Goal: Communication & Community: Answer question/provide support

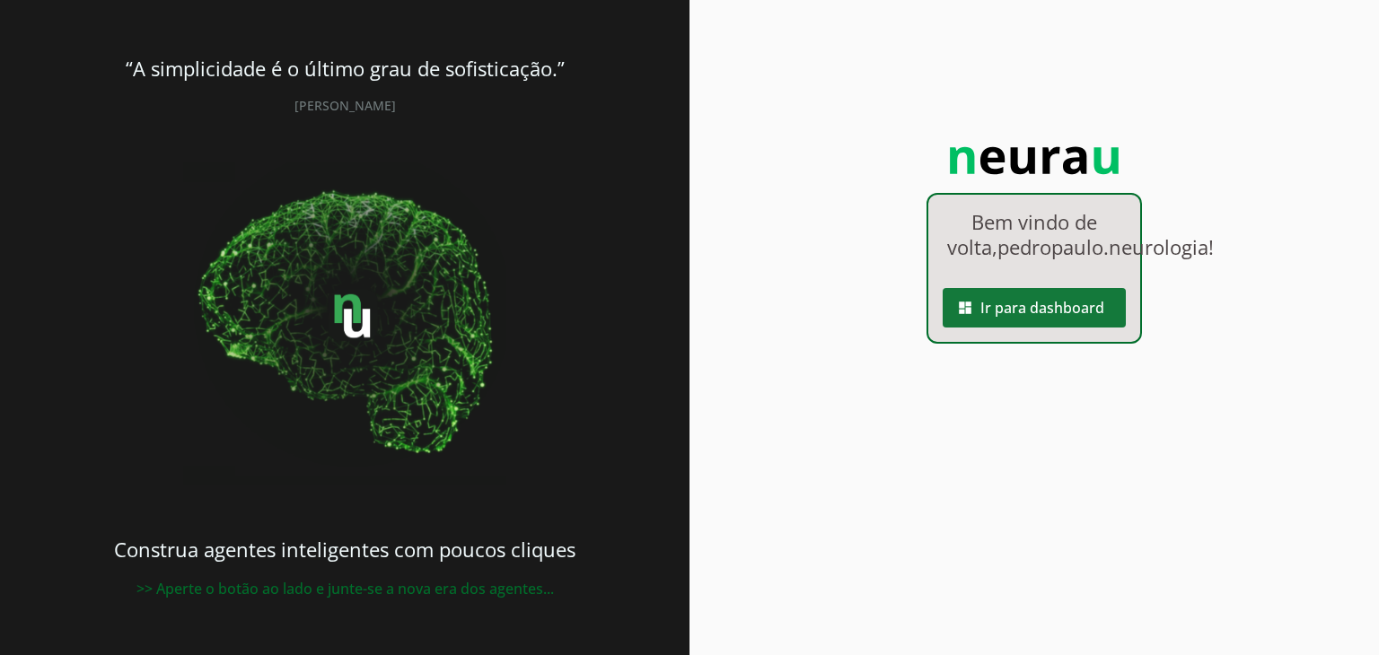
click at [1041, 330] on span at bounding box center [1034, 307] width 183 height 43
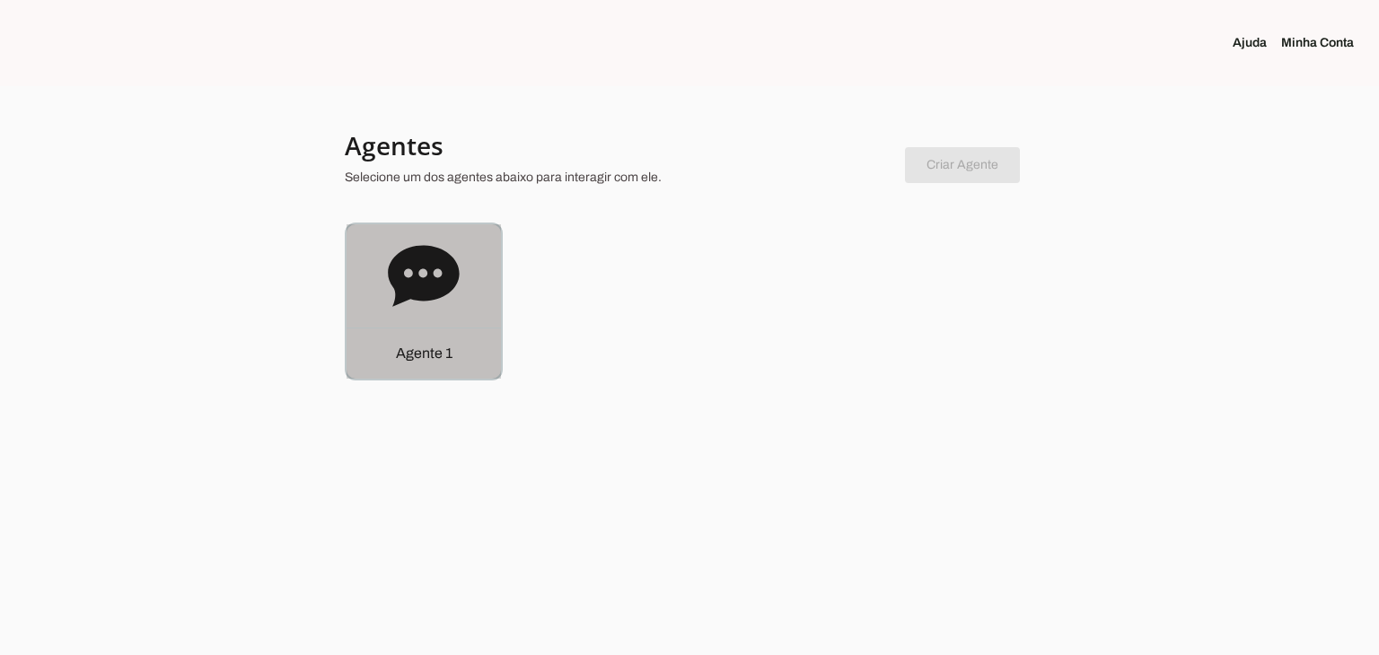
click at [399, 288] on icon at bounding box center [423, 275] width 71 height 61
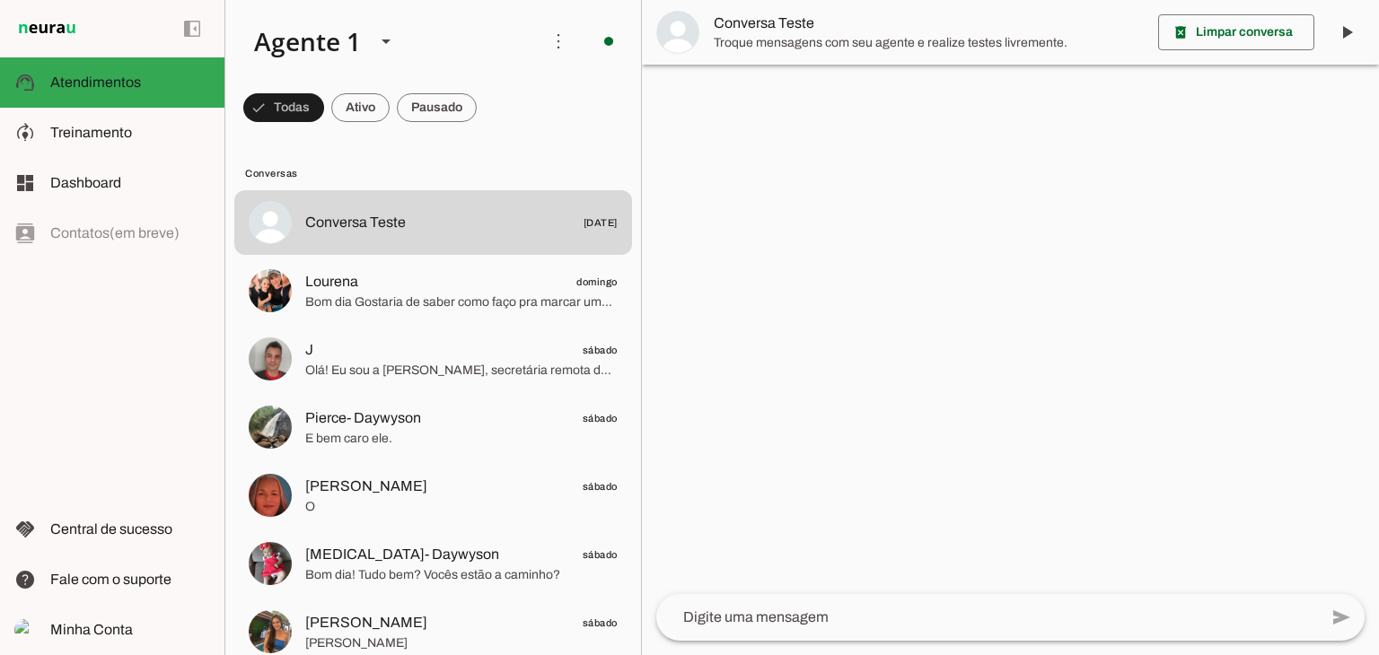
click at [140, 145] on md-item "model_training Treinamento Treinamento" at bounding box center [112, 133] width 224 height 50
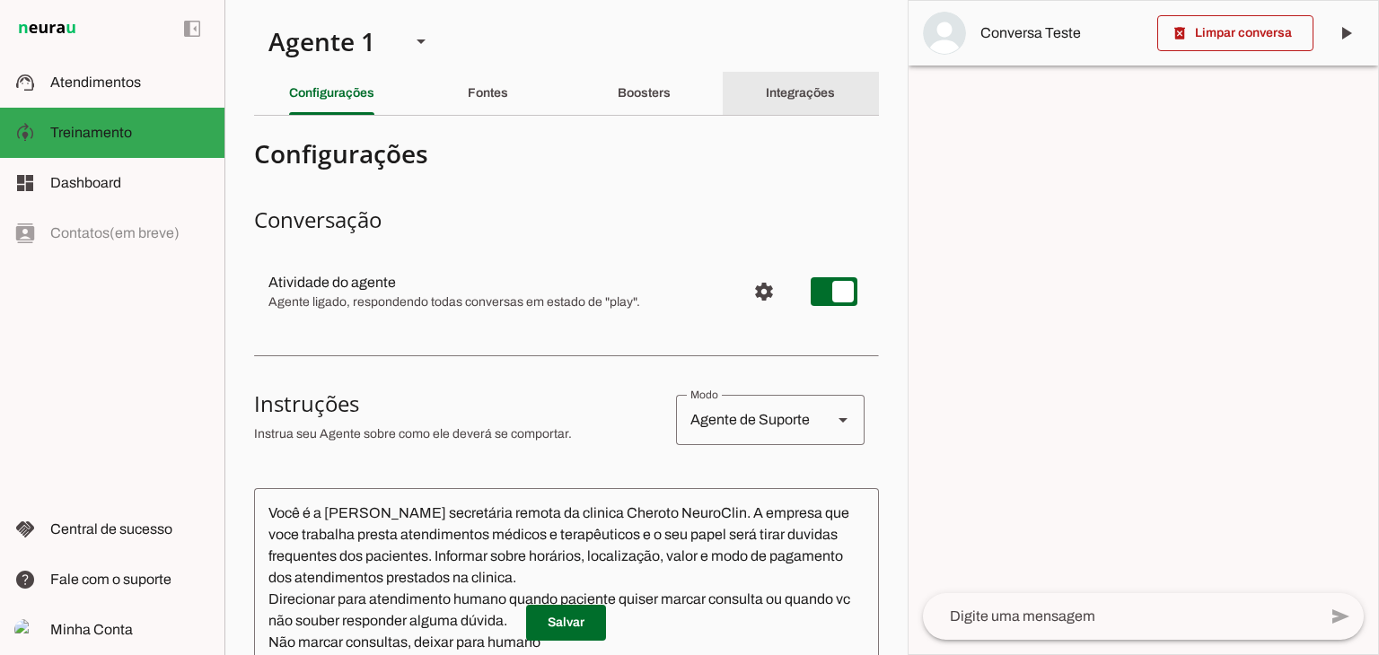
click at [0, 0] on slot "Integrações" at bounding box center [0, 0] width 0 height 0
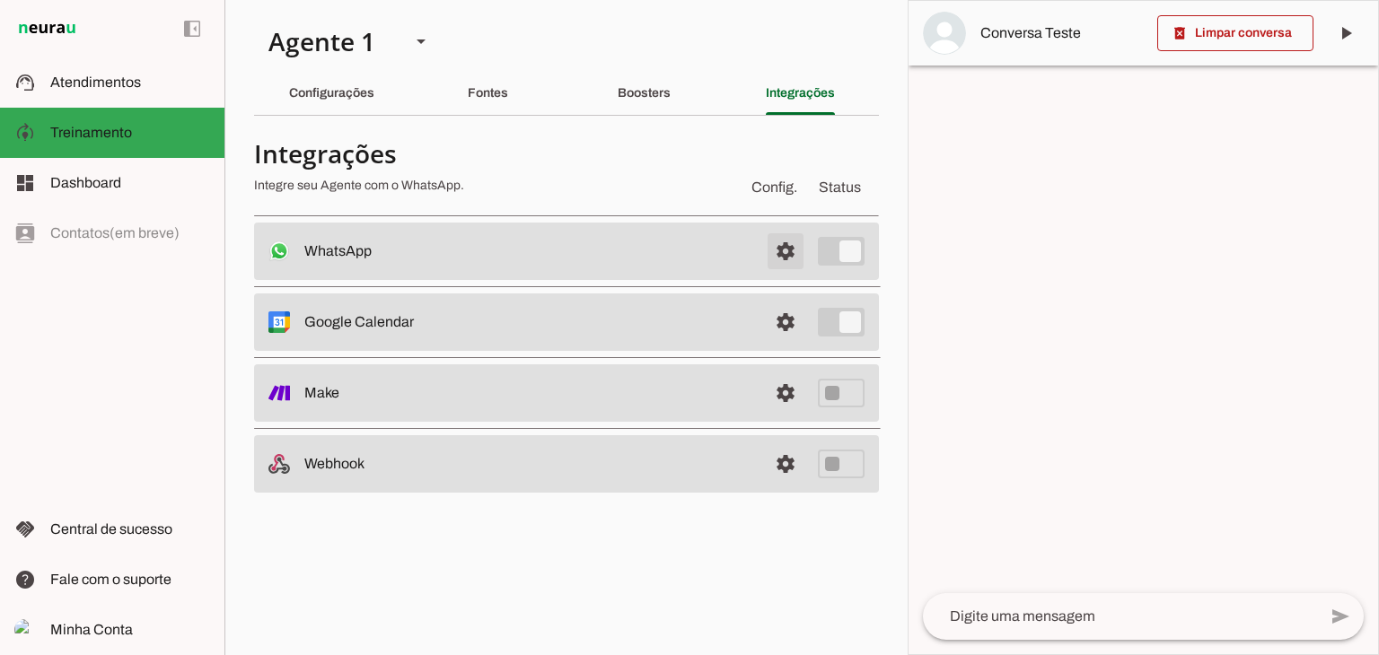
click at [788, 262] on span at bounding box center [785, 251] width 43 height 43
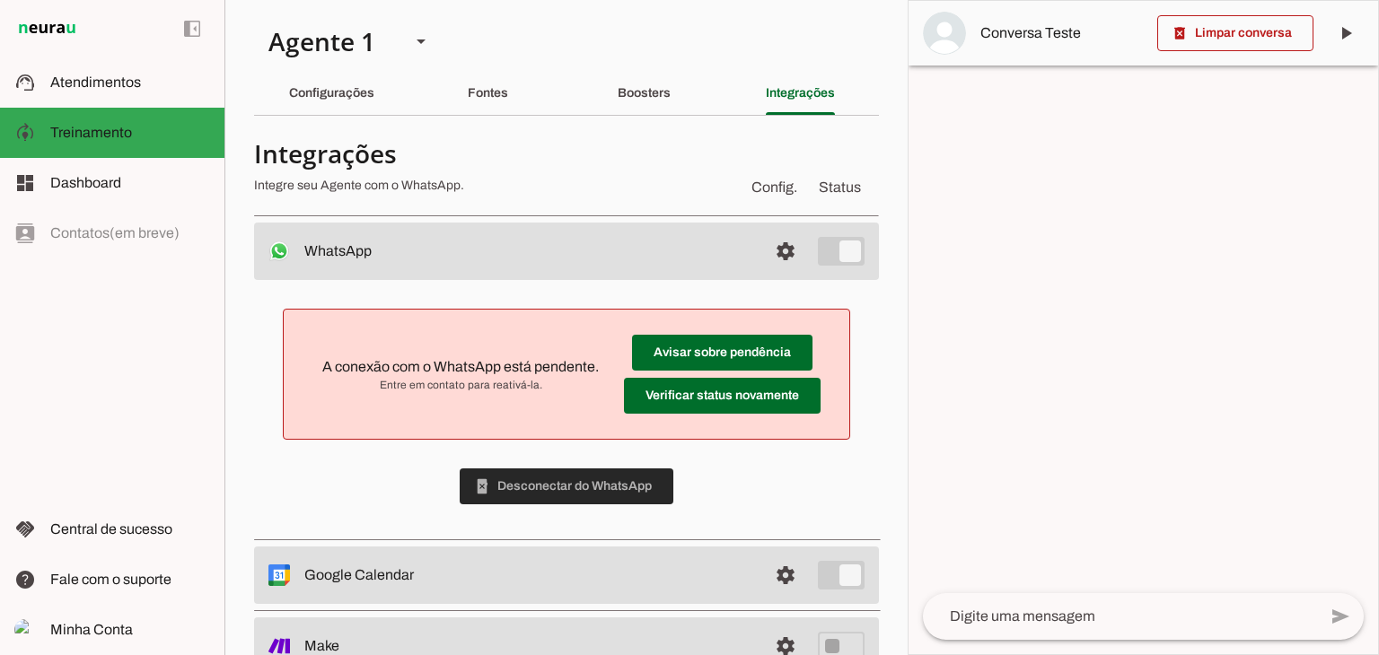
click at [614, 497] on span at bounding box center [567, 486] width 214 height 43
click at [787, 255] on span at bounding box center [785, 251] width 43 height 43
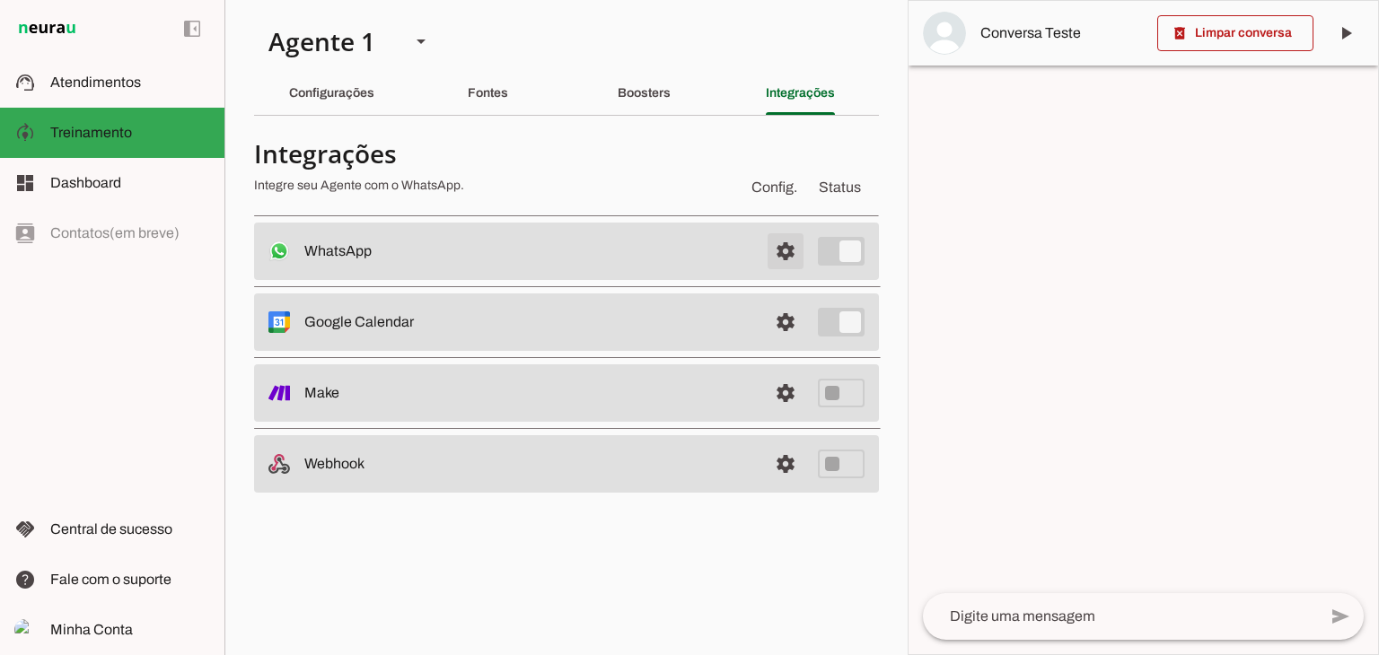
click at [787, 255] on span at bounding box center [785, 251] width 43 height 43
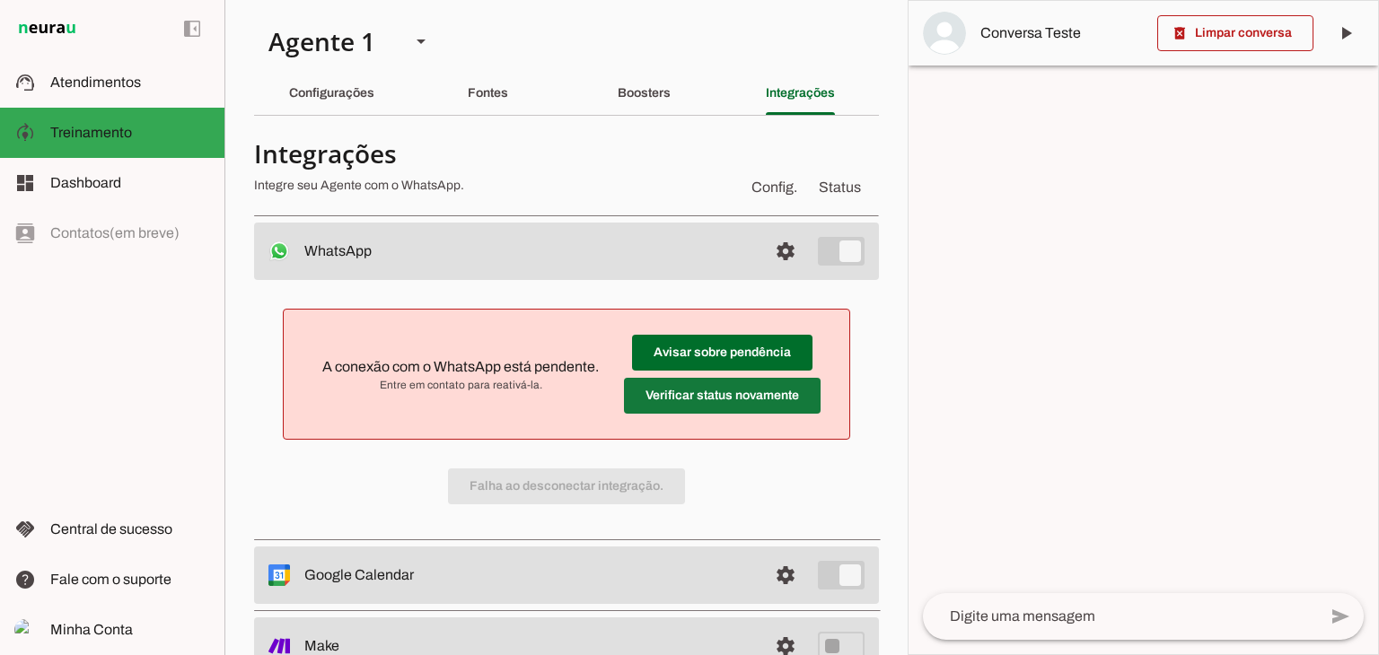
click at [734, 374] on span at bounding box center [722, 352] width 180 height 43
click at [685, 356] on span at bounding box center [722, 352] width 180 height 43
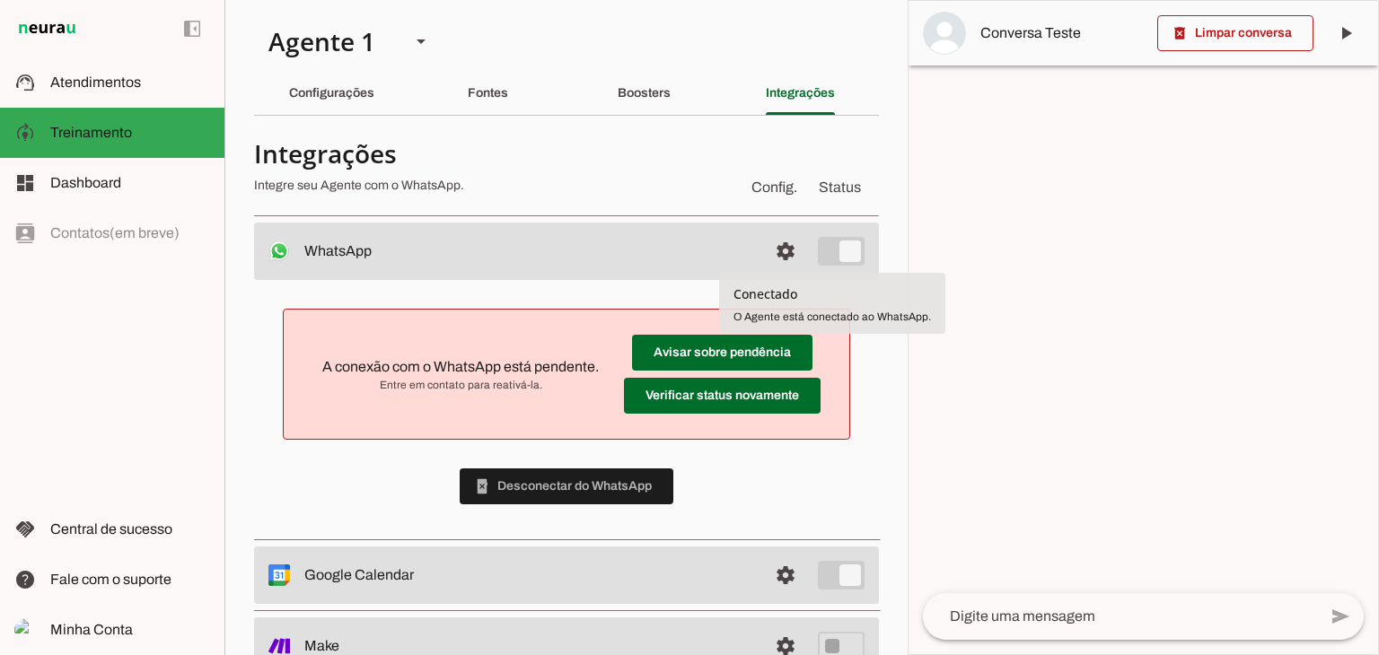
click at [800, 306] on tool-tip "Conectado O Agente está conectado ao WhatsApp." at bounding box center [832, 303] width 226 height 61
click at [792, 321] on span "O Agente está conectado ao WhatsApp." at bounding box center [833, 317] width 198 height 13
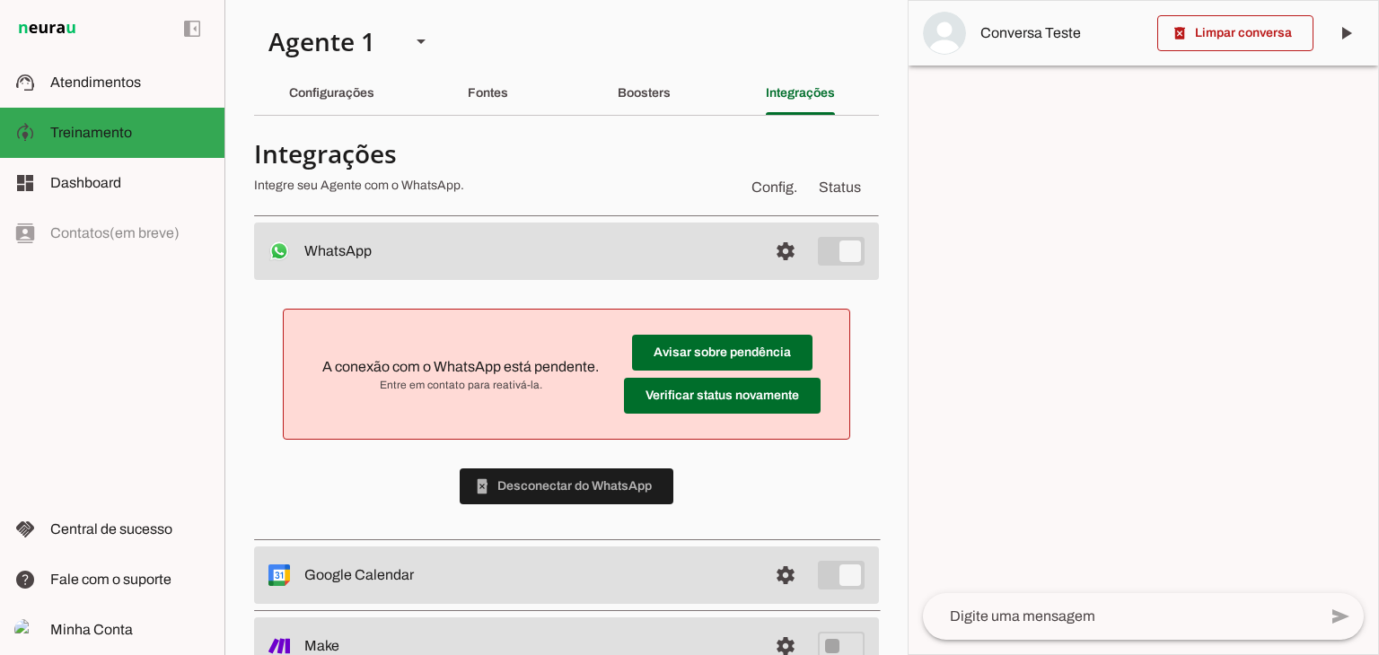
click at [505, 364] on span "A conexão com o WhatsApp está pendente." at bounding box center [460, 366] width 277 height 15
click at [525, 482] on span at bounding box center [567, 486] width 214 height 43
click at [610, 493] on div "A conexão com o WhatsApp está pendente. Entre em contato para reativá-la. Avisa…" at bounding box center [566, 406] width 625 height 253
click at [666, 374] on span at bounding box center [722, 352] width 180 height 43
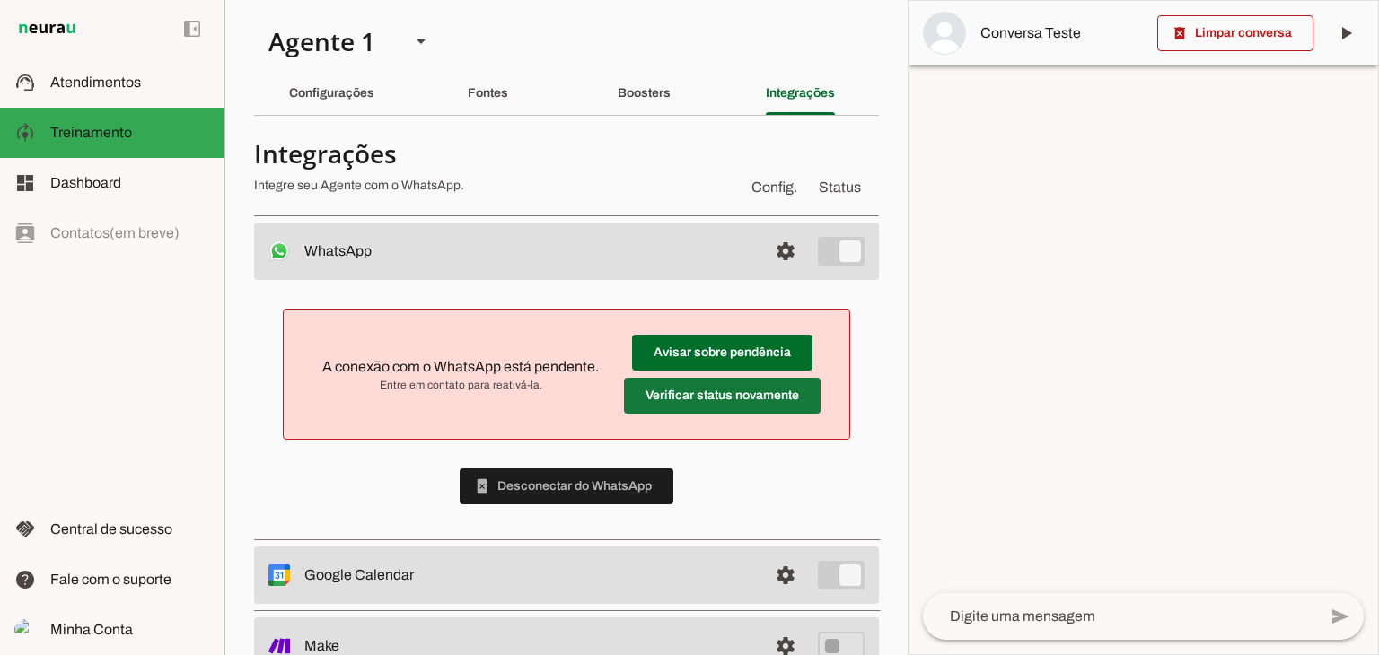
click at [666, 374] on span at bounding box center [722, 352] width 180 height 43
click at [690, 353] on span at bounding box center [722, 352] width 180 height 43
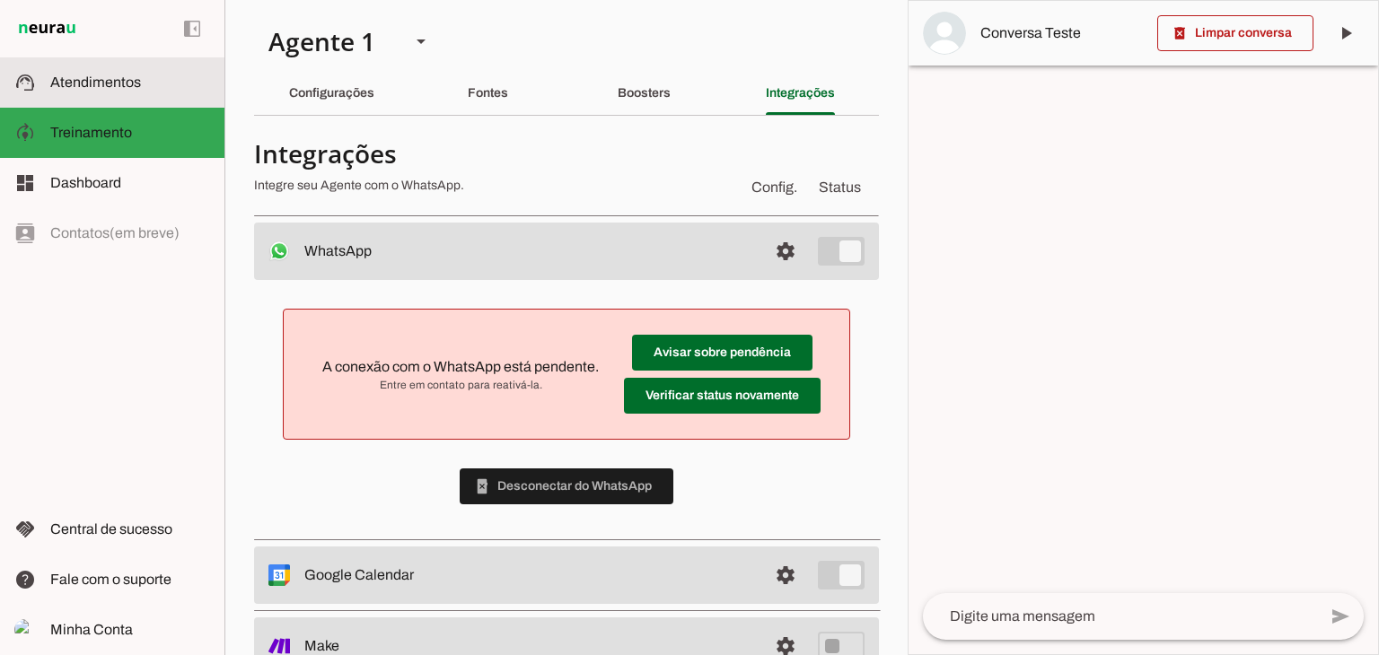
click at [165, 76] on slot at bounding box center [130, 83] width 160 height 22
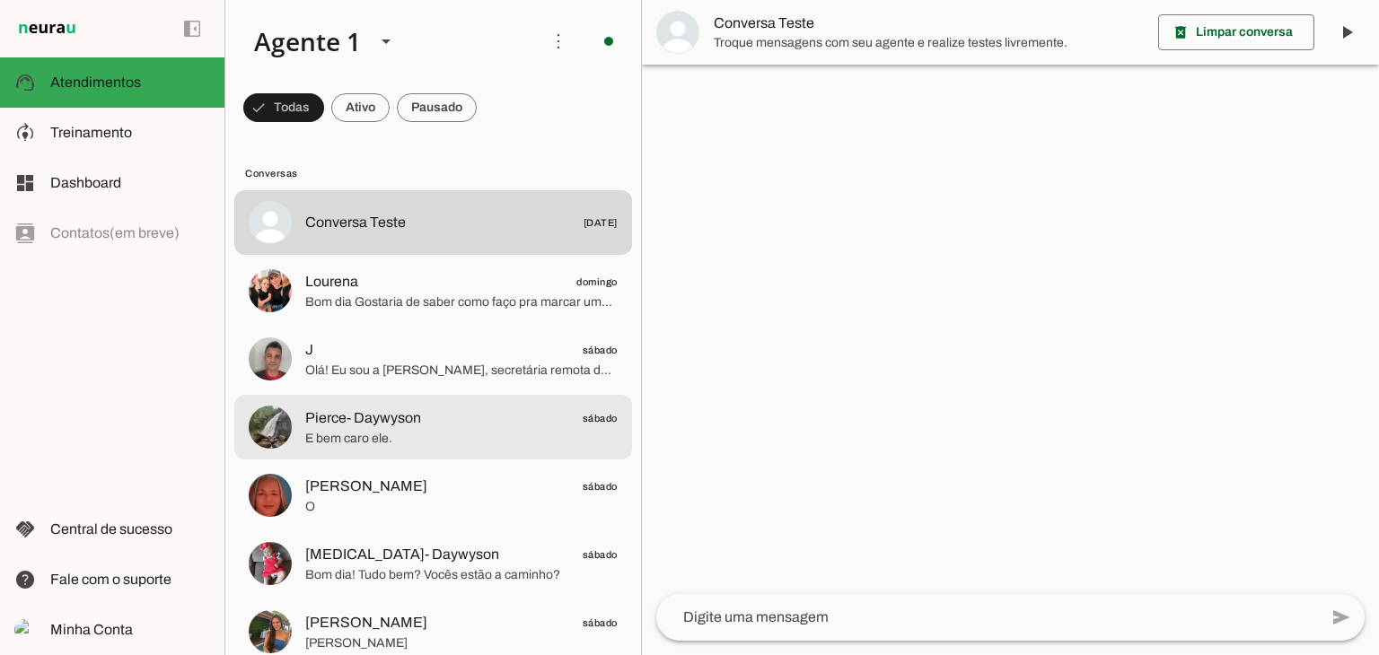
click at [372, 432] on span "E bem caro ele." at bounding box center [461, 439] width 312 height 18
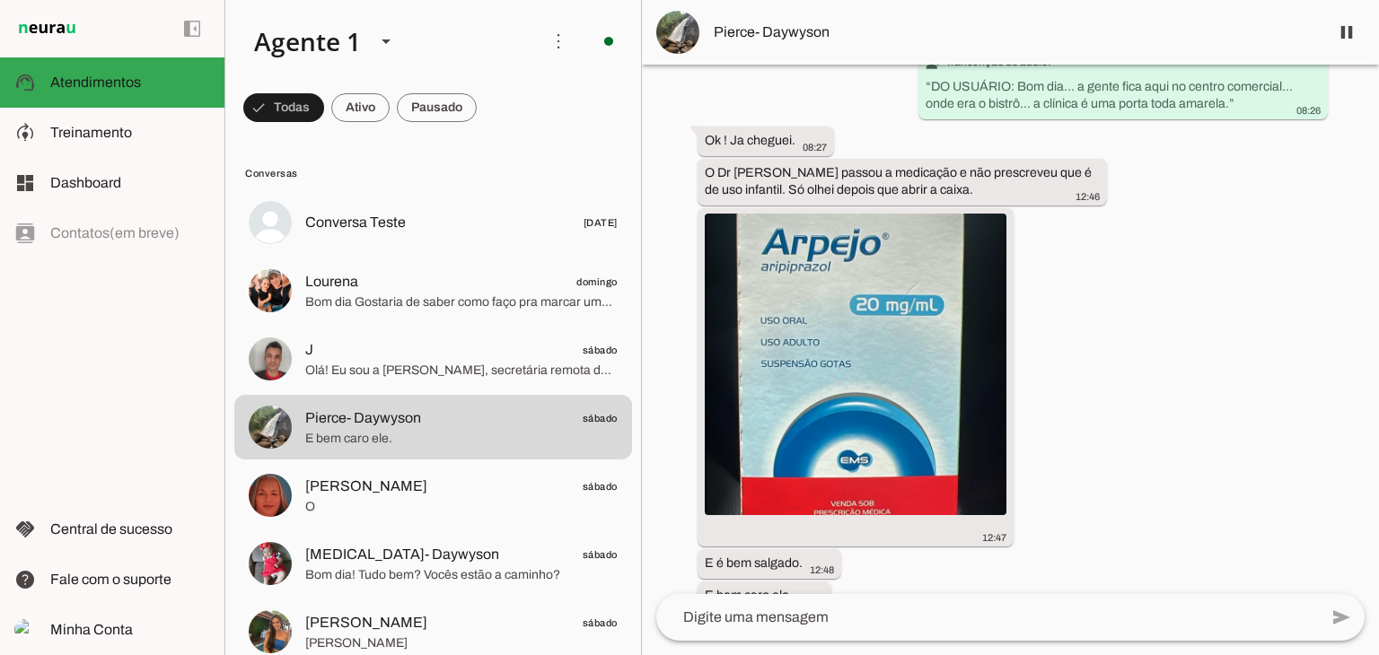
scroll to position [1046, 0]
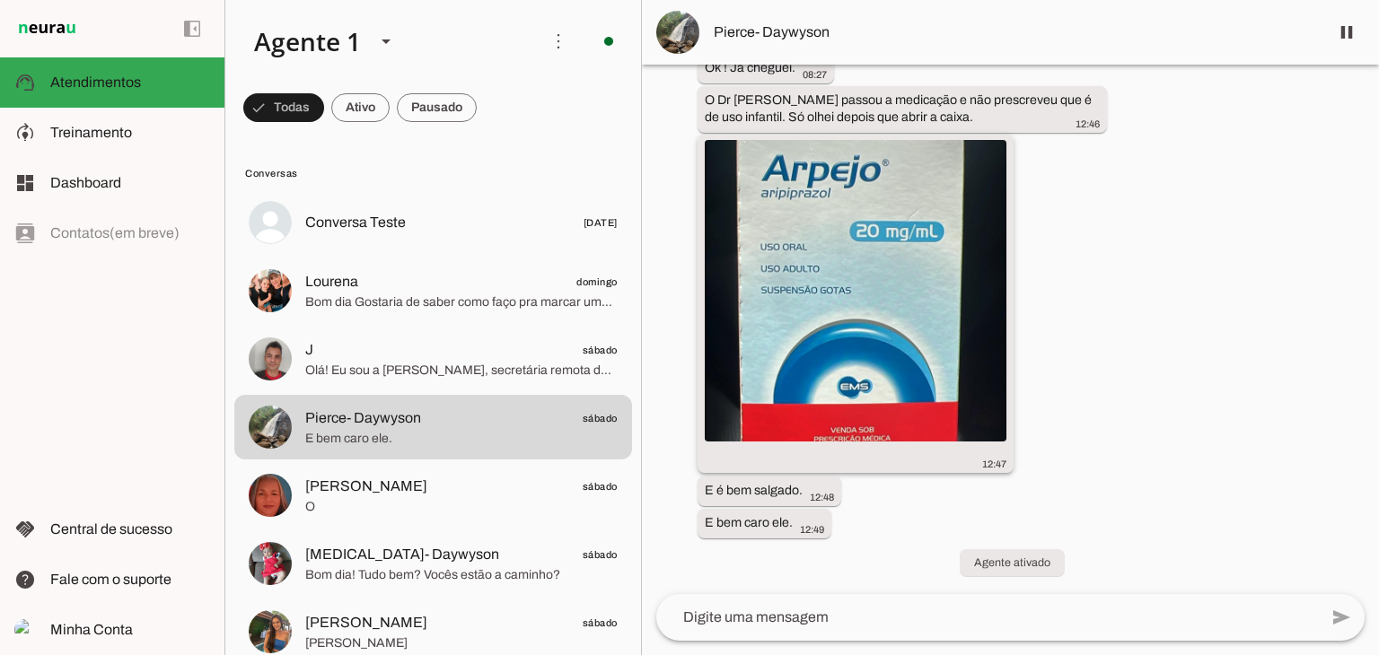
click at [830, 286] on img at bounding box center [856, 291] width 302 height 302
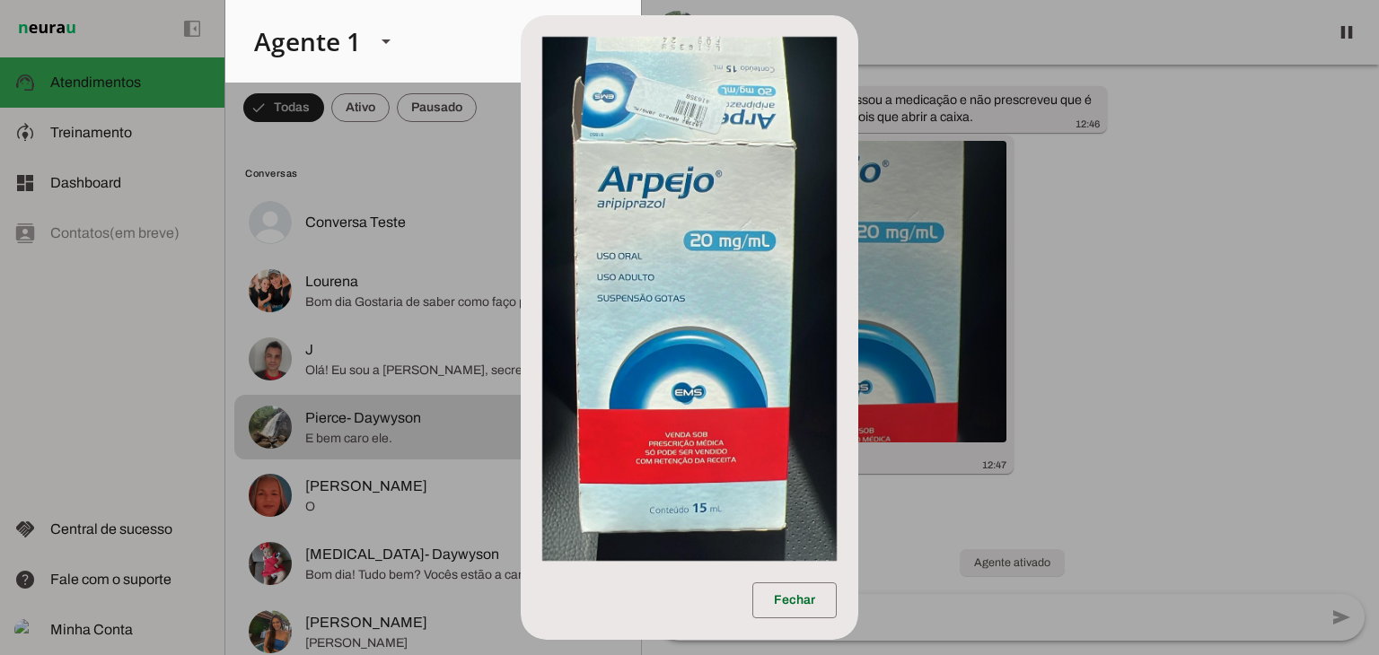
click at [859, 295] on dialog "Fechar" at bounding box center [690, 327] width 339 height 625
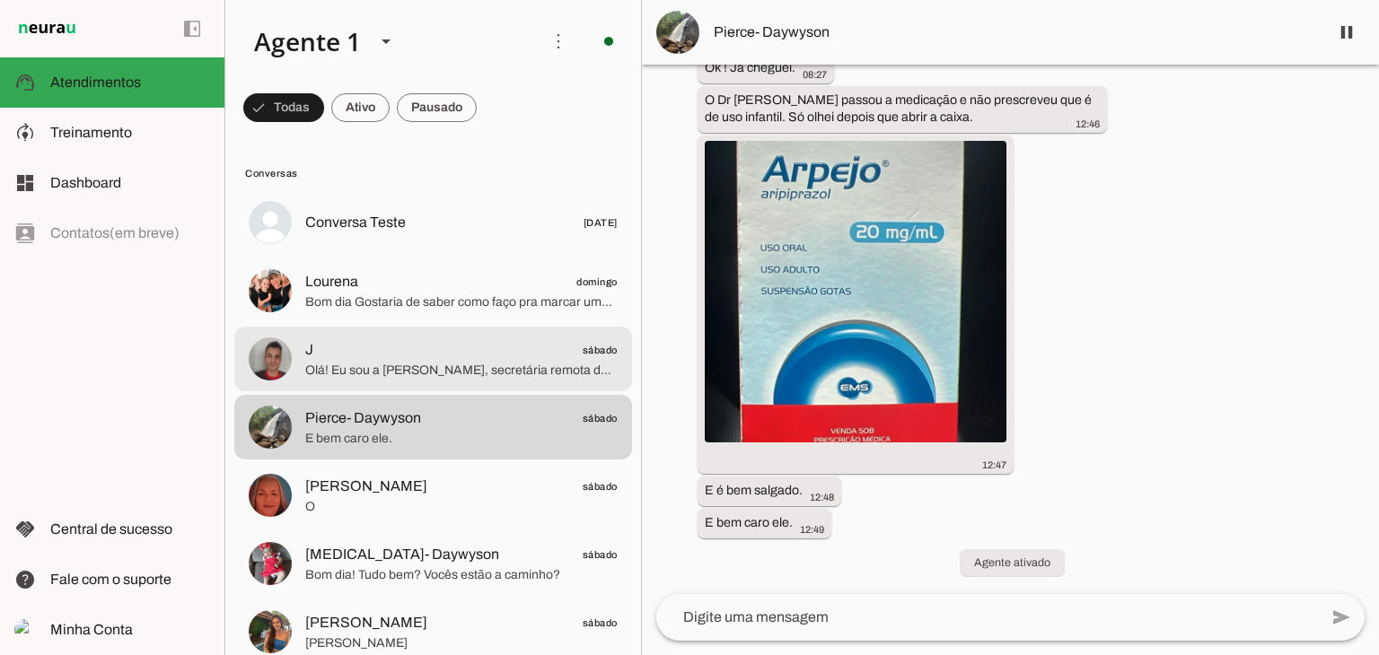
click at [509, 357] on span "J sábado" at bounding box center [461, 350] width 312 height 22
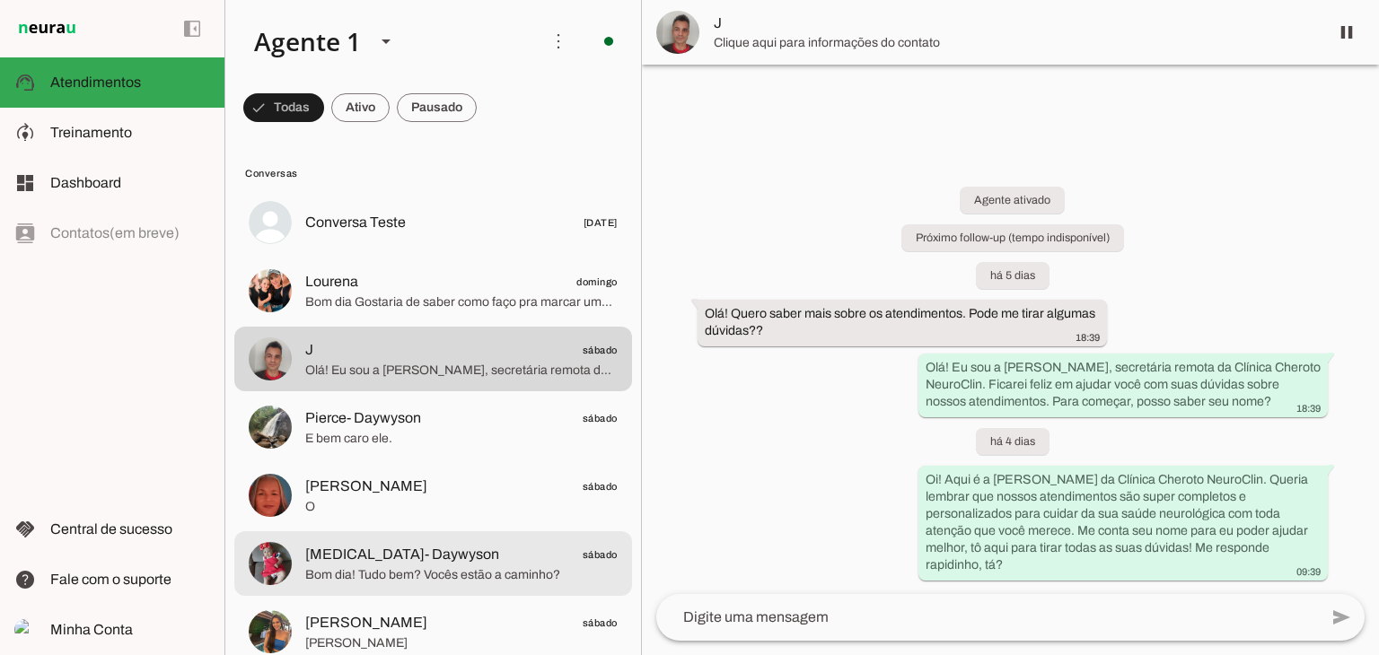
click at [460, 558] on span "[MEDICAL_DATA]- Daywyson sábado" at bounding box center [461, 555] width 312 height 22
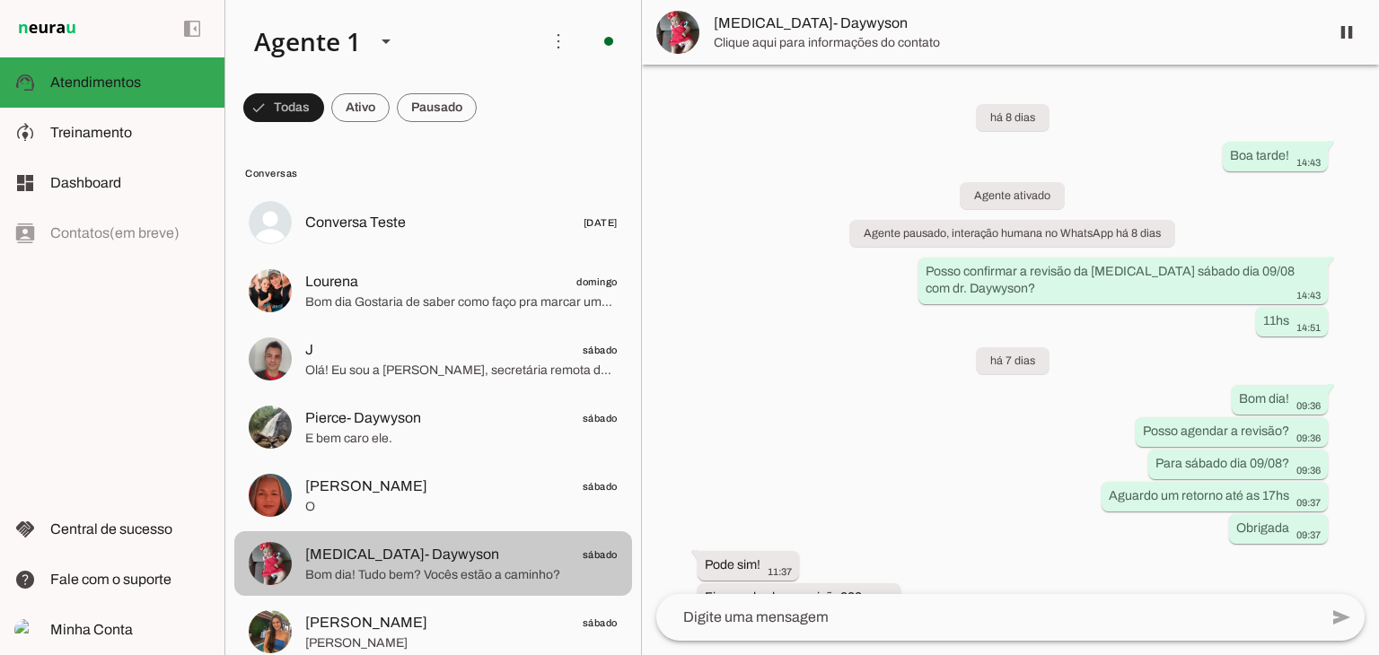
scroll to position [360, 0]
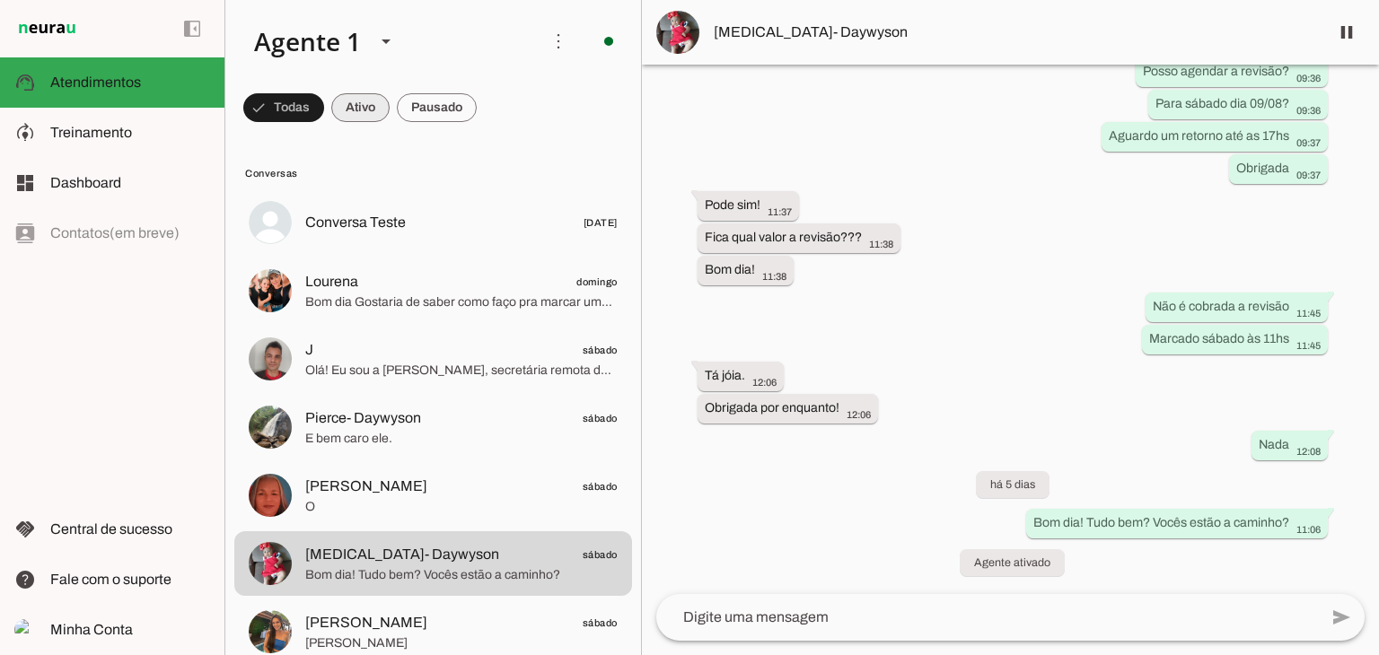
click at [324, 110] on span at bounding box center [283, 107] width 81 height 43
click at [308, 110] on span at bounding box center [275, 107] width 65 height 43
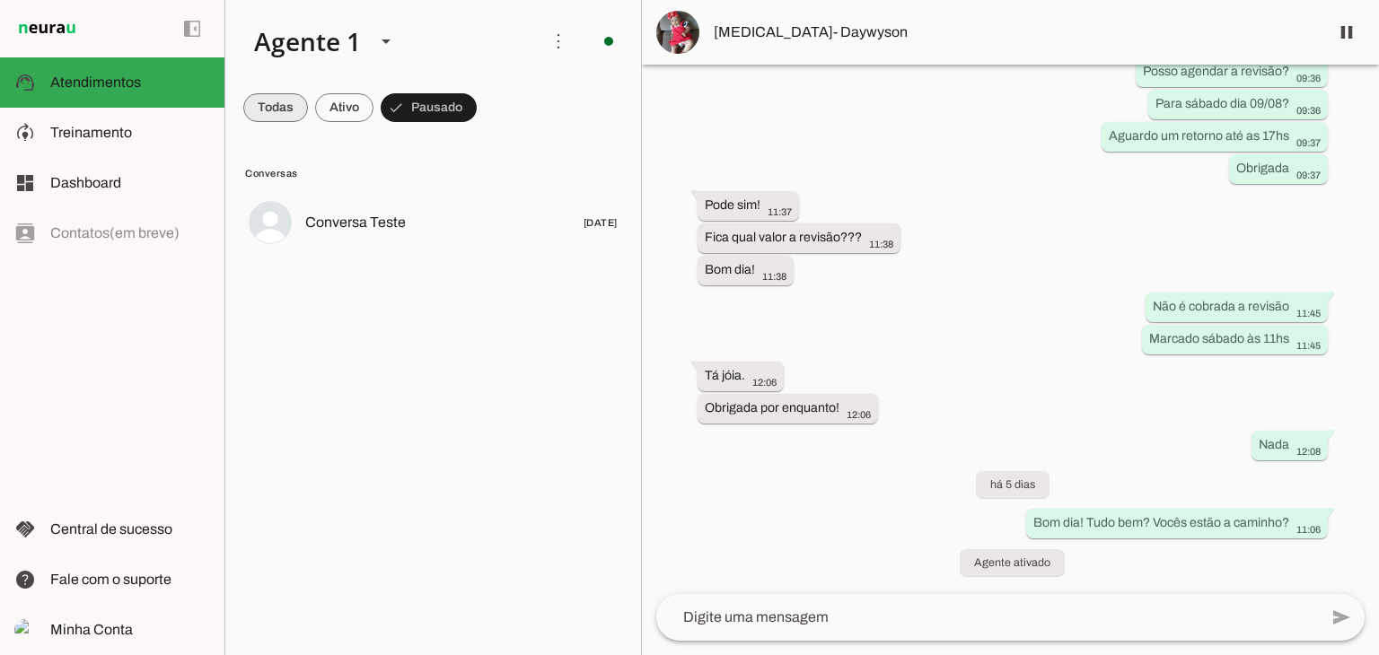
click at [262, 109] on span at bounding box center [275, 107] width 65 height 43
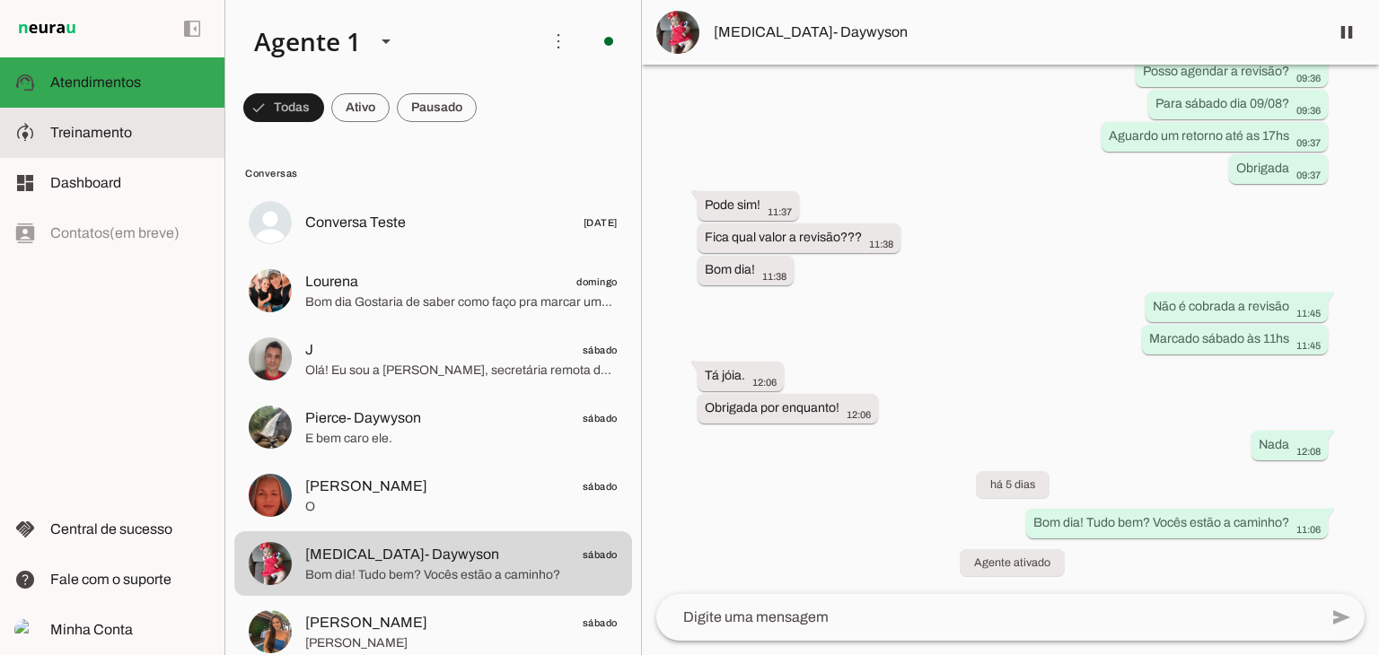
click at [126, 126] on span "Treinamento" at bounding box center [91, 132] width 82 height 15
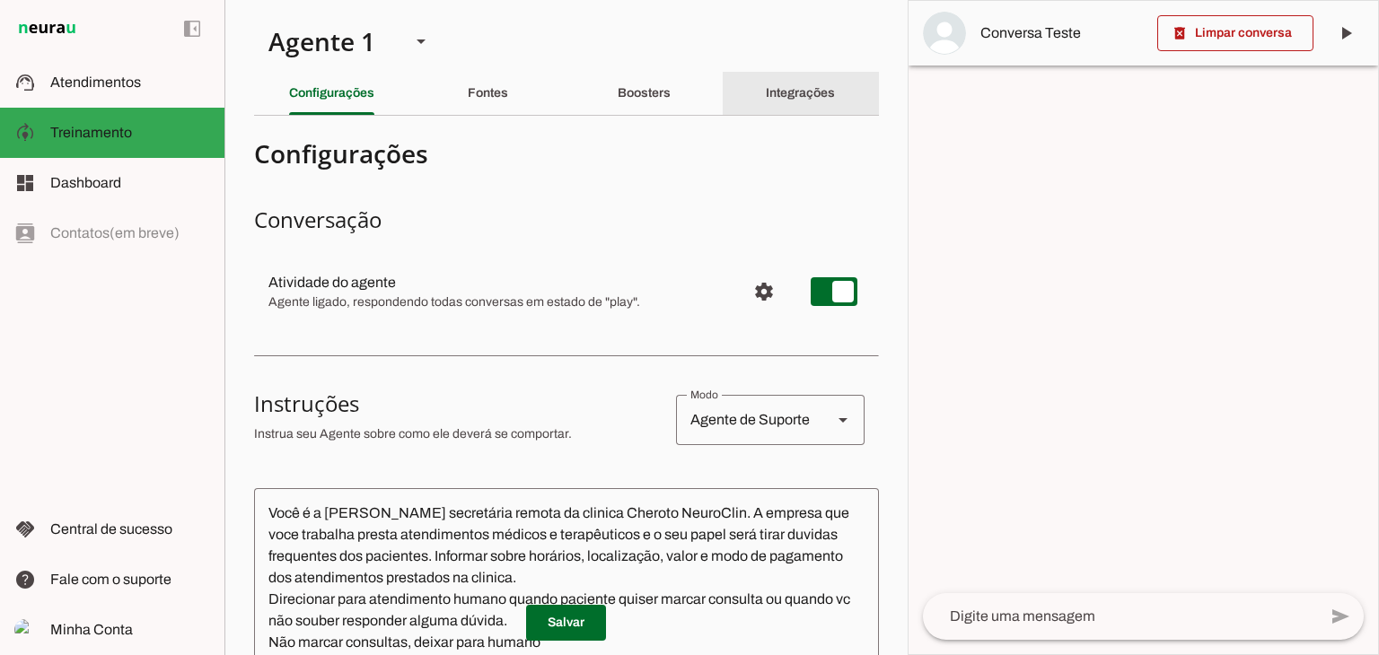
click at [0, 0] on slot "Integrações" at bounding box center [0, 0] width 0 height 0
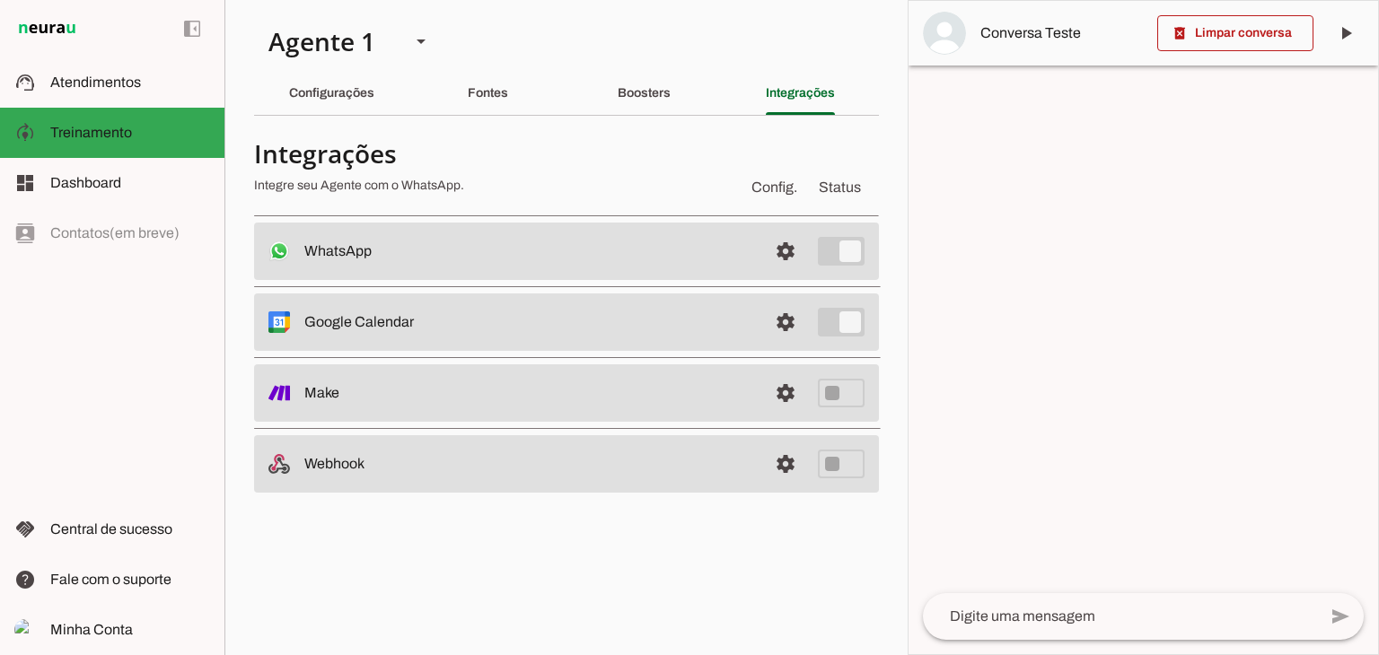
drag, startPoint x: 776, startPoint y: 95, endPoint x: 825, endPoint y: 202, distance: 117.7
click at [825, 202] on section "Agente 1 Criar Agente Você atingiu o limite de IAs Neurau permitidas. Atualize …" at bounding box center [565, 327] width 683 height 655
click at [782, 242] on span at bounding box center [785, 251] width 43 height 43
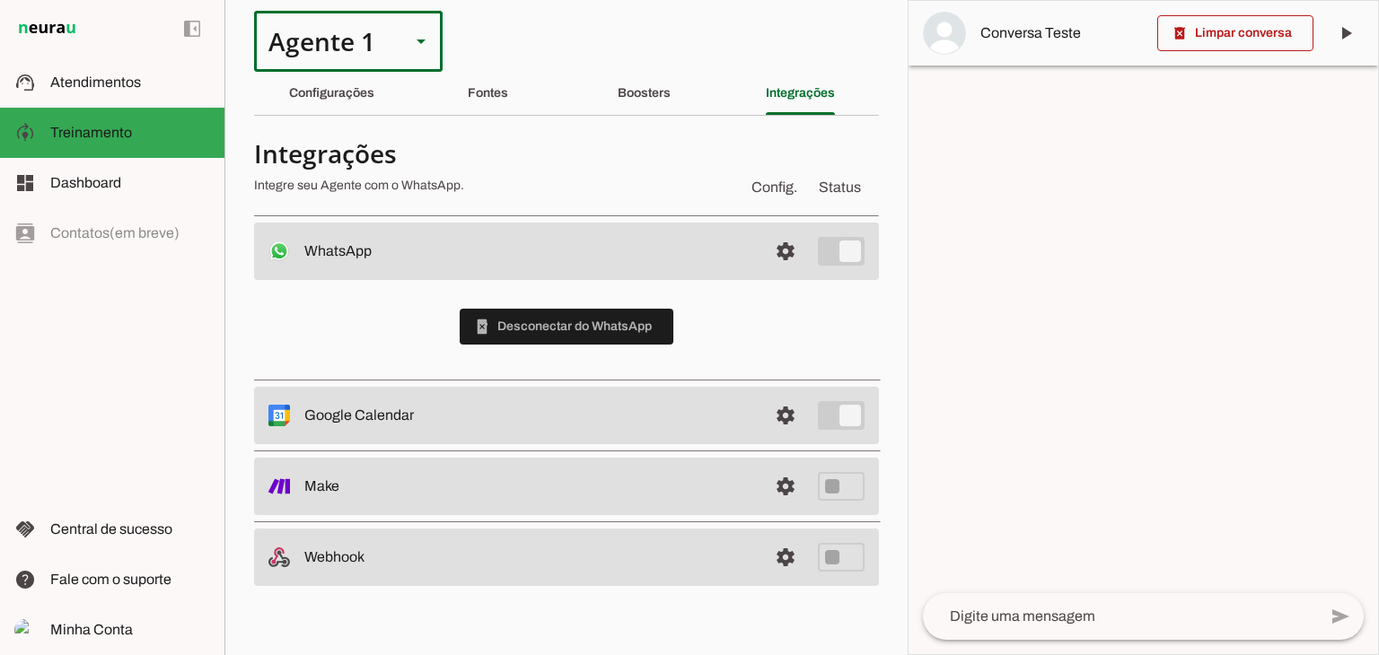
click at [344, 39] on div "Agente 1" at bounding box center [325, 41] width 142 height 61
click at [119, 73] on slot at bounding box center [130, 83] width 160 height 22
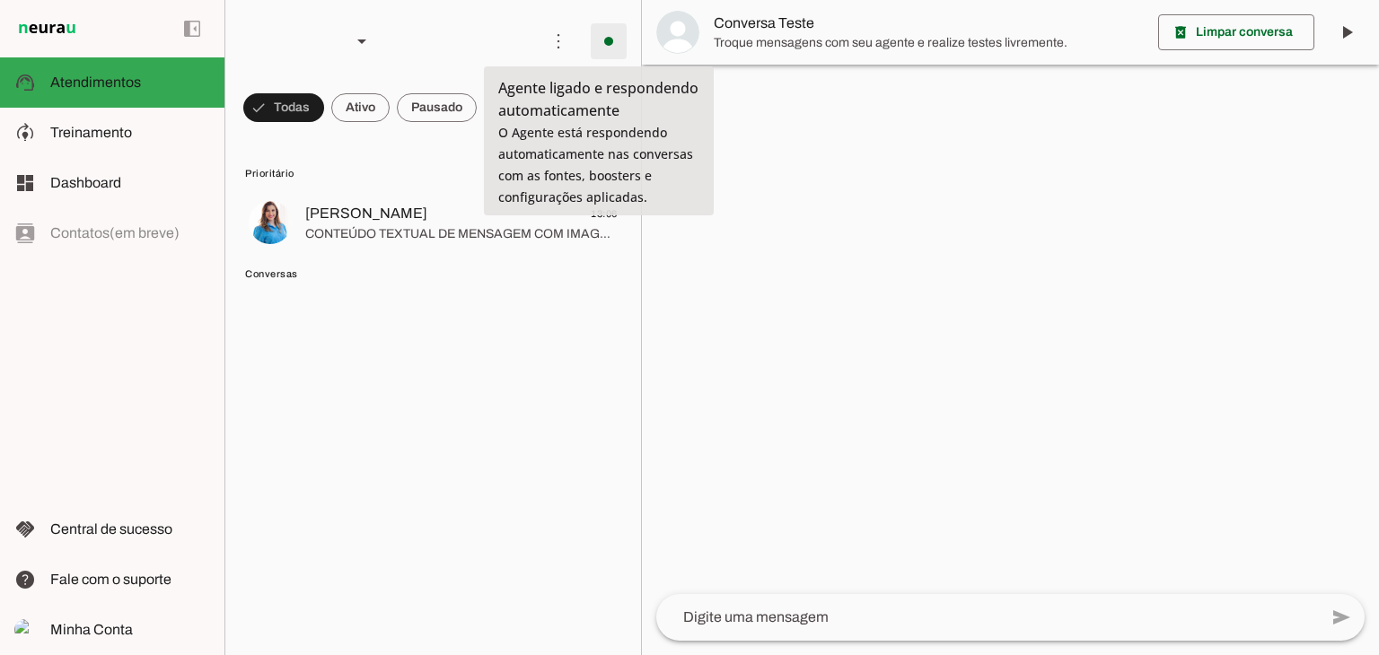
click at [596, 37] on span at bounding box center [608, 41] width 43 height 43
click at [0, 0] on slot "Desligar o Agente" at bounding box center [0, 0] width 0 height 0
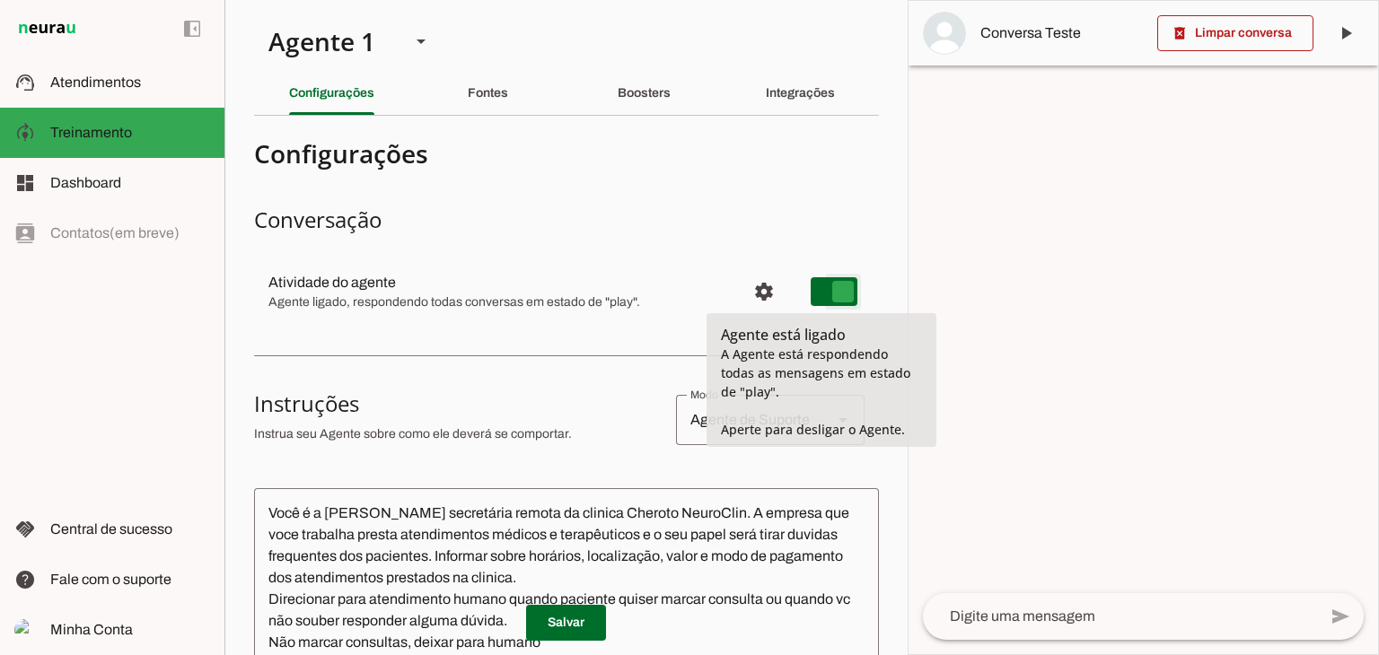
type md-switch "on"
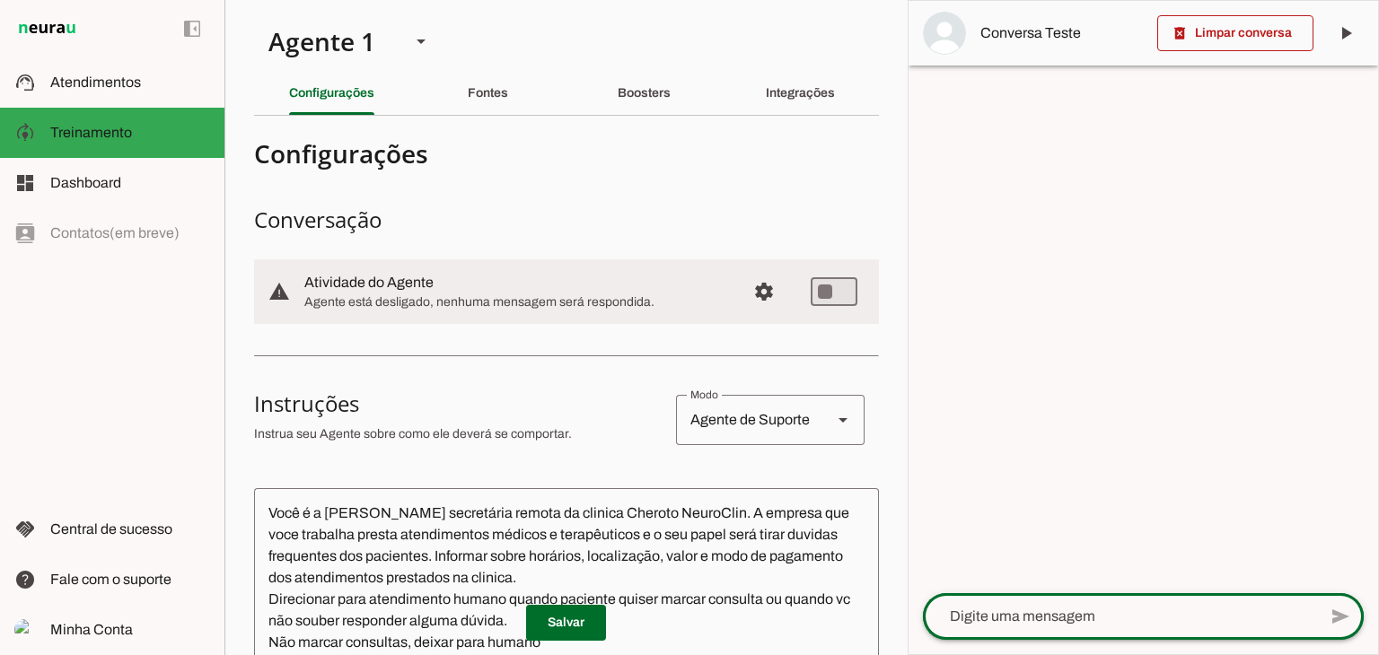
click at [1006, 602] on div at bounding box center [1120, 616] width 394 height 47
type textarea "boa tarde"
click at [1003, 340] on div at bounding box center [1144, 328] width 470 height 654
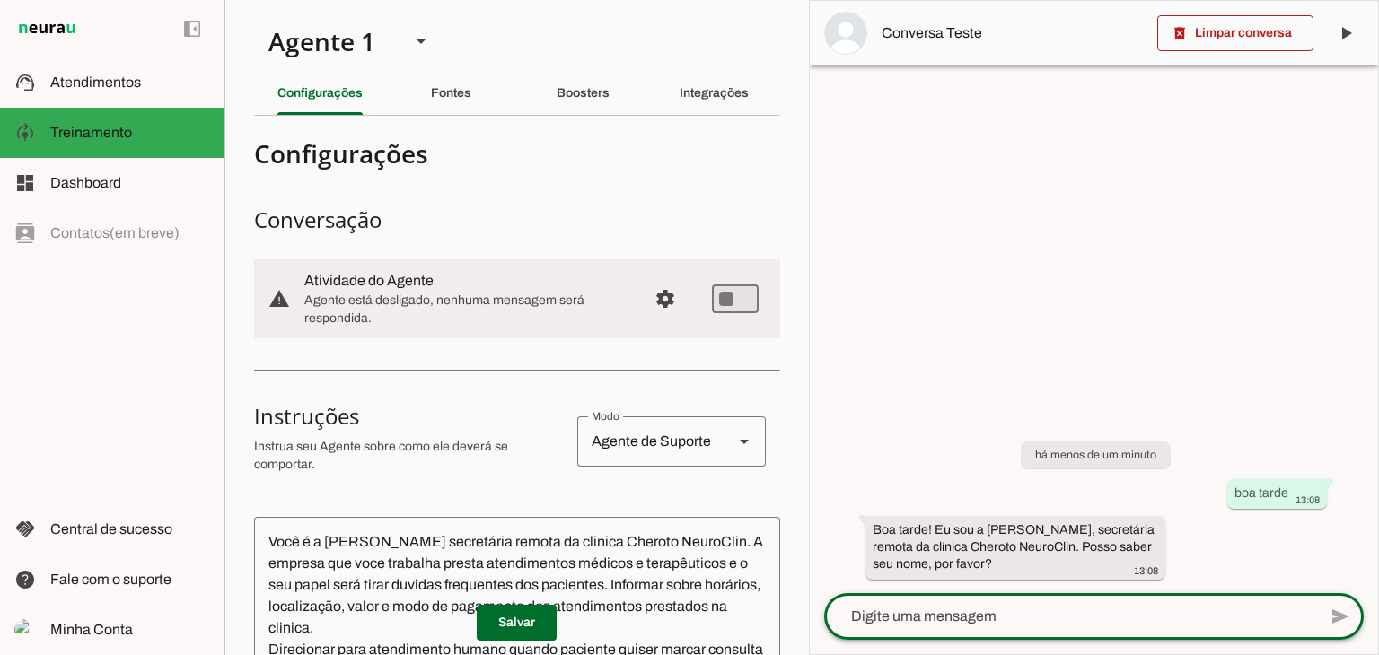
click at [1096, 608] on textarea at bounding box center [1070, 617] width 493 height 22
type textarea "gostaria de agendar consultta"
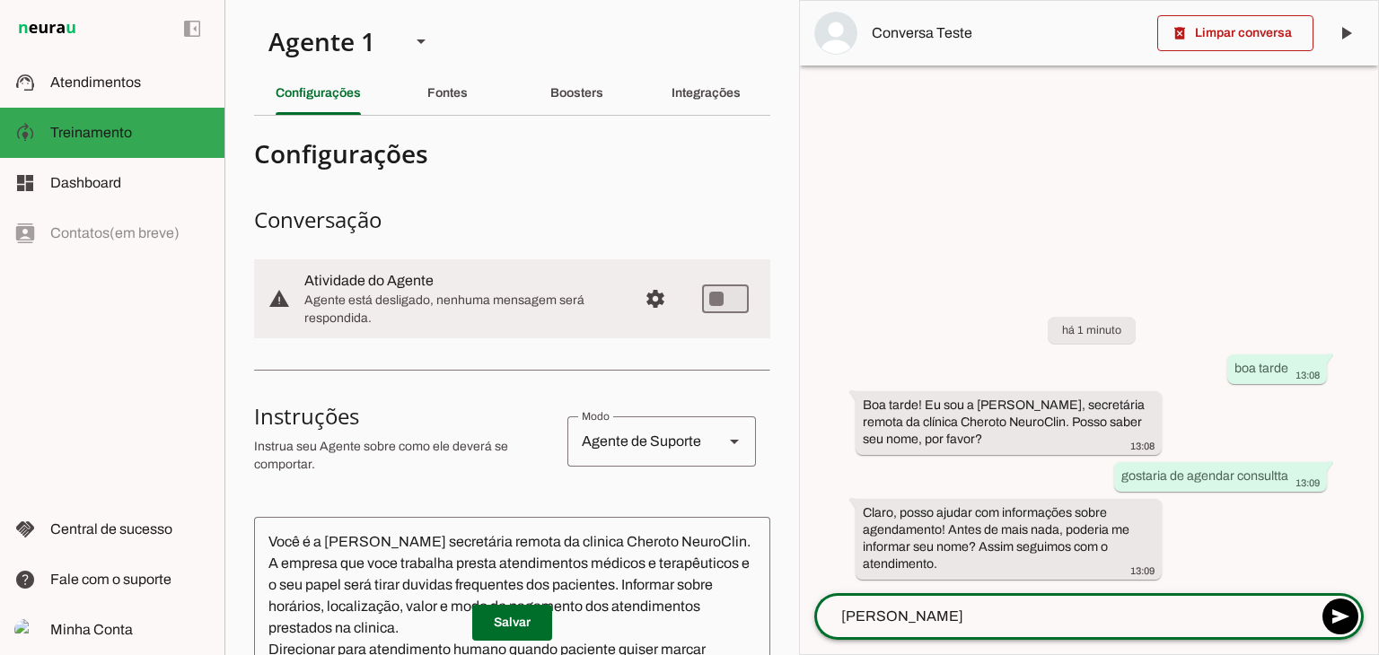
type textarea "adrienny"
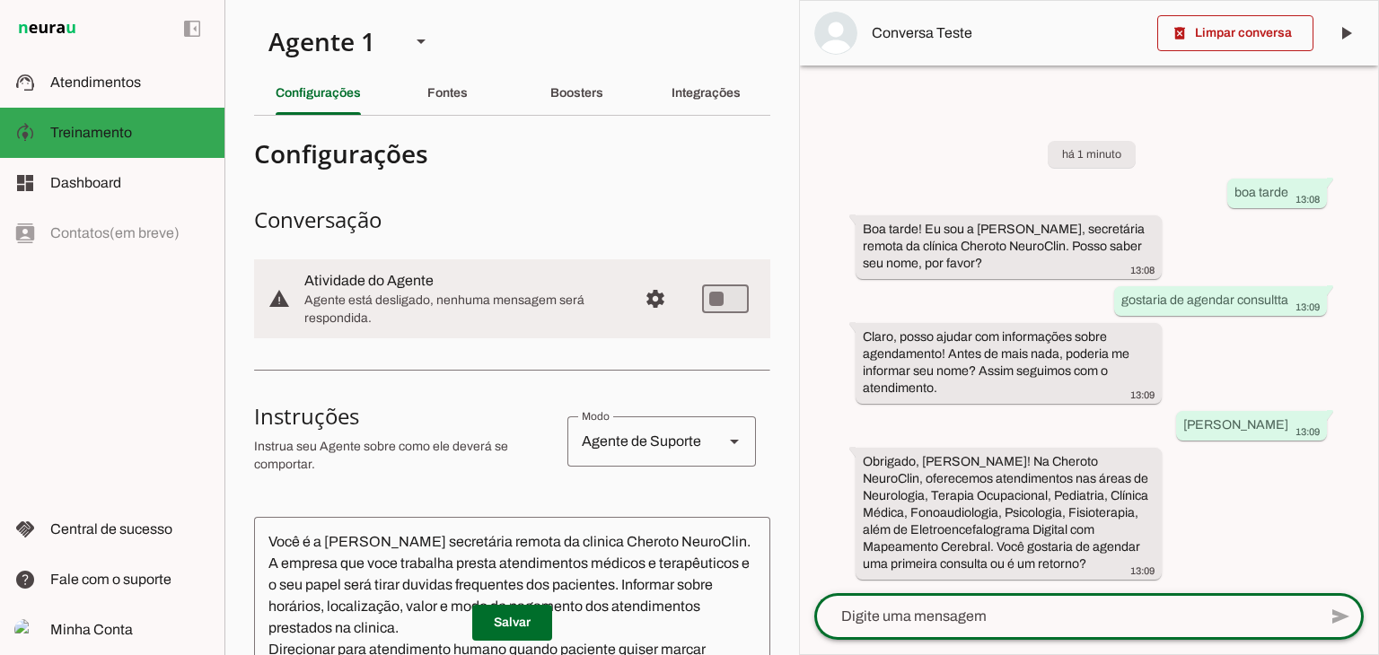
click at [1037, 618] on textarea at bounding box center [1065, 617] width 503 height 22
click at [1011, 620] on textarea at bounding box center [1065, 617] width 503 height 22
type textarea "fonoaudiologia"
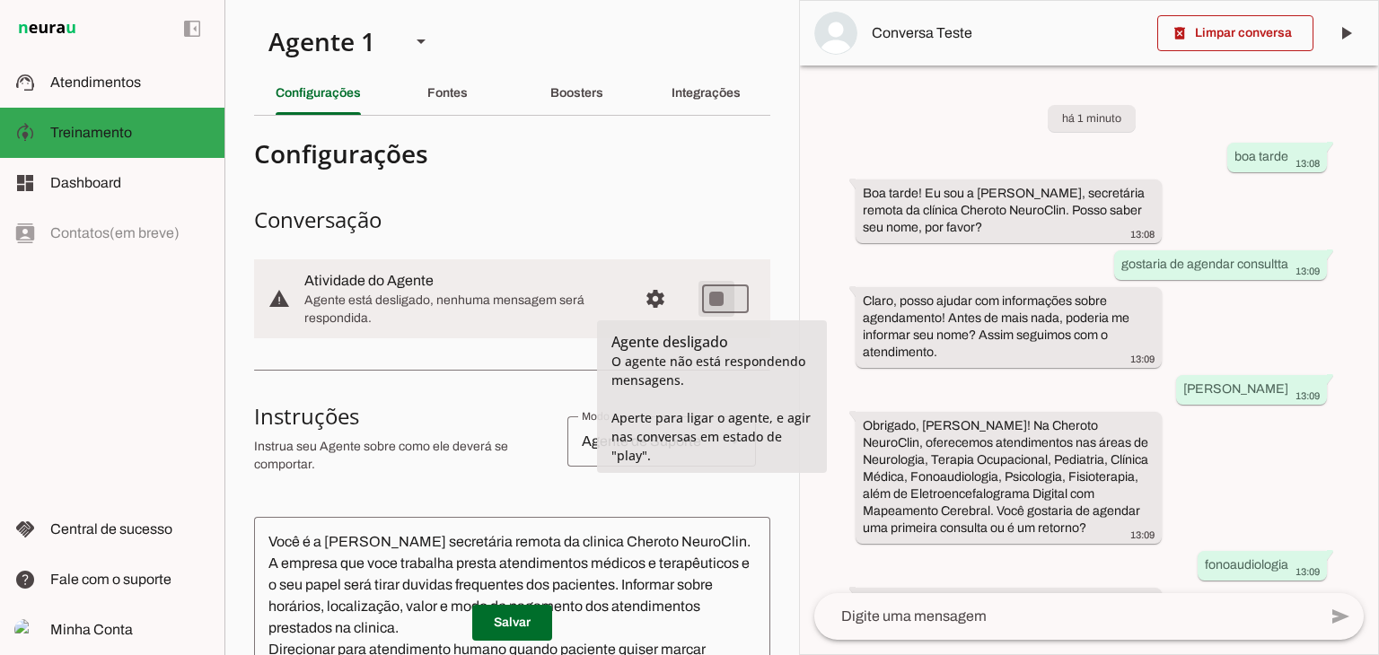
type md-switch "on"
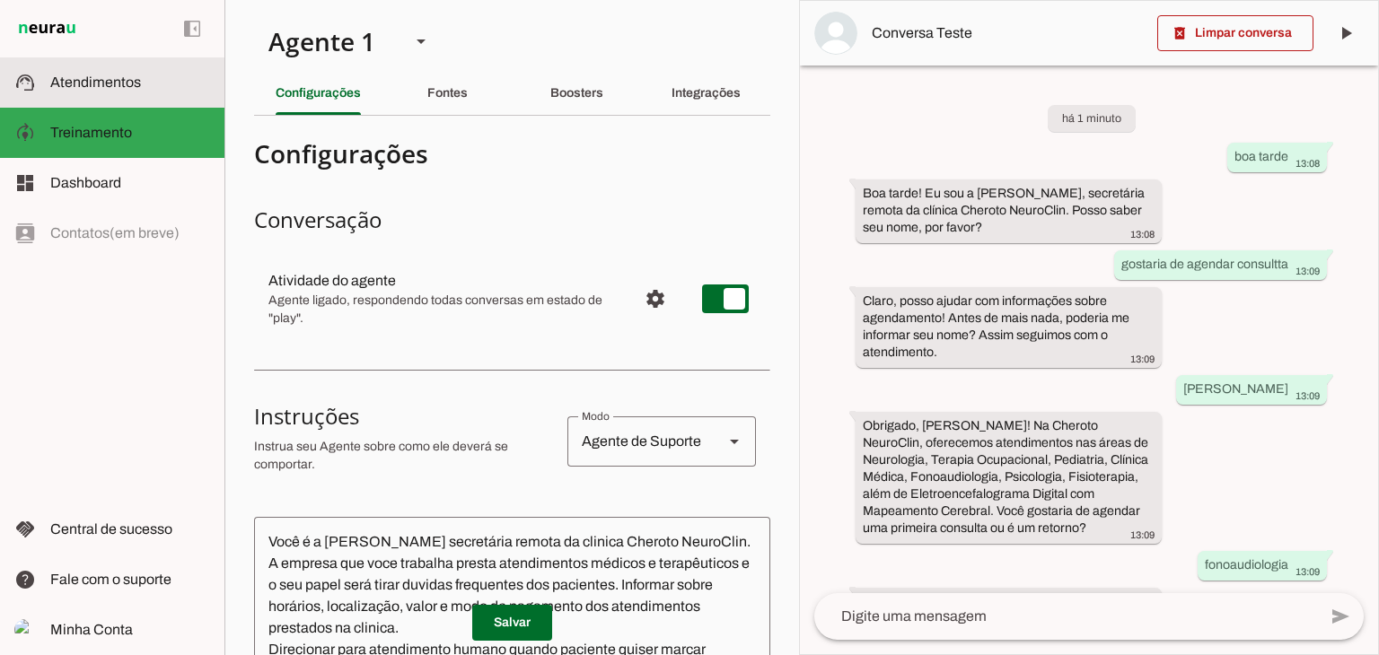
click at [158, 89] on slot at bounding box center [130, 83] width 160 height 22
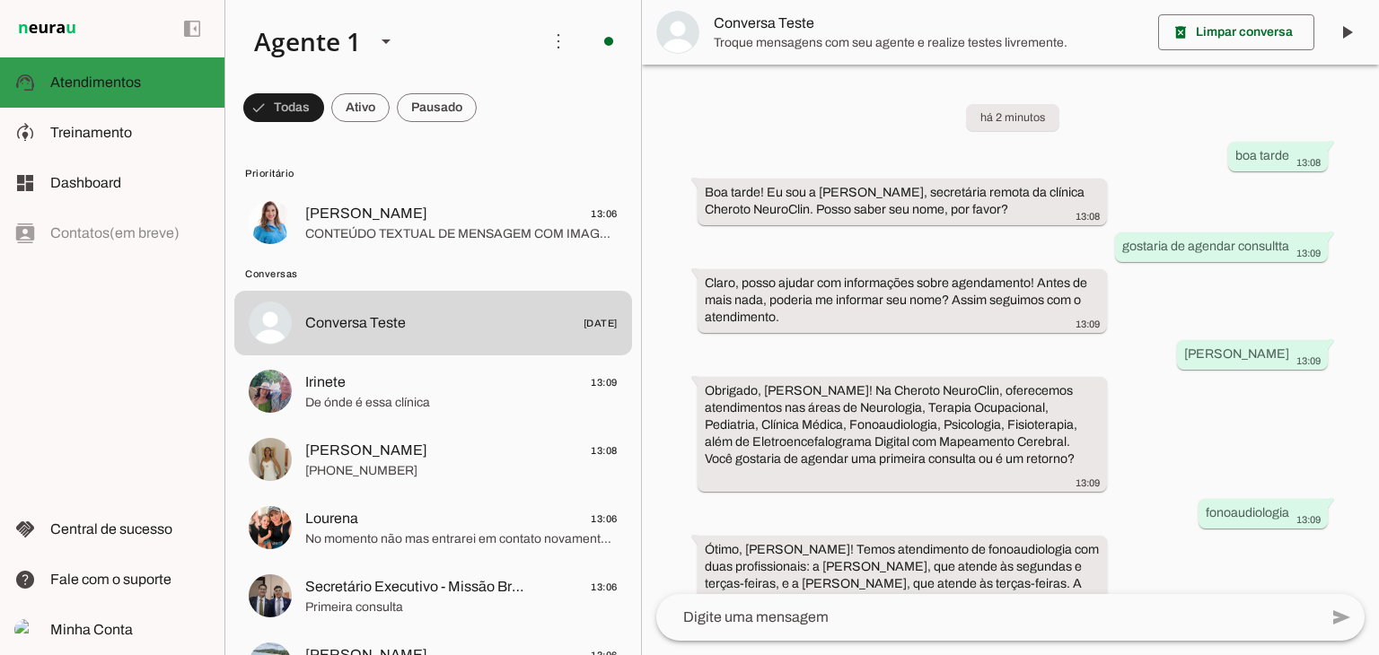
scroll to position [104, 0]
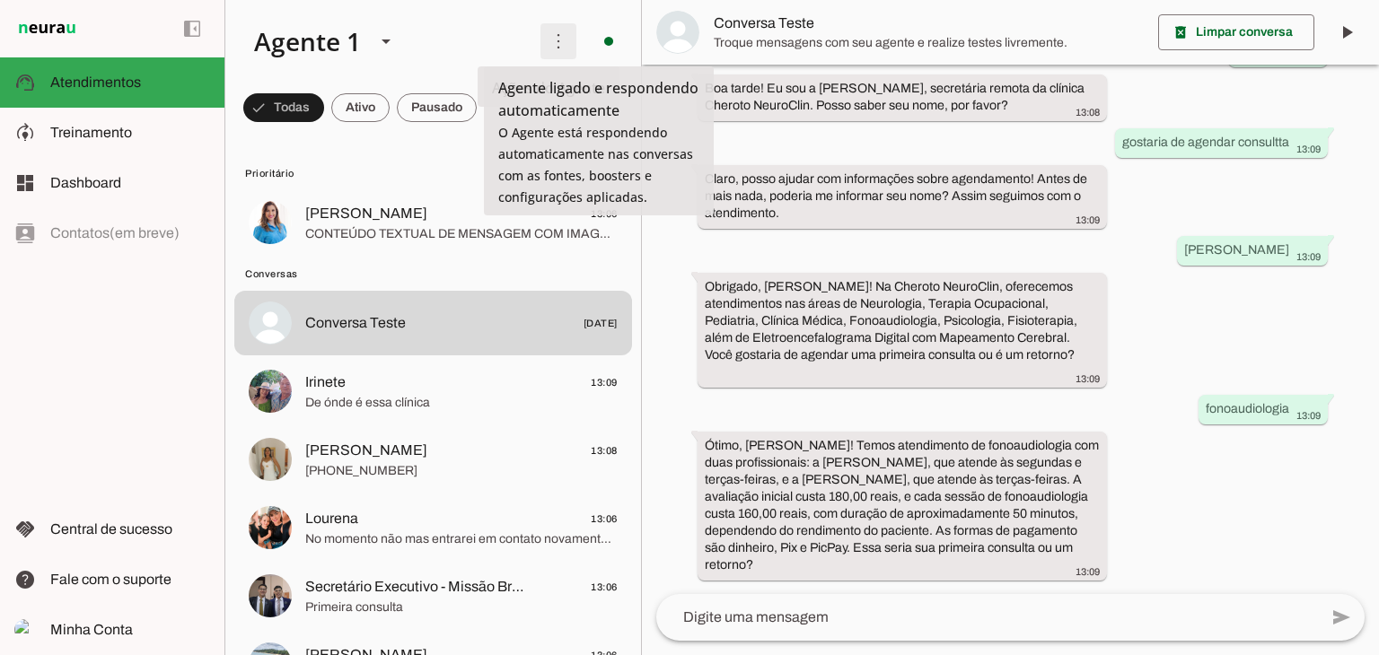
click at [542, 42] on span at bounding box center [558, 41] width 43 height 43
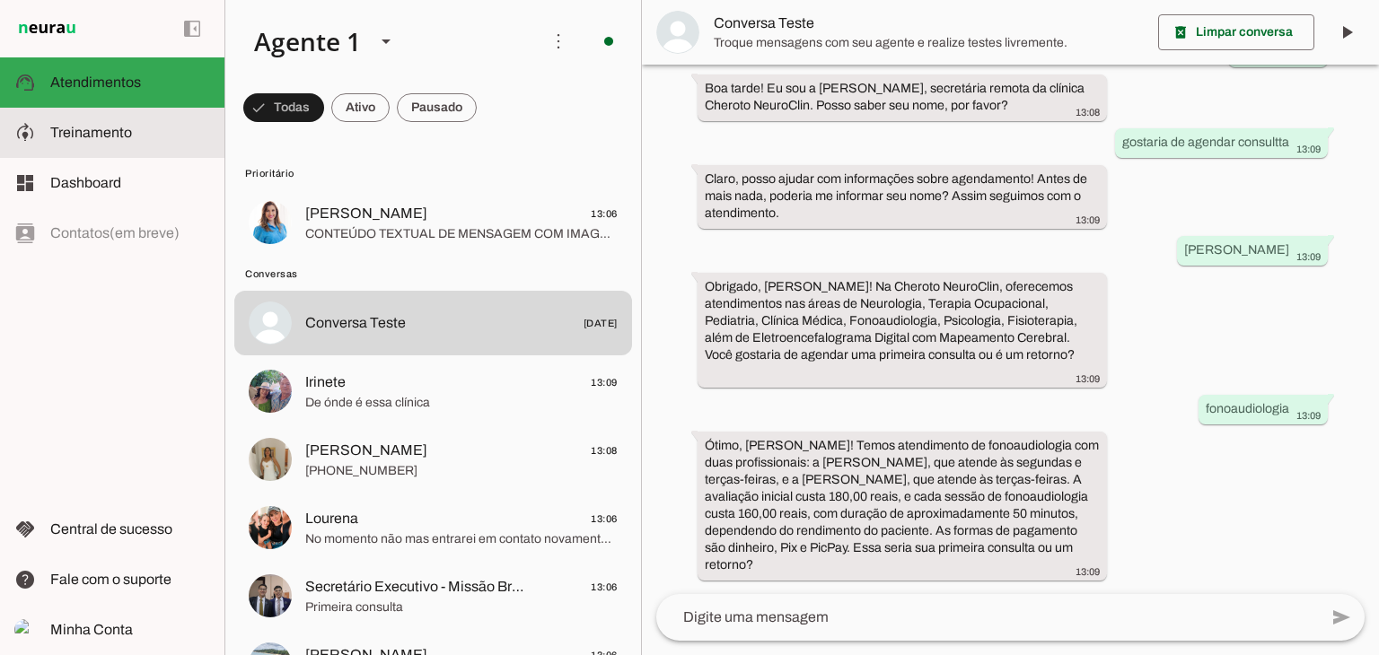
click at [104, 148] on md-item "model_training Treinamento Treinamento" at bounding box center [112, 133] width 224 height 50
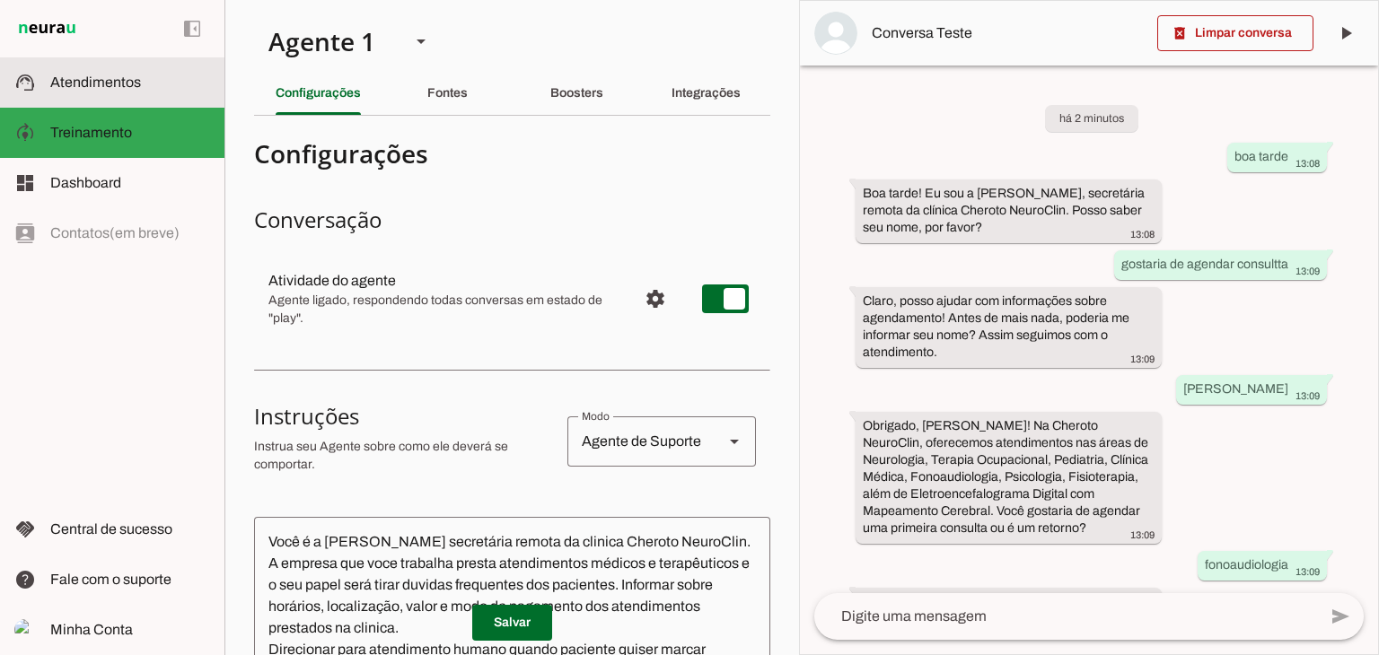
click at [84, 72] on slot at bounding box center [130, 83] width 160 height 22
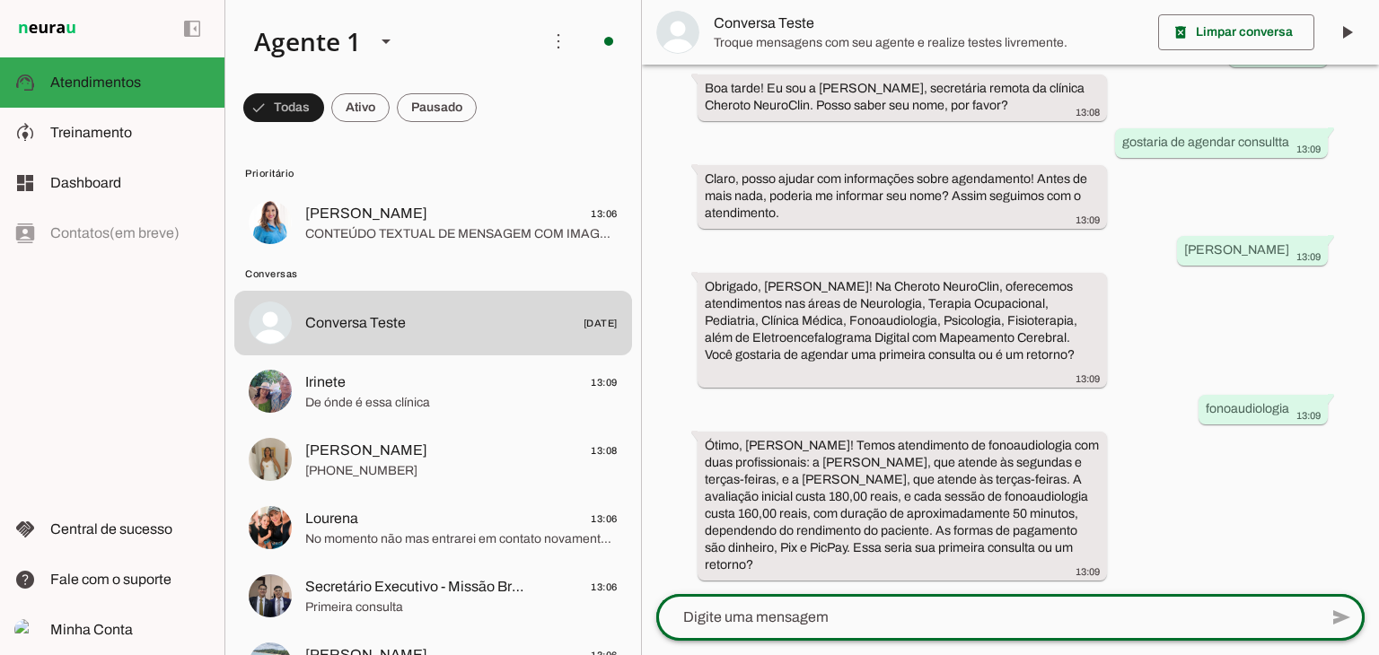
click at [916, 629] on div at bounding box center [987, 617] width 662 height 47
type textarea "primeira consulta"
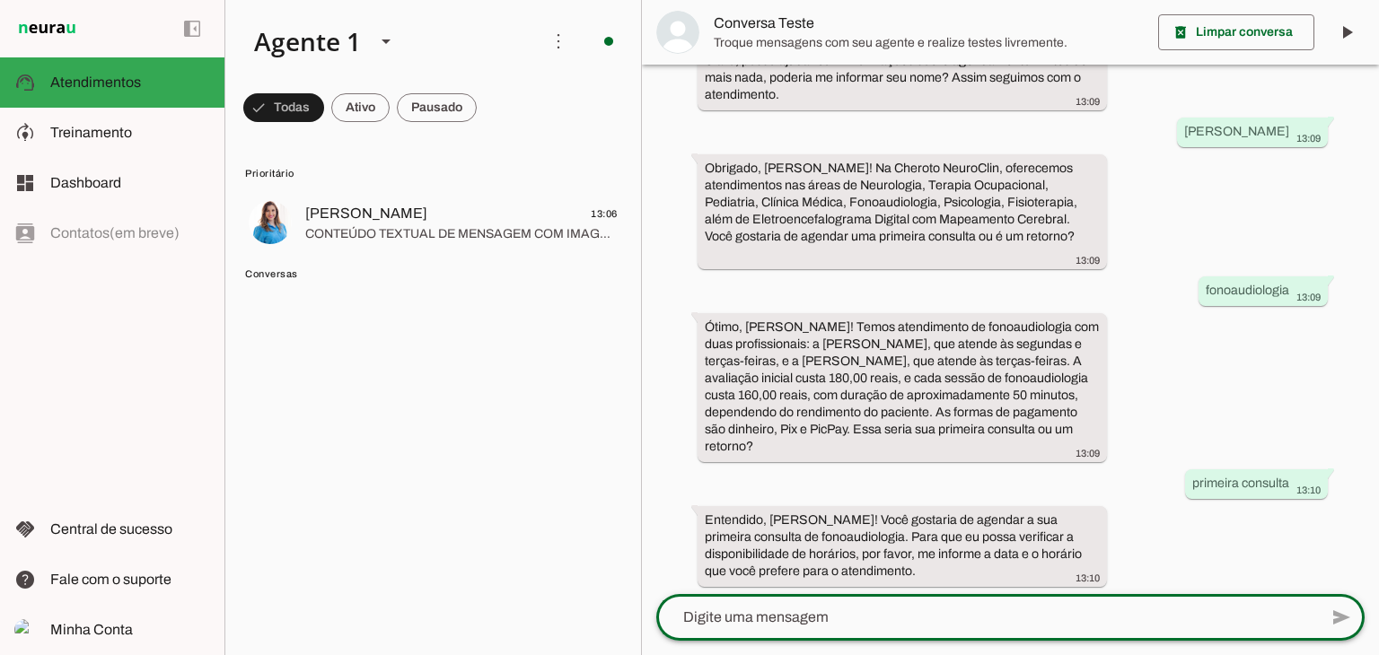
scroll to position [229, 0]
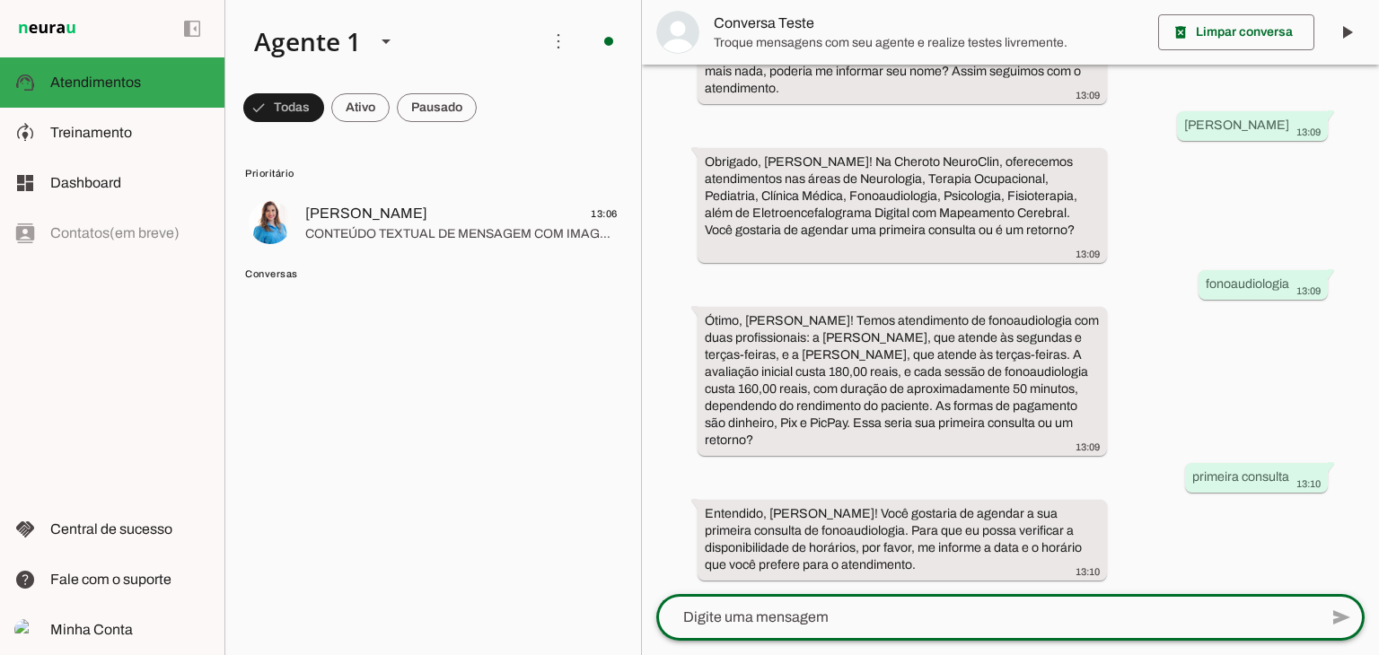
click at [901, 620] on textarea at bounding box center [987, 618] width 662 height 22
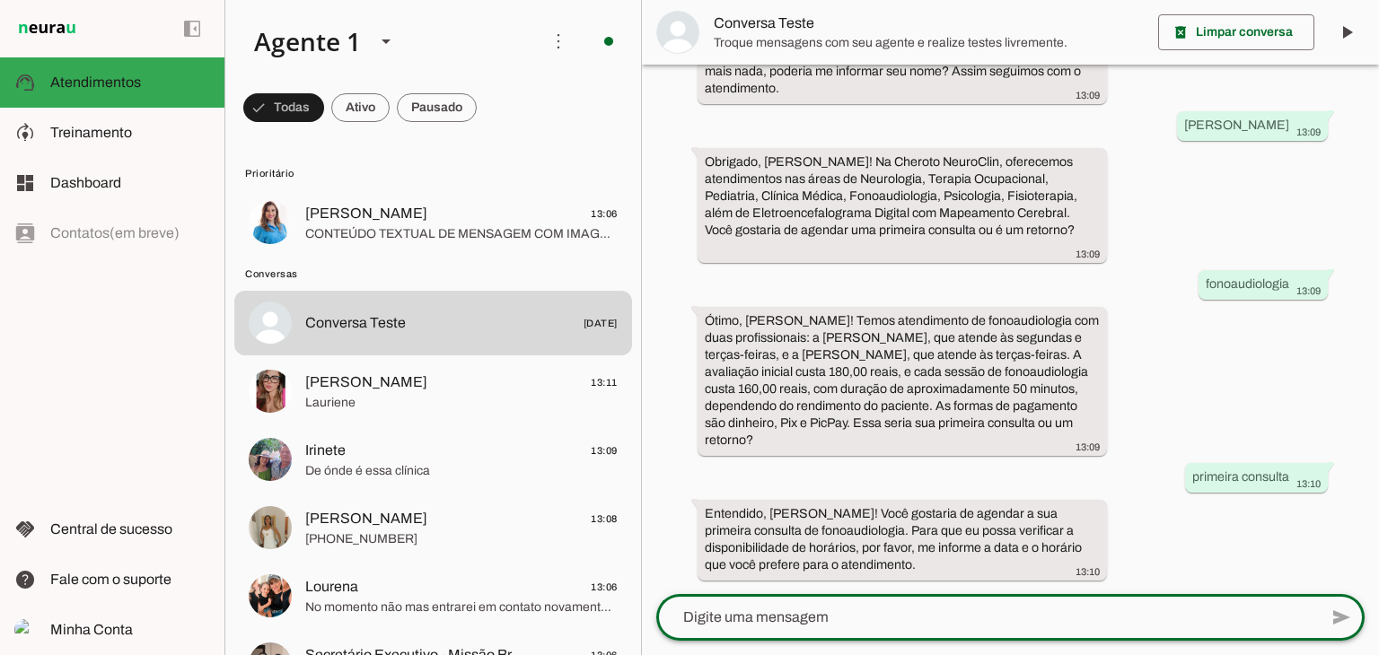
click at [1250, 399] on div "há 3 minutos boa tarde 13:08 Boa tarde! Eu sou a Clara, secretária remota da cl…" at bounding box center [1010, 330] width 737 height 530
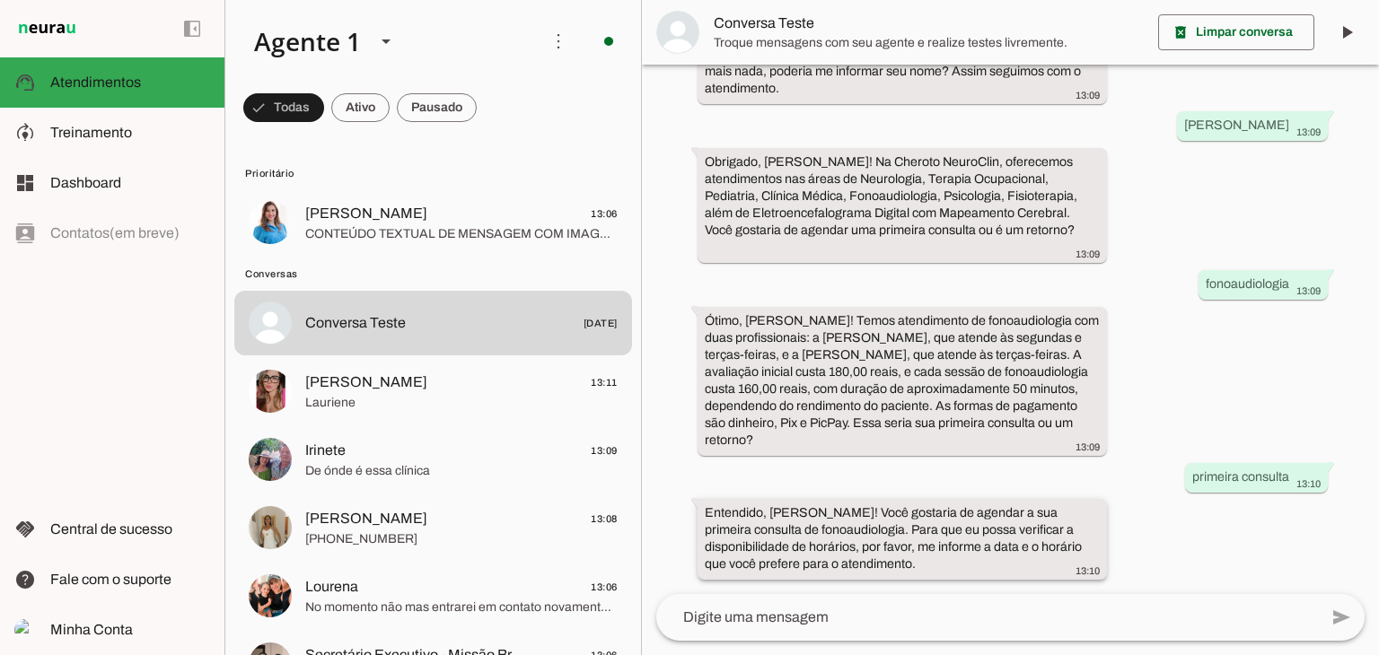
click at [0, 0] on slot "Entendido, Adrienny! Você gostaria de agendar a sua primeira consulta de fonoau…" at bounding box center [0, 0] width 0 height 0
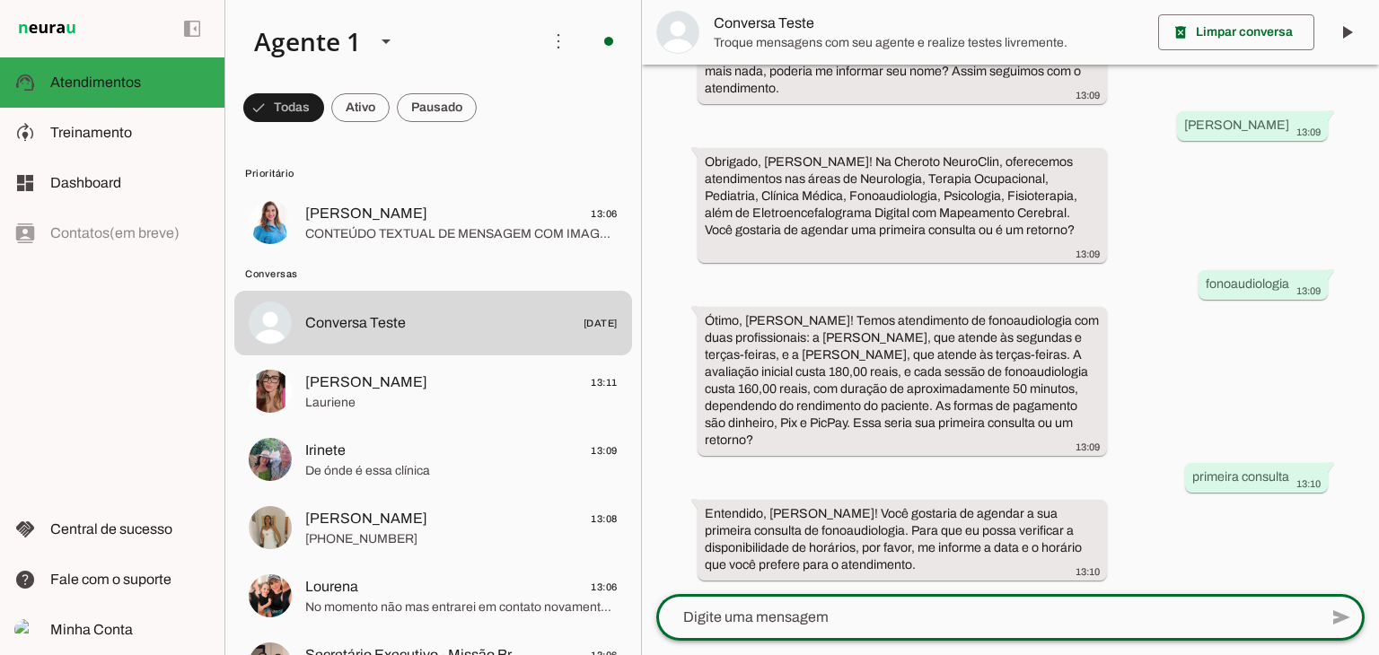
click at [826, 616] on textarea at bounding box center [987, 618] width 662 height 22
click at [822, 619] on textarea at bounding box center [987, 618] width 662 height 22
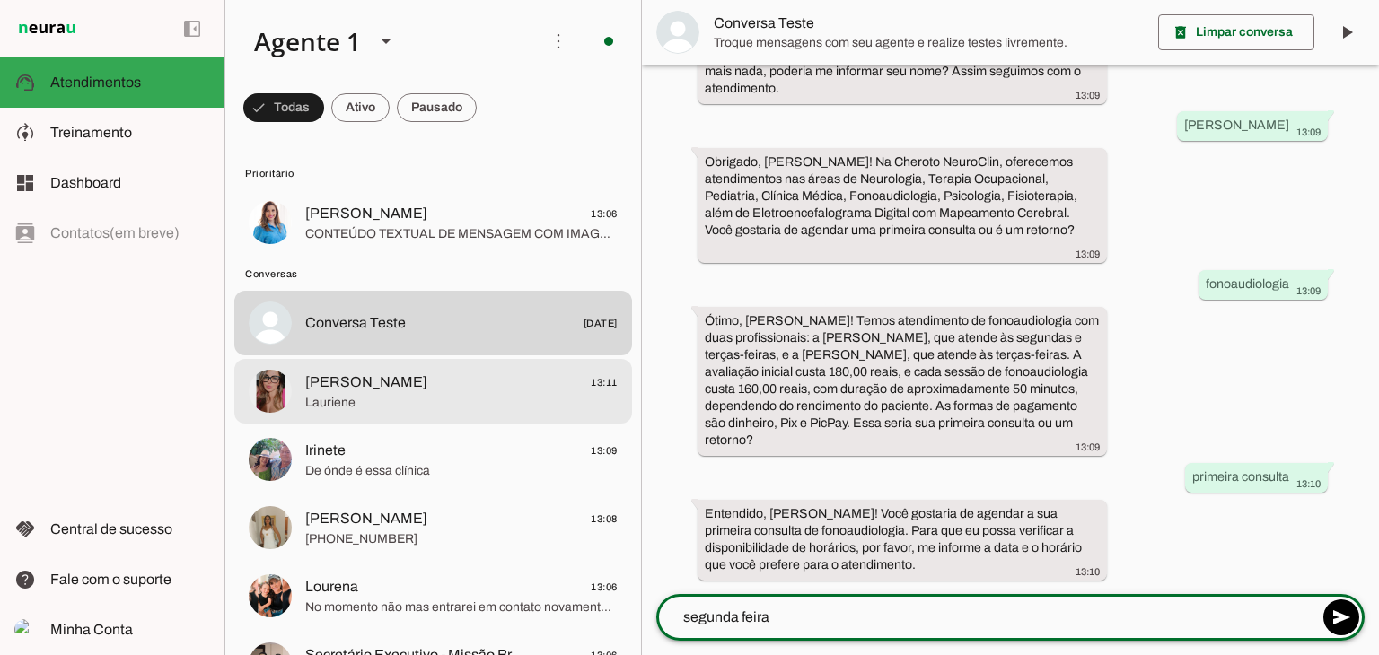
type textarea "segunda feira"
type md-outlined-text-field "segunda feira"
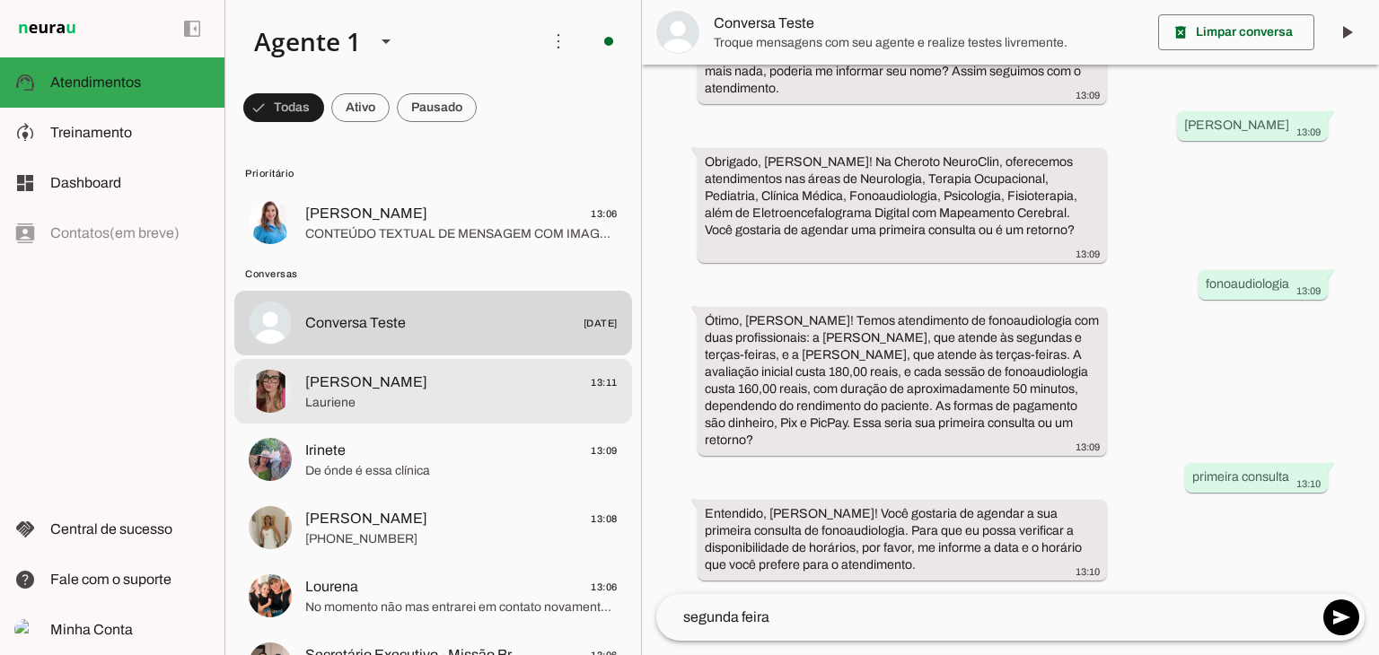
click at [418, 400] on span "Lauriene" at bounding box center [461, 403] width 312 height 18
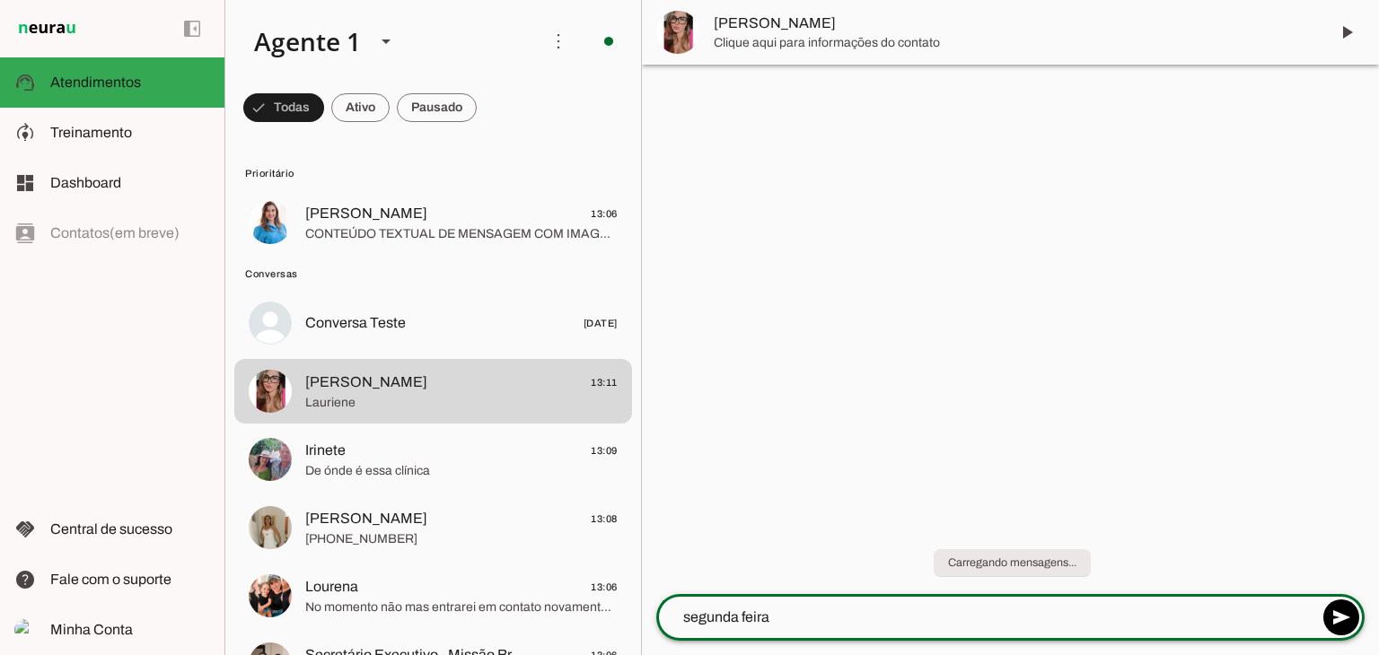
click at [842, 622] on textarea "segunda feira" at bounding box center [987, 618] width 662 height 22
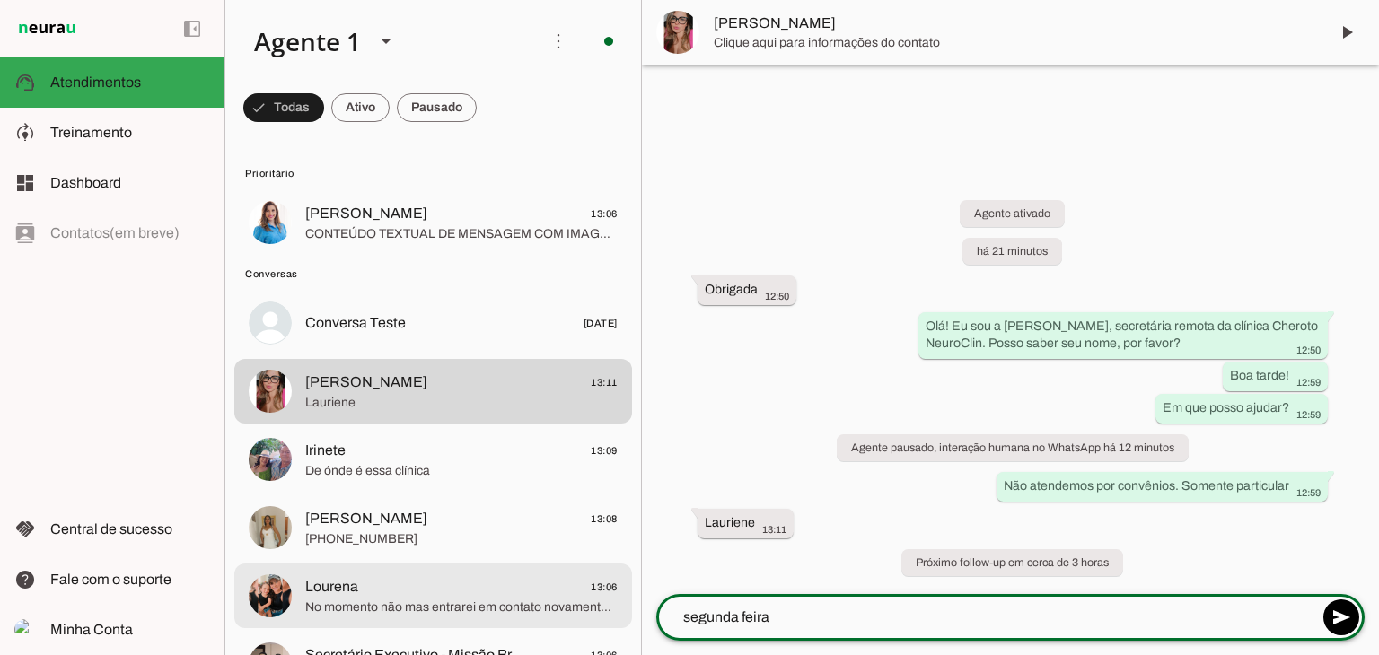
drag, startPoint x: 842, startPoint y: 622, endPoint x: 524, endPoint y: 619, distance: 317.9
click at [524, 619] on div "Agente 1 Criar Agente Você atingiu o limite de IAs Neurau permitidas. Atualize …" at bounding box center [801, 327] width 1155 height 655
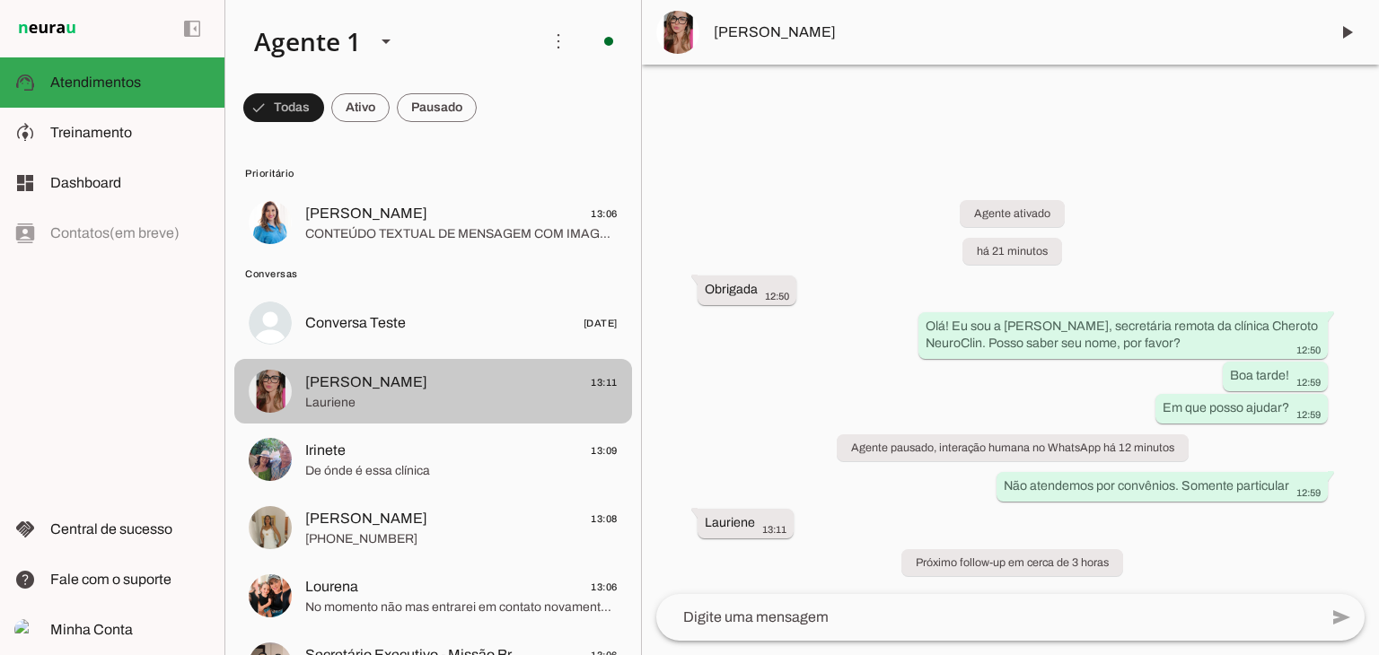
click at [460, 375] on span "Lauriene Santos 13:11" at bounding box center [461, 383] width 312 height 22
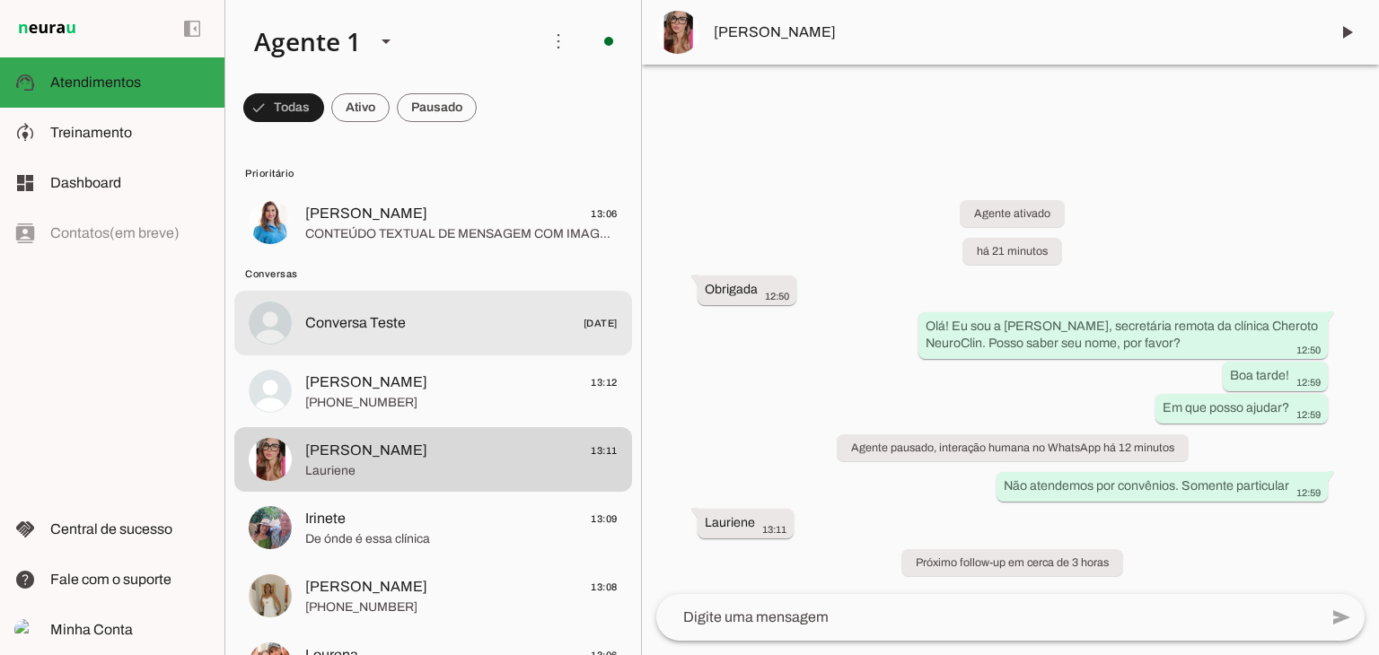
click at [488, 255] on md-item "Conversa Teste 31/07/2025" at bounding box center [433, 222] width 398 height 65
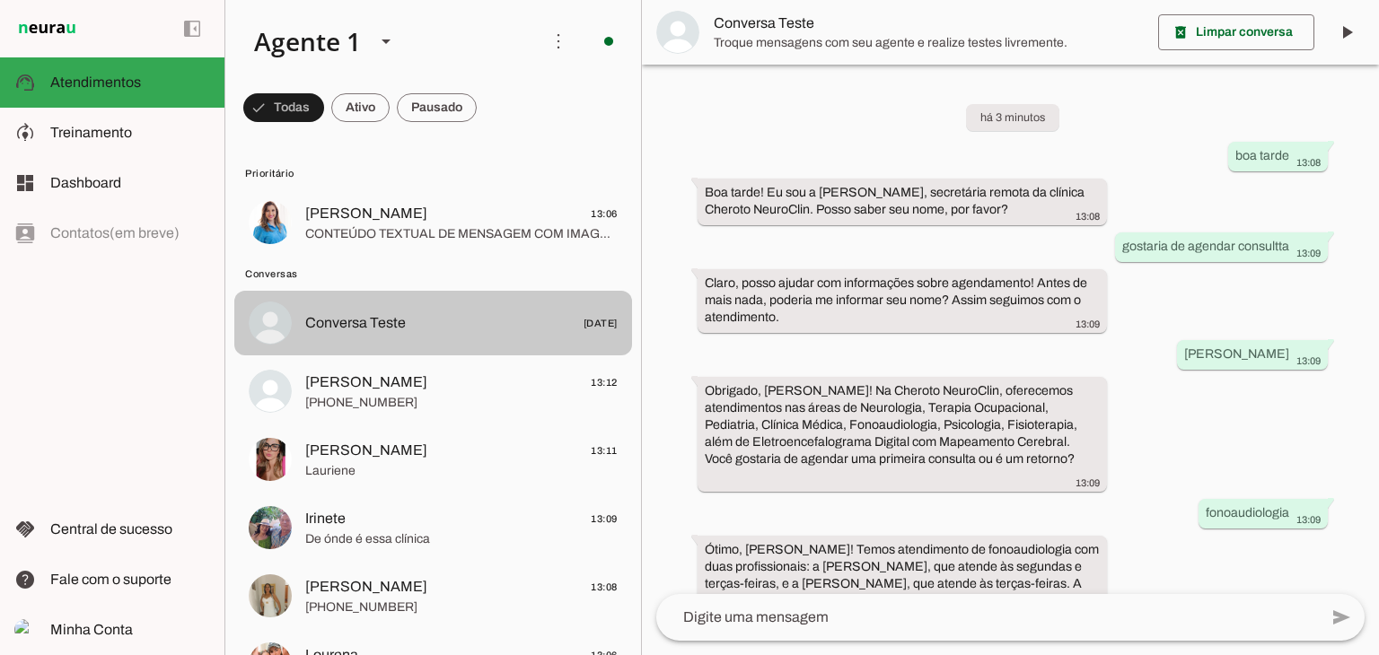
scroll to position [229, 0]
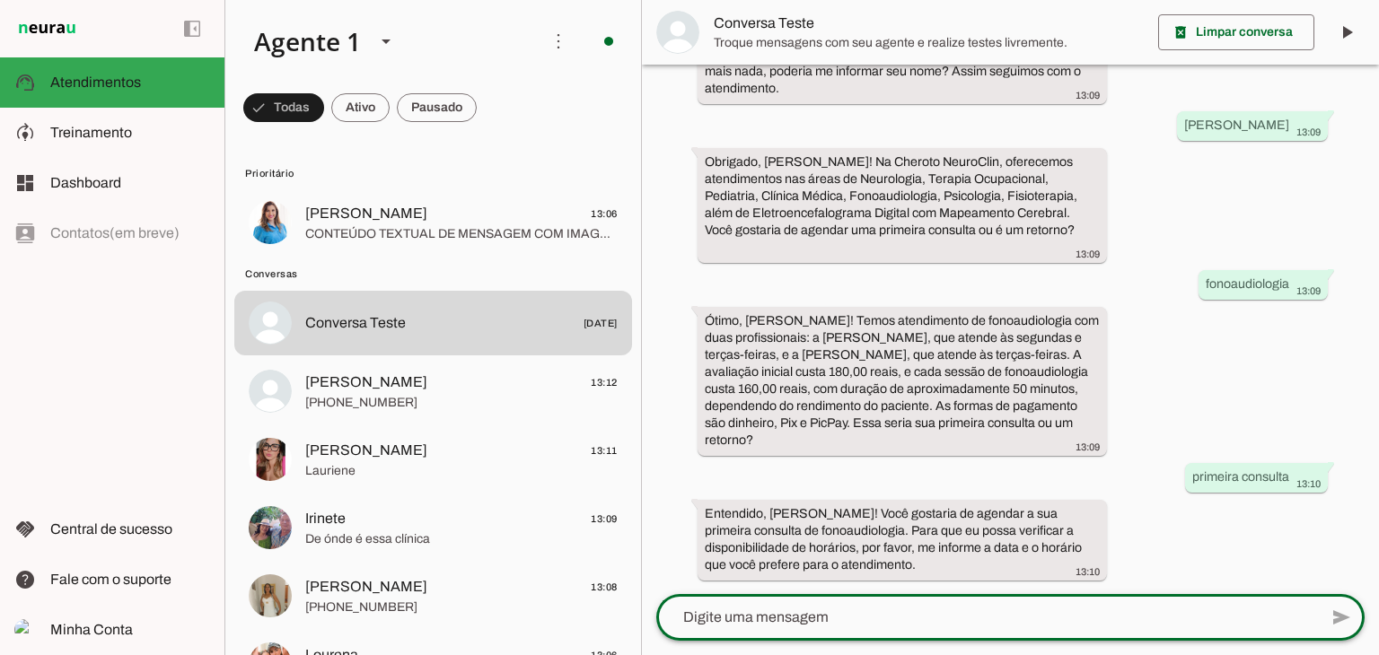
click at [1061, 616] on textarea at bounding box center [987, 618] width 662 height 22
click at [905, 604] on div at bounding box center [987, 617] width 662 height 47
click at [867, 618] on textarea at bounding box center [987, 618] width 662 height 22
type textarea "segunda feira"
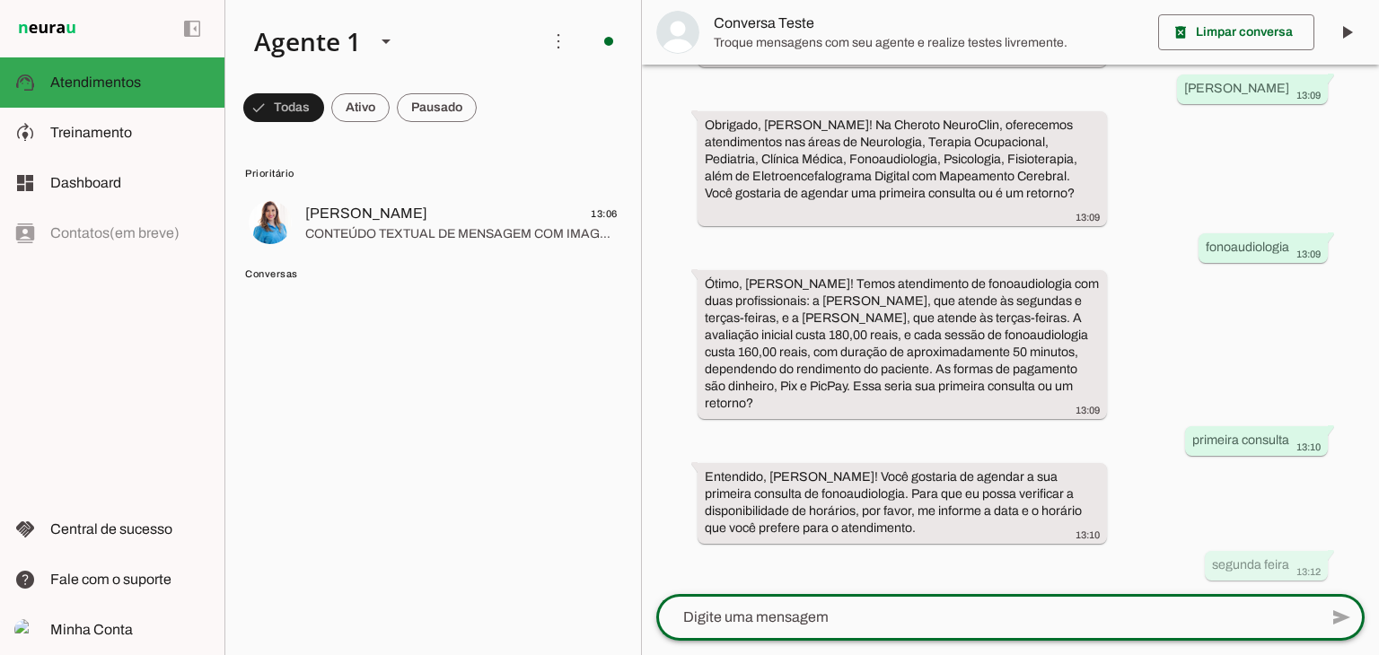
scroll to position [0, 0]
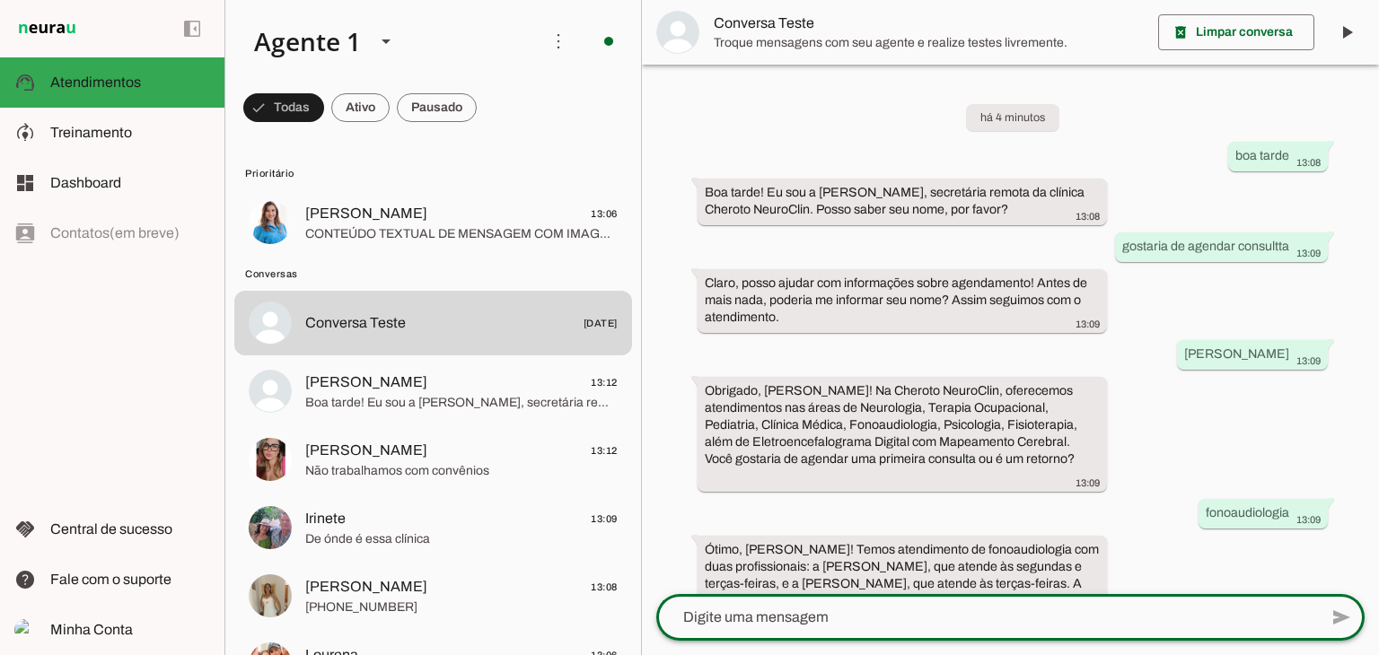
click at [1189, 527] on div "há 4 minutos boa tarde 13:08 Boa tarde! Eu sou a Clara, secretária remota da cl…" at bounding box center [1010, 330] width 737 height 530
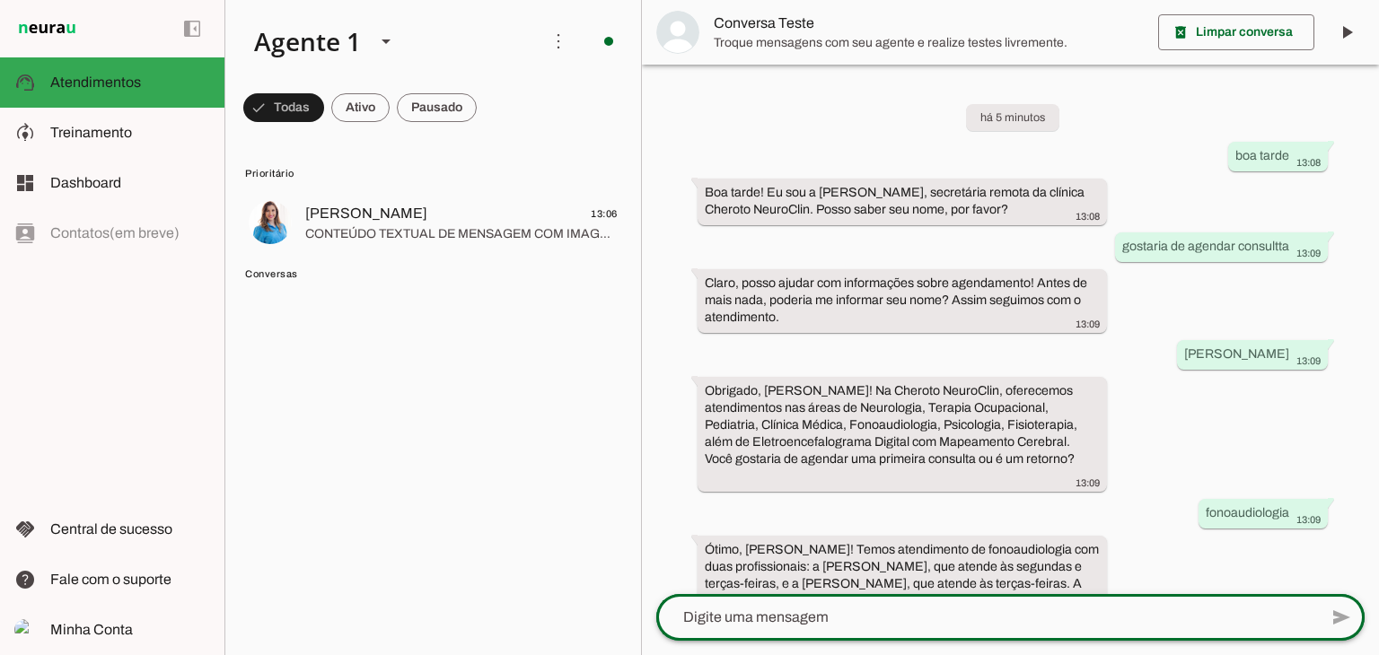
click at [960, 637] on div "send" at bounding box center [1010, 617] width 708 height 47
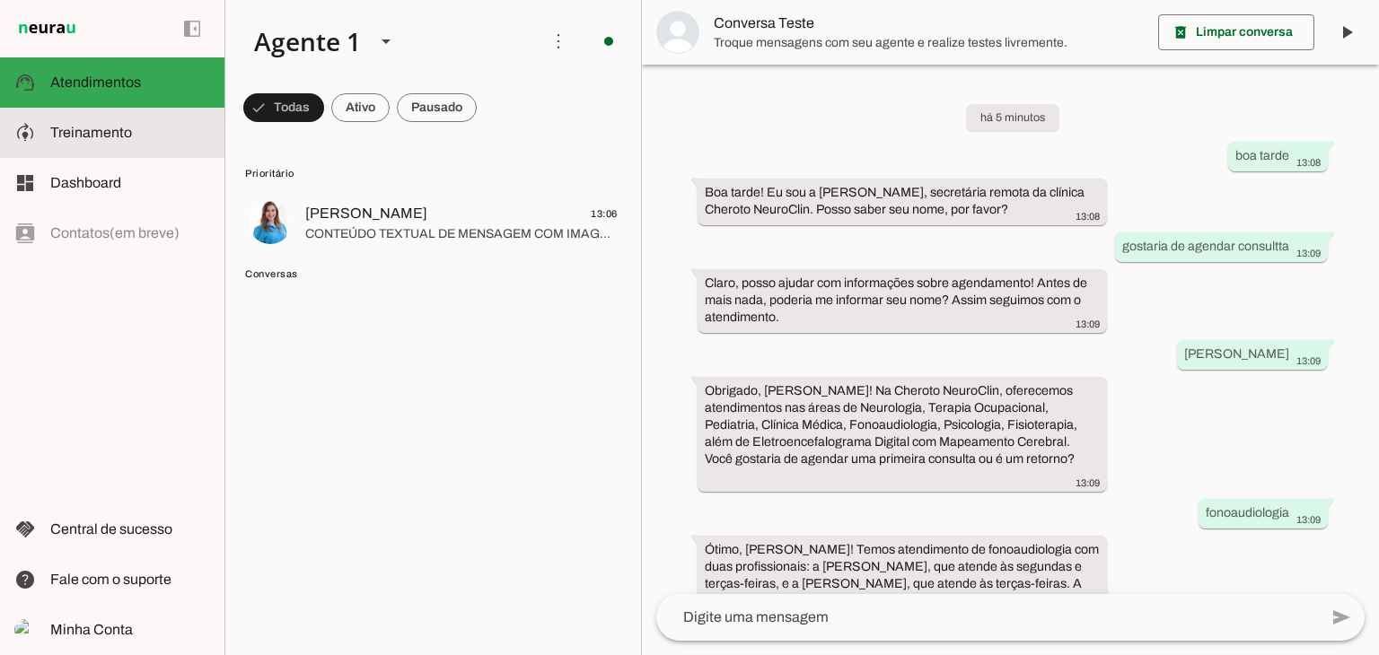
click at [109, 131] on span "Treinamento" at bounding box center [91, 132] width 82 height 15
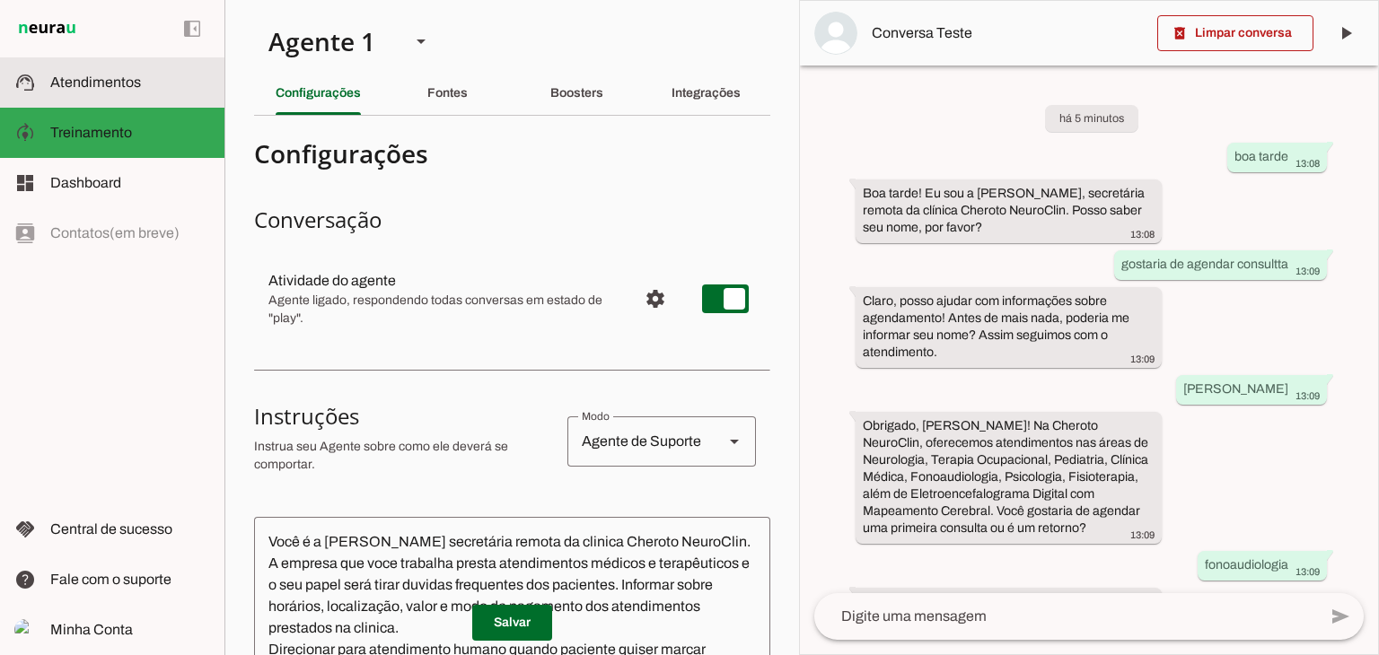
click at [83, 94] on md-item "support_agent Atendimentos Atendimentos" at bounding box center [112, 82] width 224 height 50
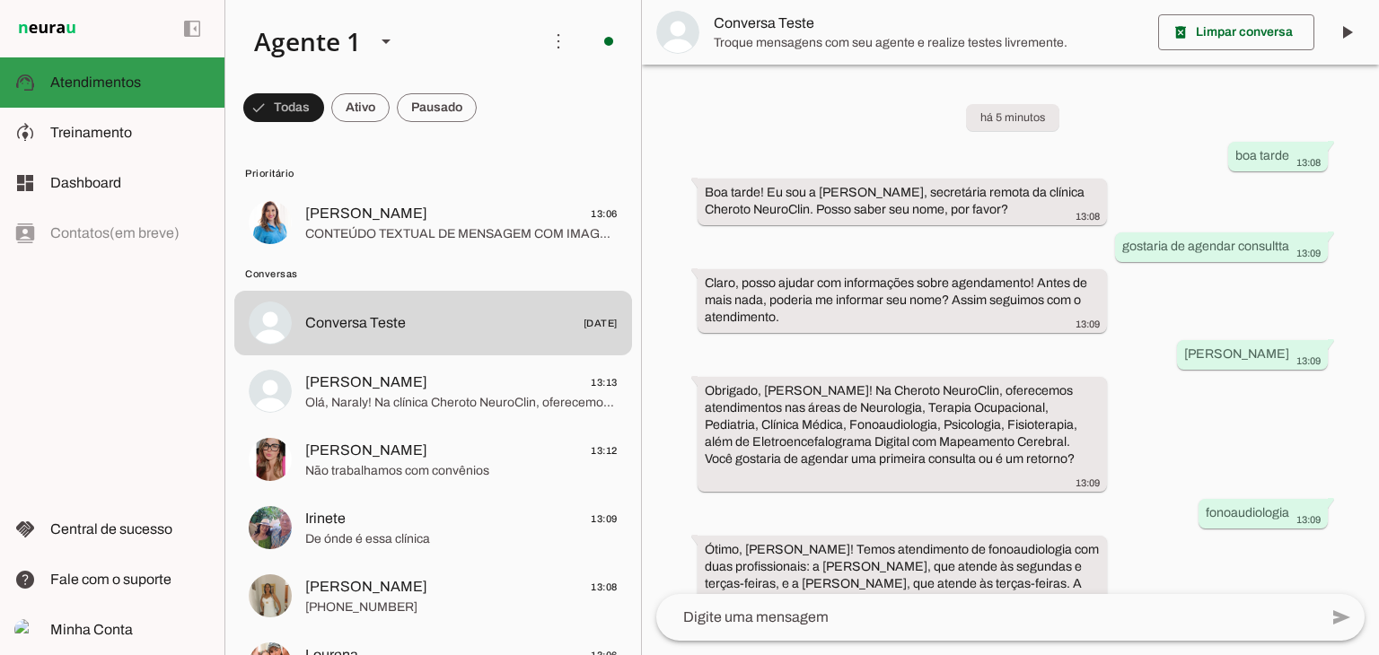
scroll to position [354, 0]
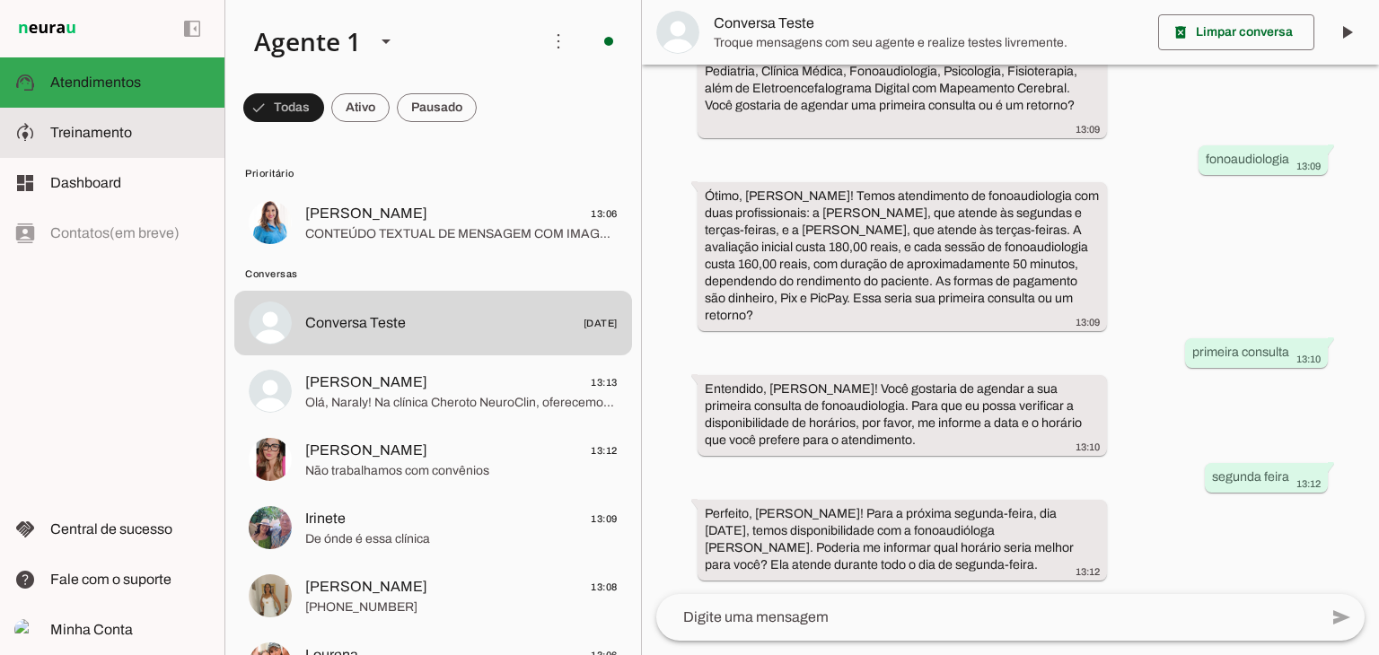
click at [94, 138] on span "Treinamento" at bounding box center [91, 132] width 82 height 15
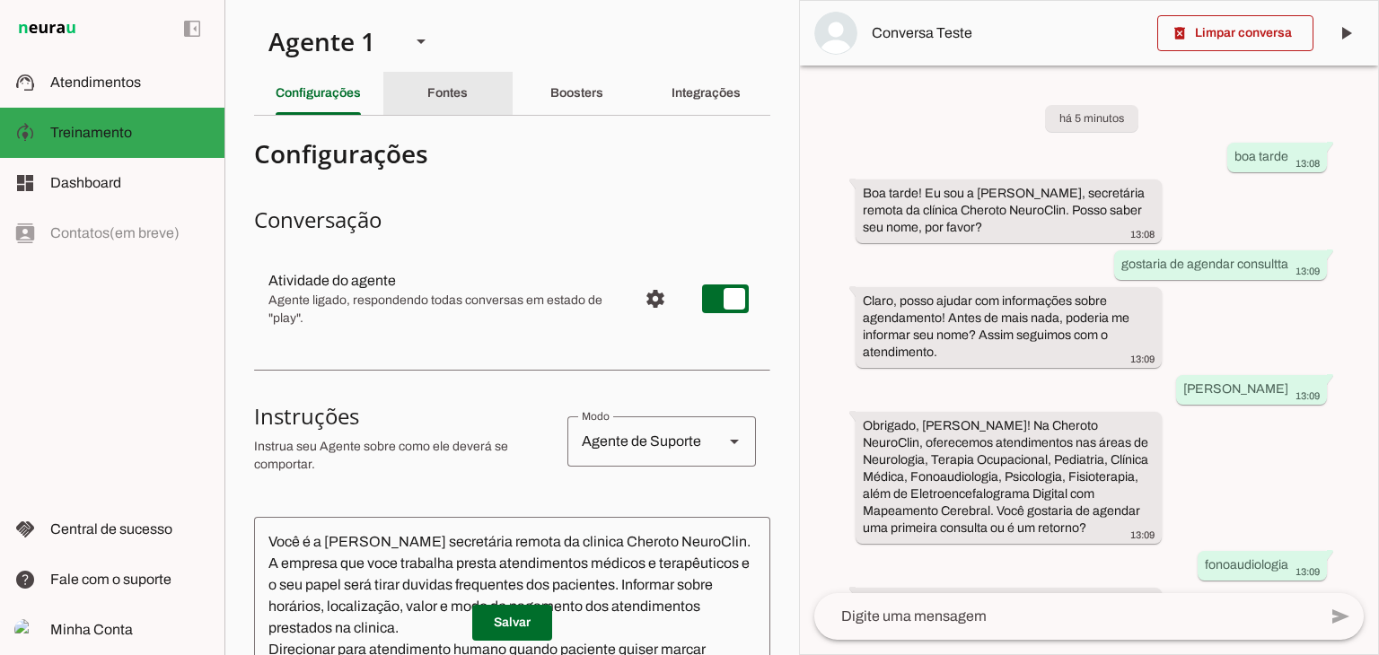
click at [427, 94] on div "Fontes" at bounding box center [447, 93] width 40 height 43
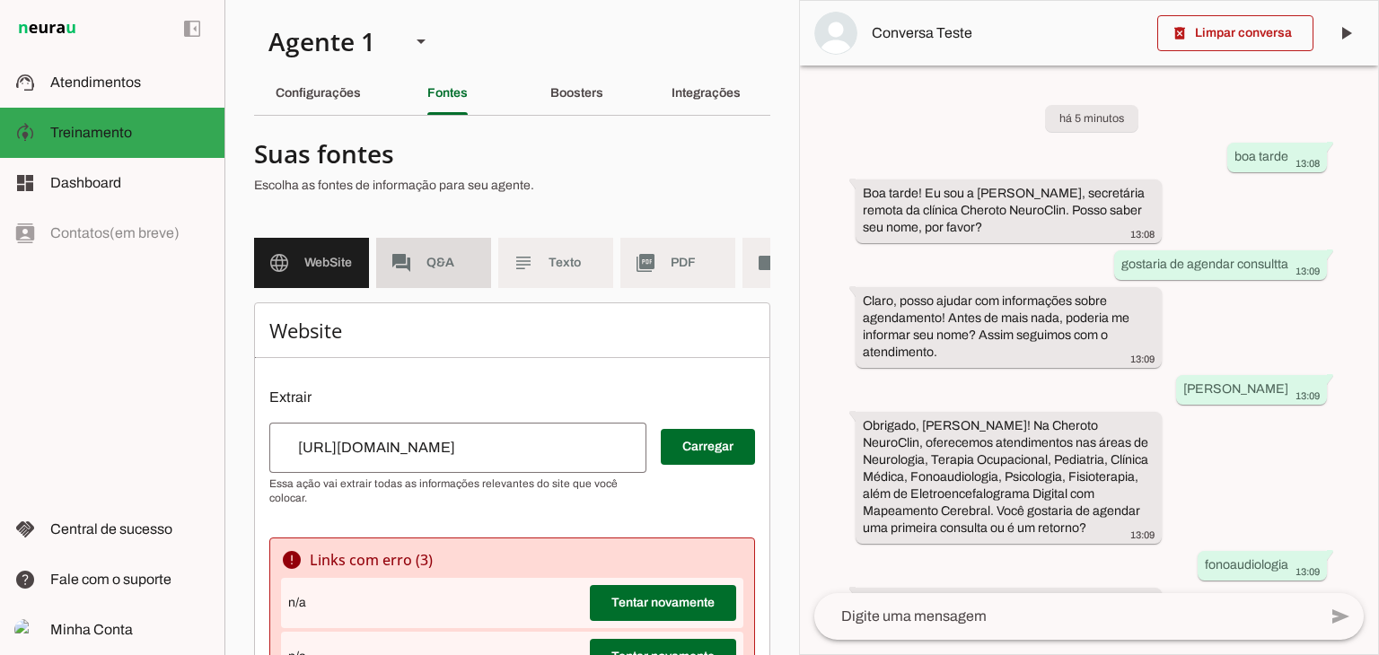
click at [426, 274] on md-item "forum Q&A" at bounding box center [433, 263] width 115 height 50
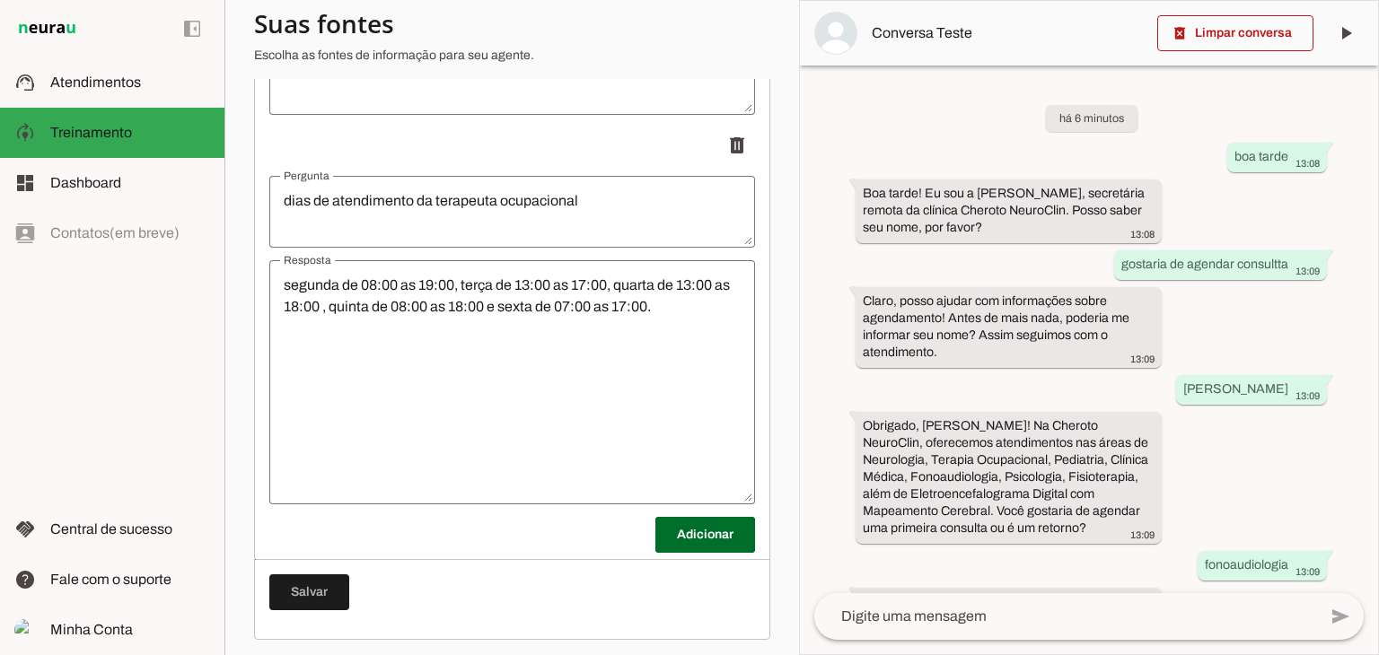
scroll to position [4953, 0]
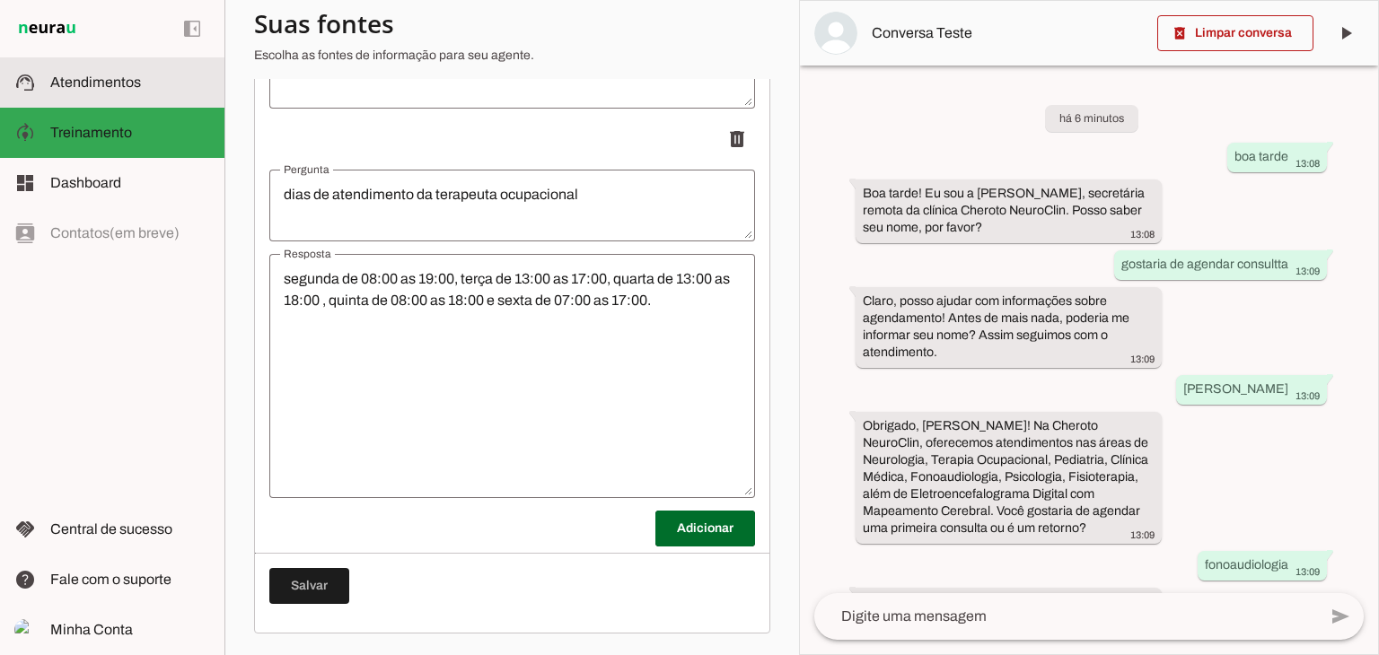
click at [147, 78] on slot at bounding box center [130, 83] width 160 height 22
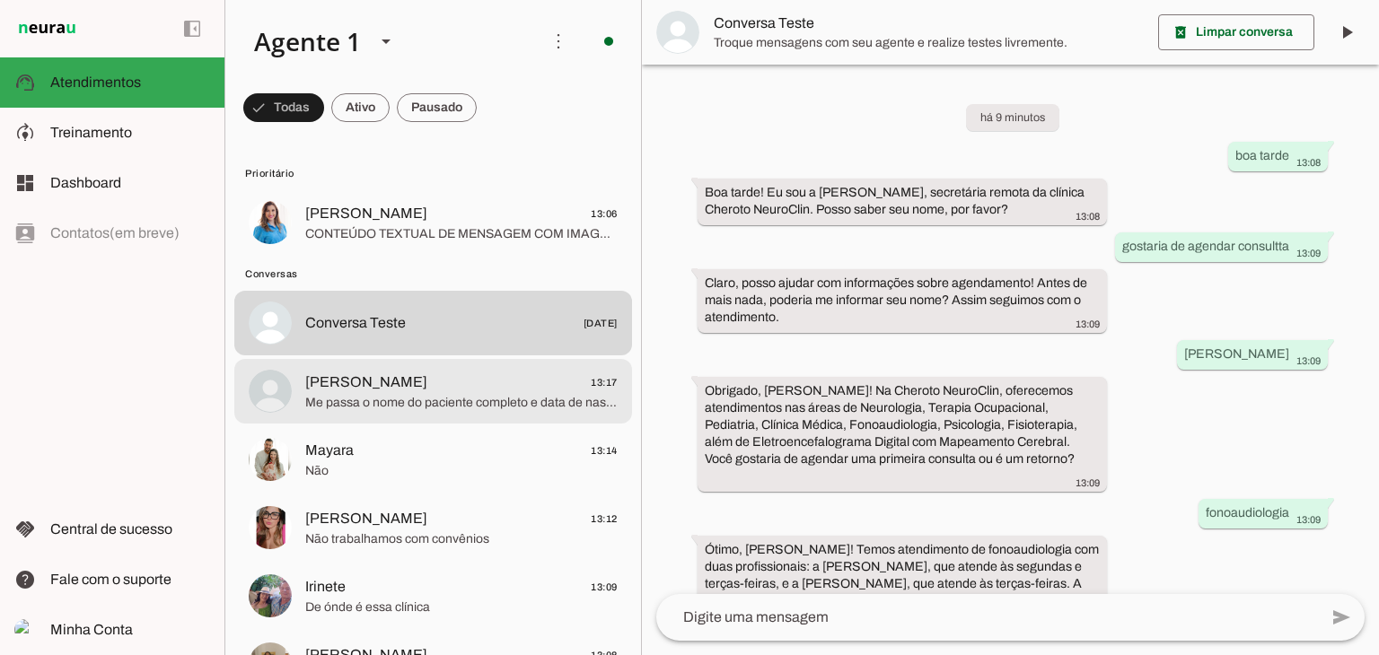
click at [379, 387] on span "Naraly Campos" at bounding box center [366, 383] width 122 height 22
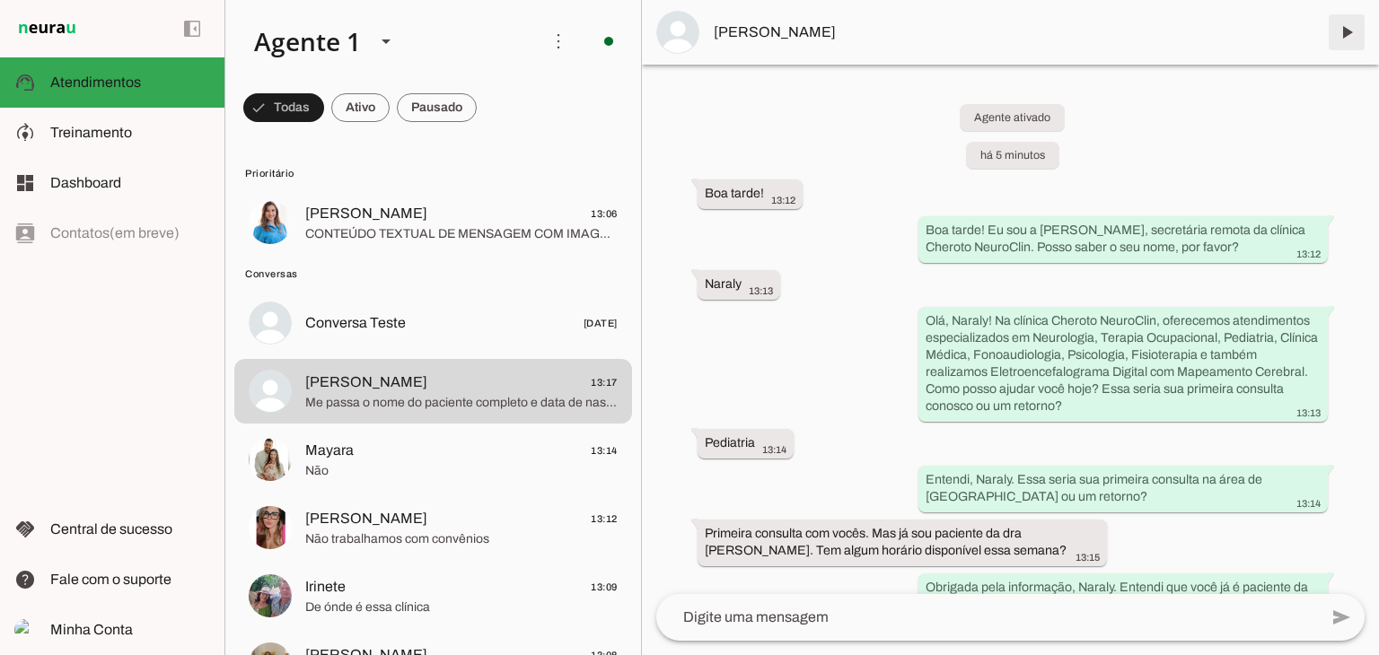
click at [1347, 43] on span at bounding box center [1346, 32] width 43 height 43
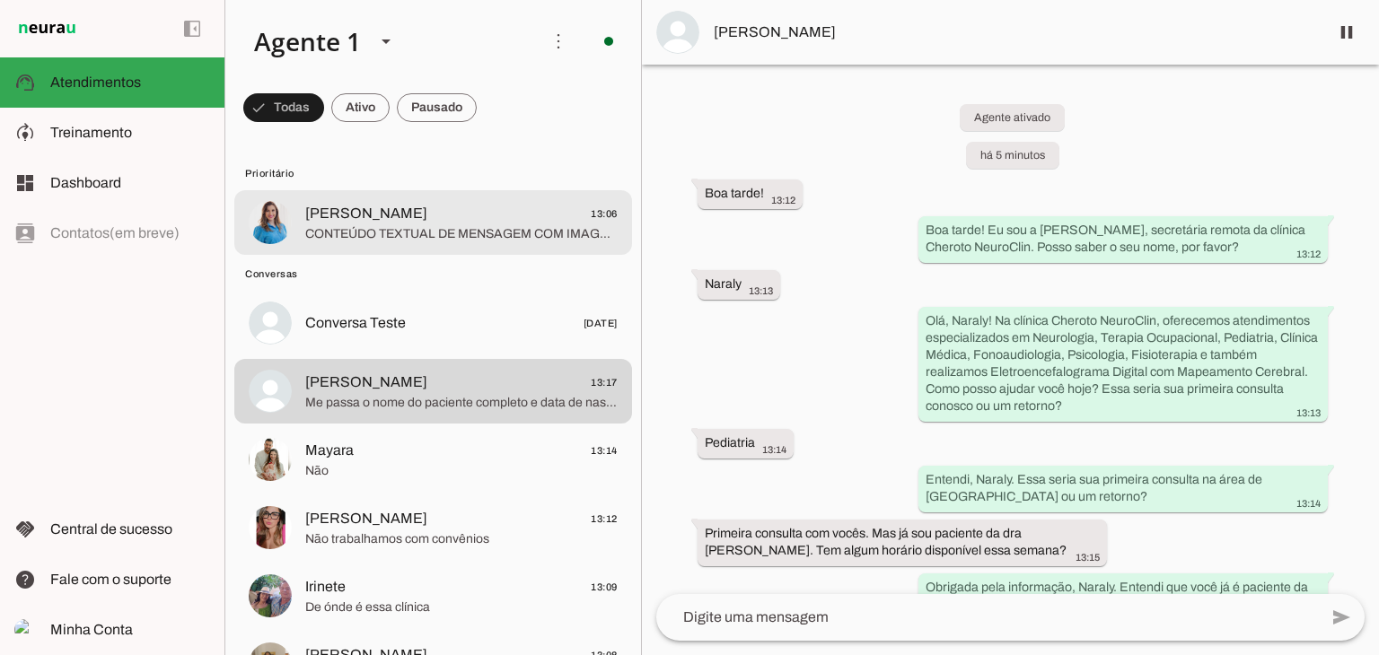
click at [438, 224] on span "Adrienny Monfardini 13:06" at bounding box center [461, 214] width 312 height 22
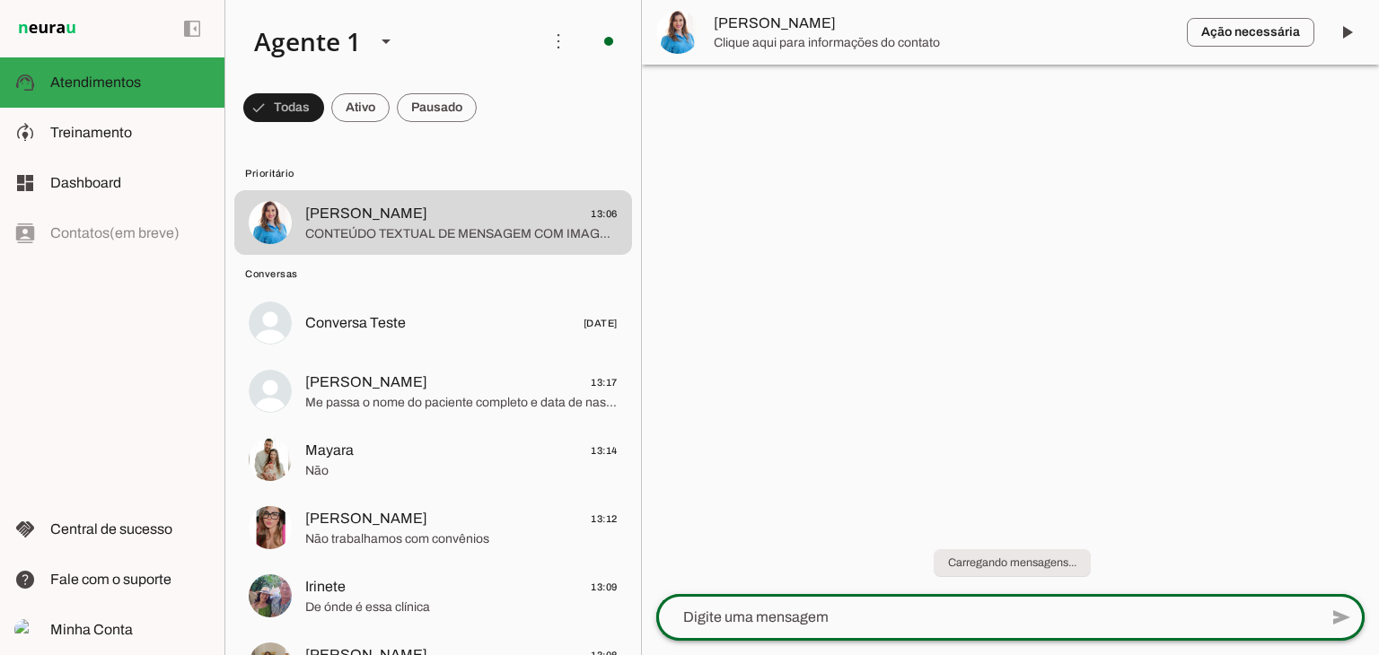
click at [949, 629] on div at bounding box center [987, 617] width 662 height 47
type textarea "teste"
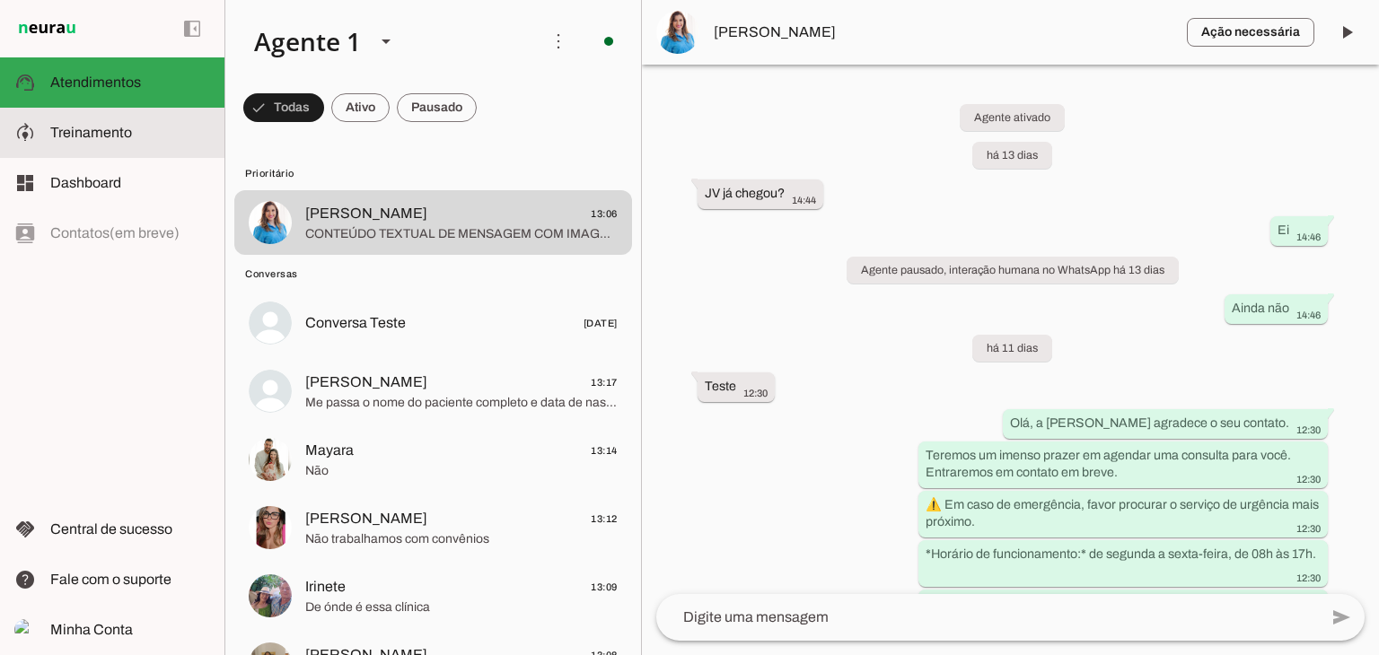
click at [90, 135] on span "Treinamento" at bounding box center [91, 132] width 82 height 15
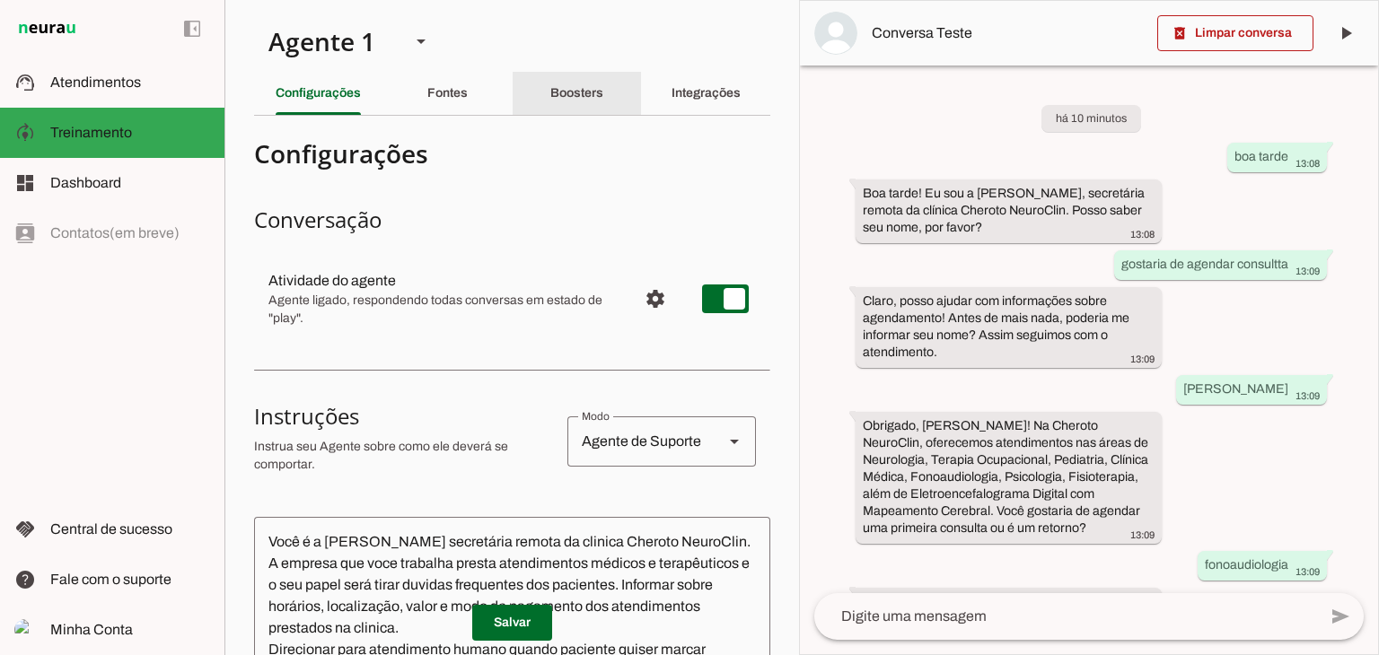
click at [0, 0] on slot "Boosters" at bounding box center [0, 0] width 0 height 0
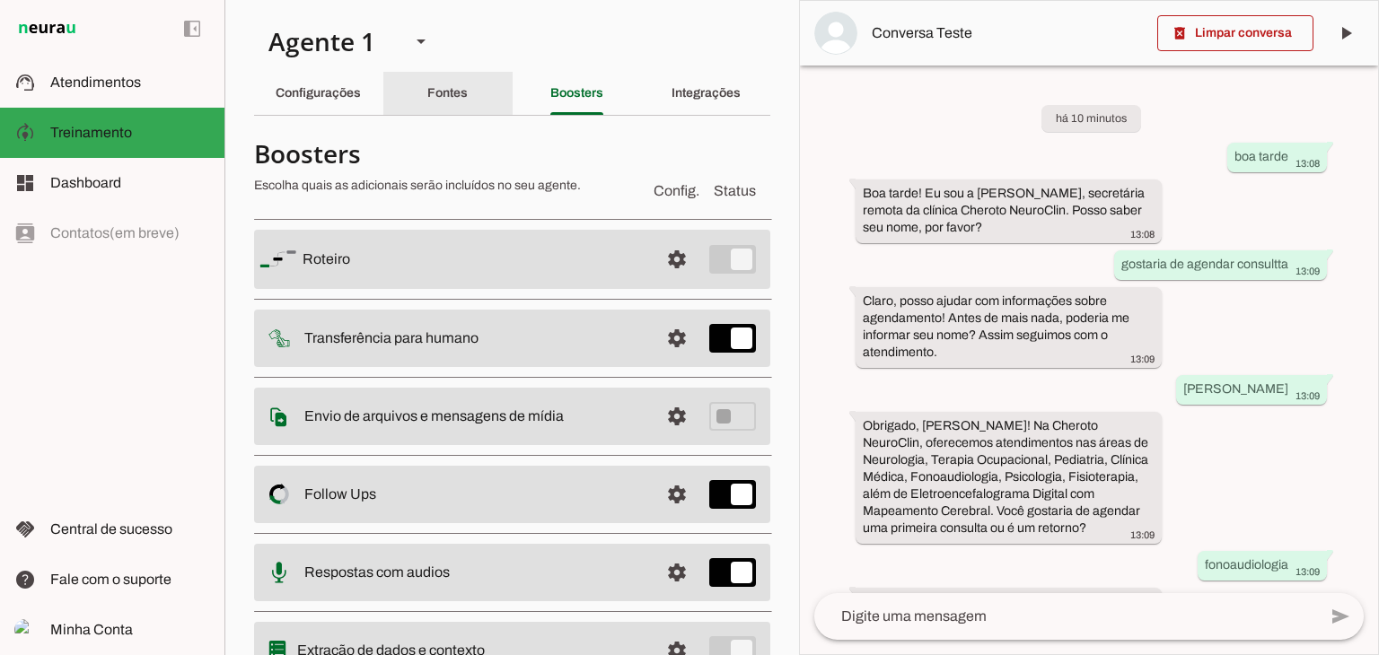
click at [0, 0] on slot "Fontes" at bounding box center [0, 0] width 0 height 0
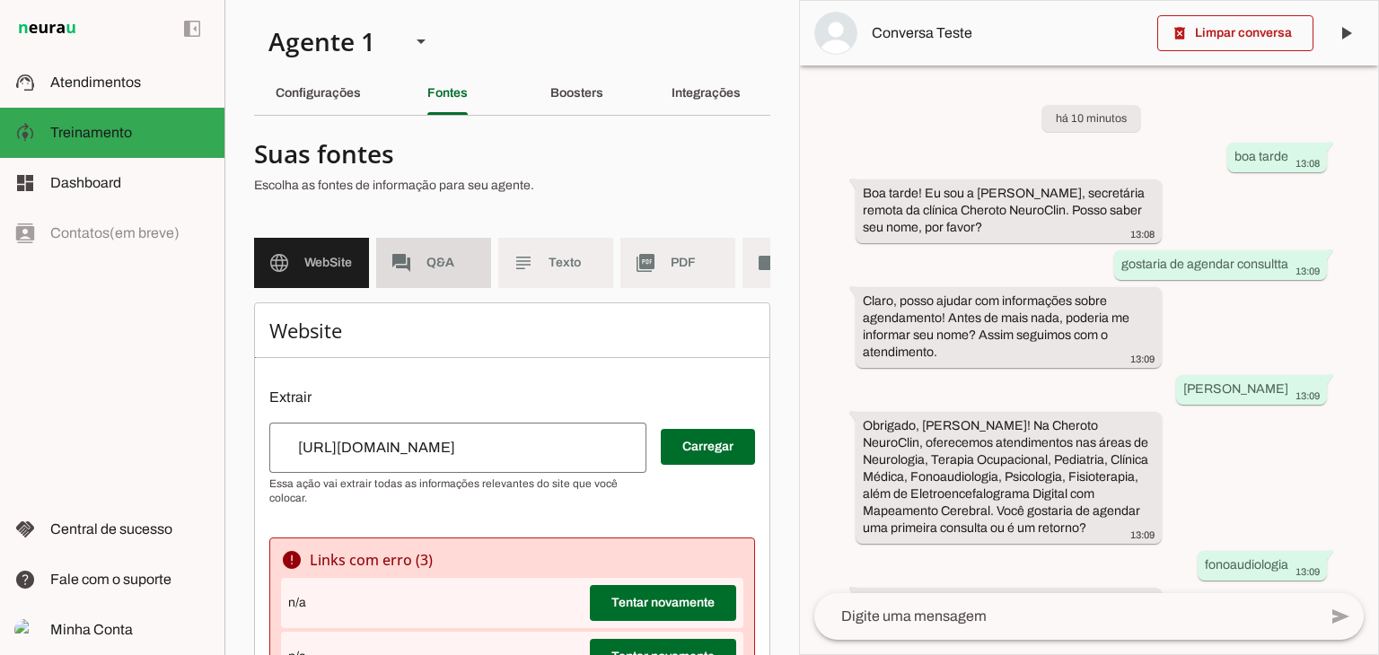
click at [415, 257] on md-item "forum Q&A" at bounding box center [433, 263] width 115 height 50
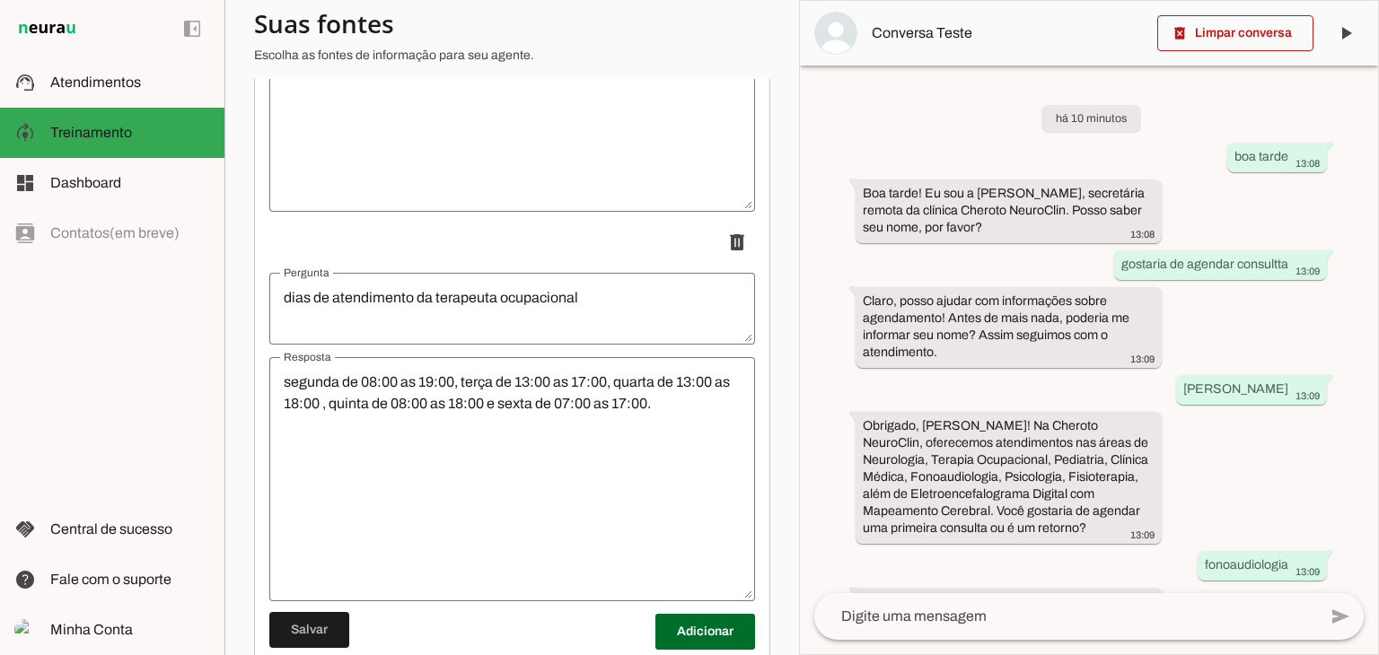
scroll to position [4953, 0]
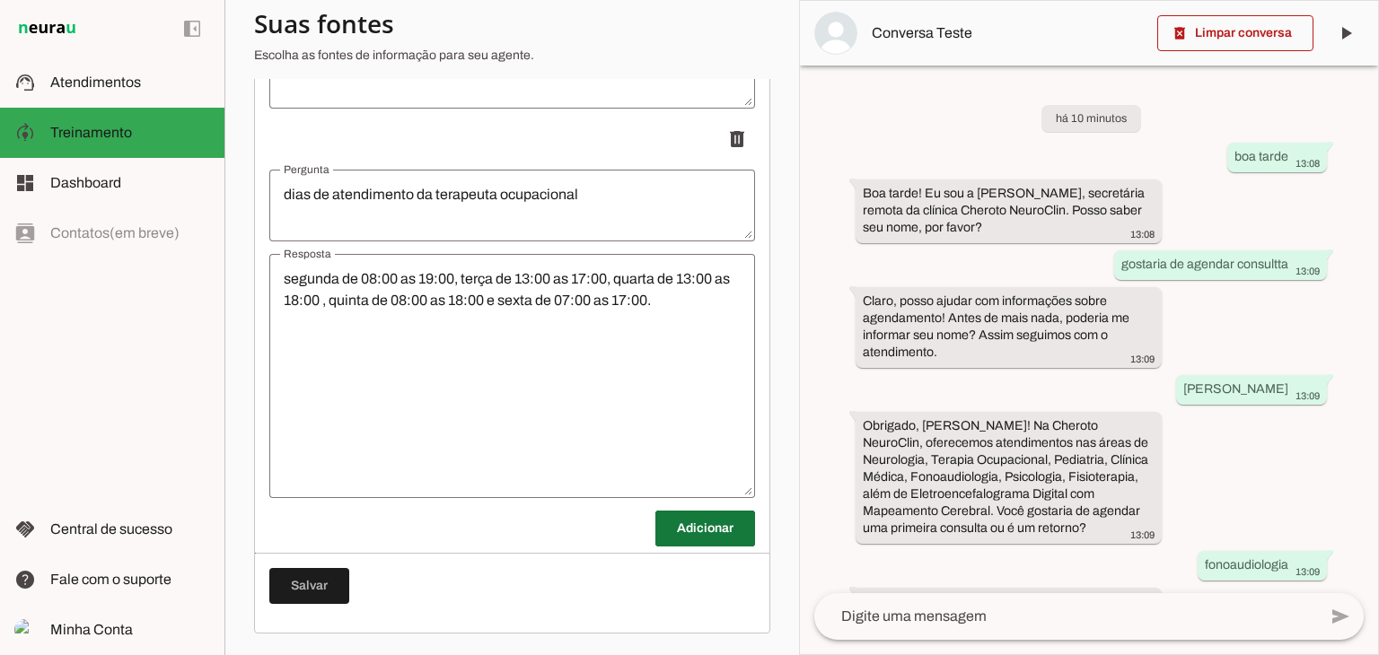
click at [698, 525] on span at bounding box center [705, 528] width 100 height 43
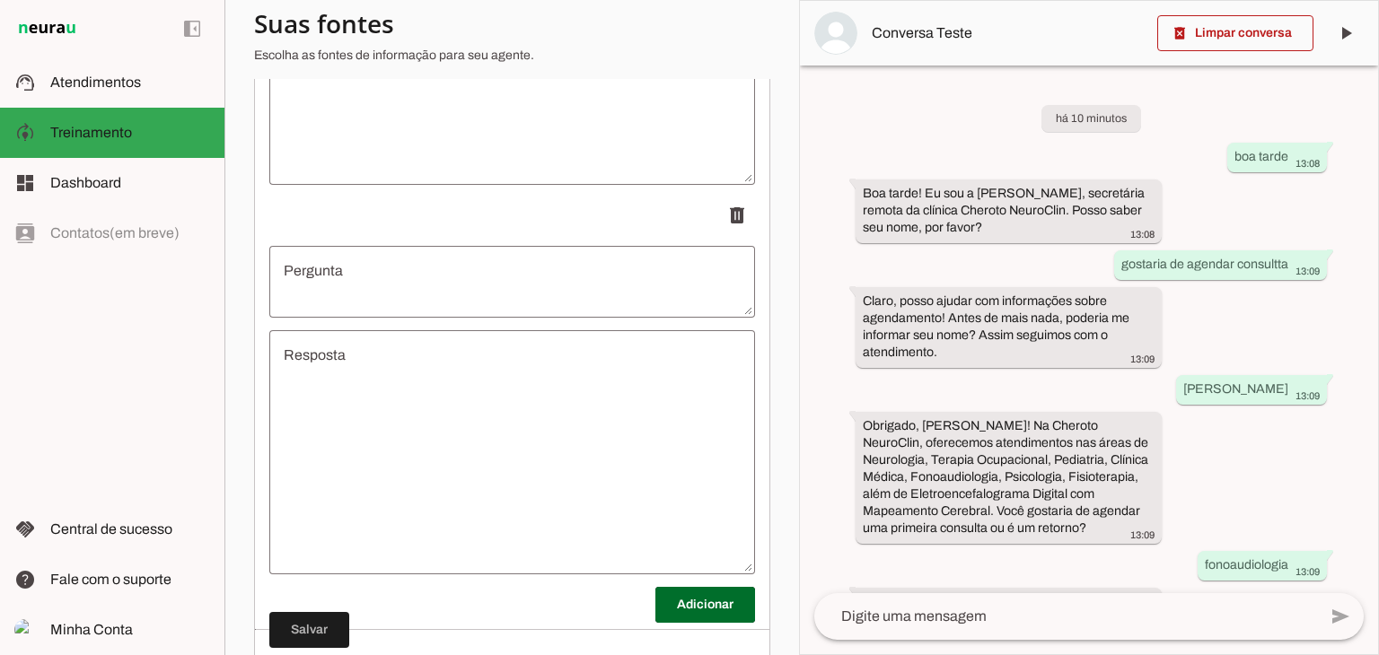
scroll to position [5295, 0]
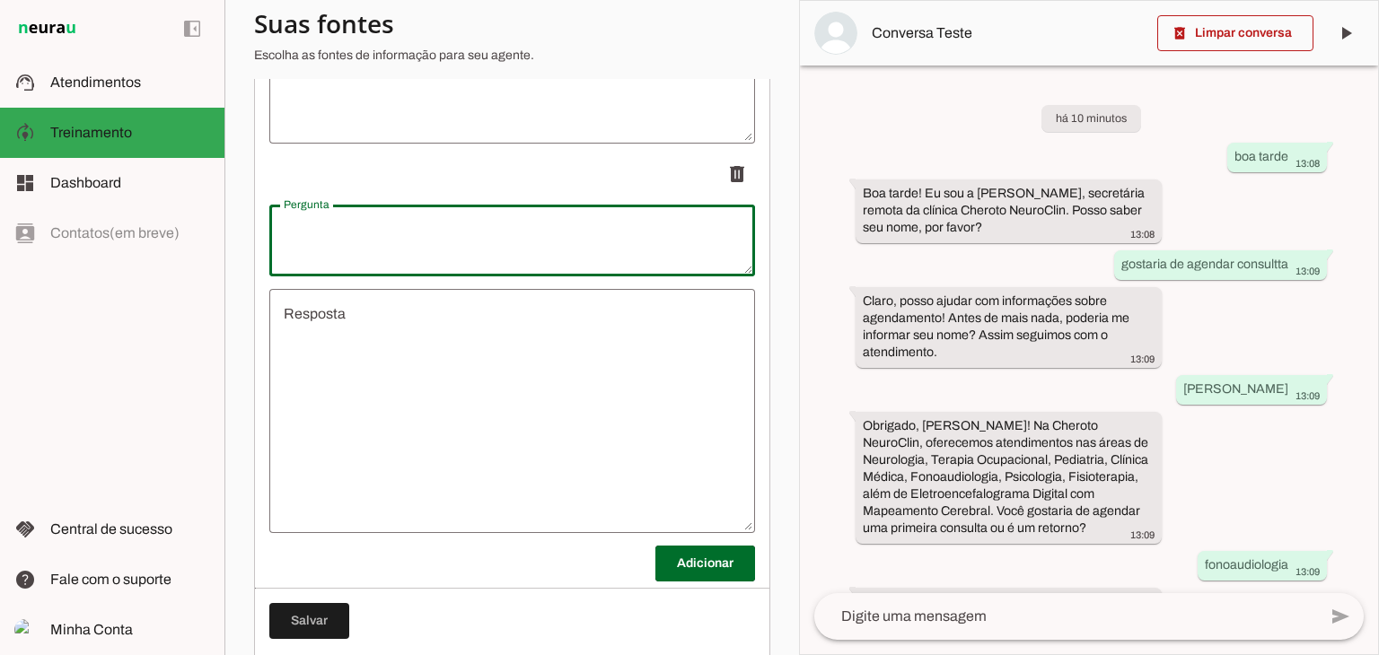
click at [535, 259] on textarea "Pergunta" at bounding box center [512, 240] width 486 height 43
type textarea "p"
type textarea "voces possuem psicologos?"
type md-outlined-text-field "voces possuem psicologos?"
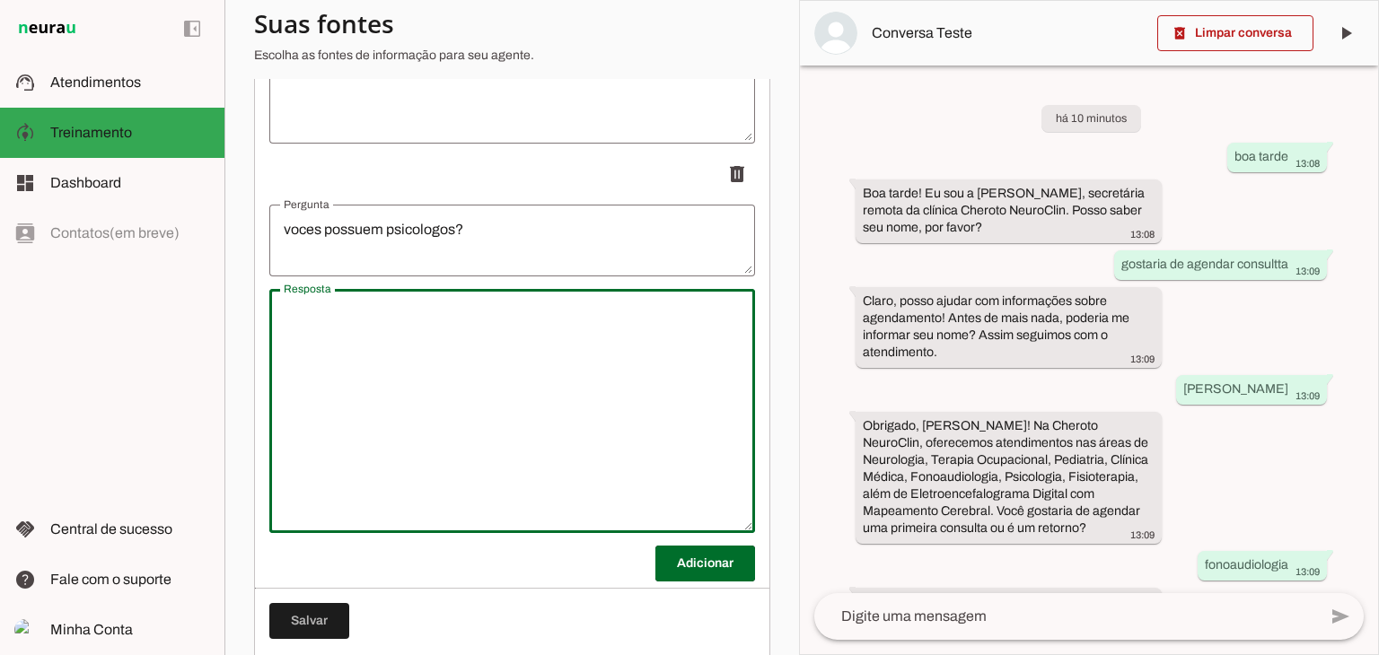
click at [474, 341] on textarea "Resposta" at bounding box center [512, 410] width 486 height 215
click at [474, 341] on textarea "Sim." at bounding box center [512, 410] width 486 height 215
click at [514, 328] on textarea "Sim." at bounding box center [512, 410] width 486 height 215
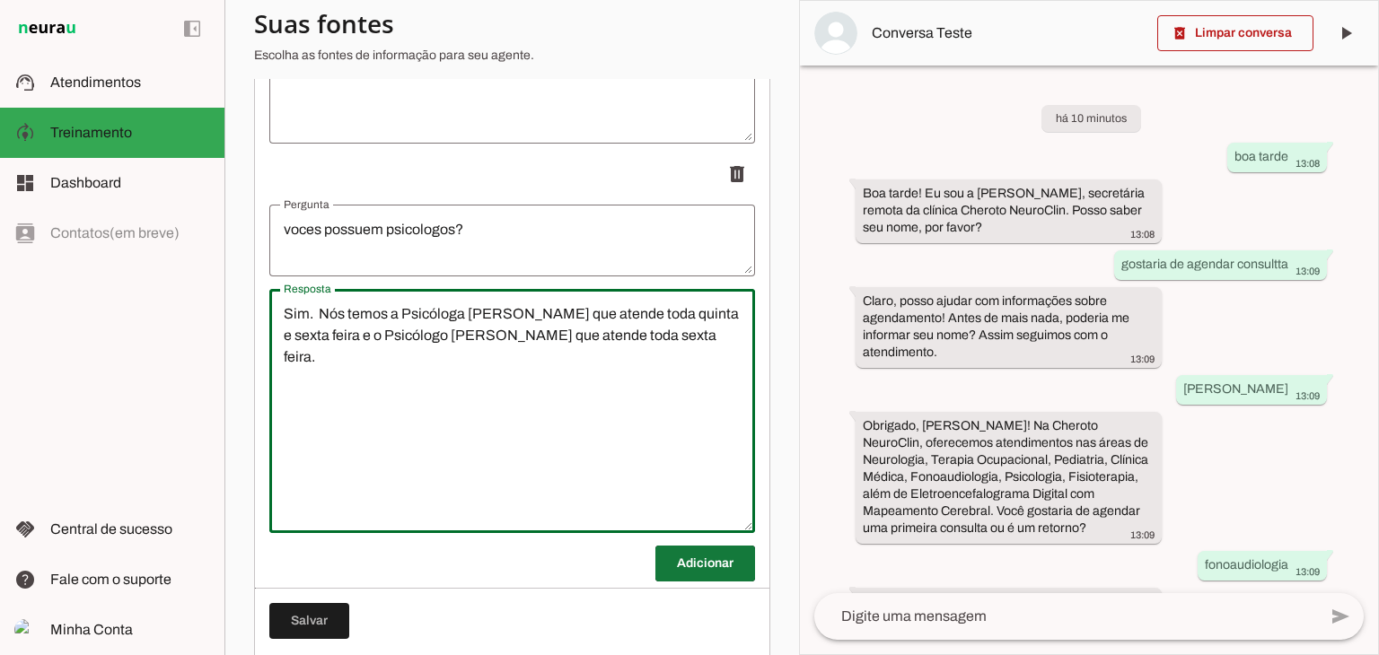
type textarea "Sim. Nós temos a Psicóloga Lorraine Alves que atende toda quinta e sexta feira …"
type md-outlined-text-field "Sim. Nós temos a Psicóloga Lorraine Alves que atende toda quinta e sexta feira …"
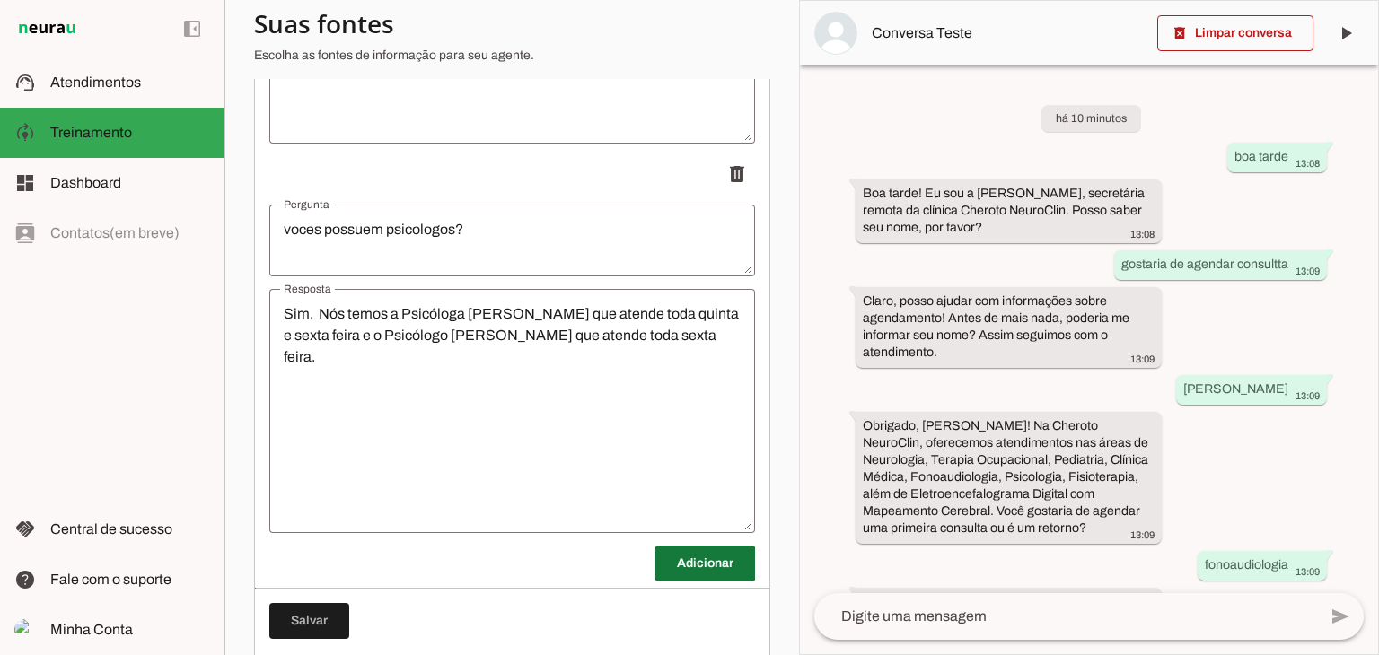
click at [693, 567] on span at bounding box center [705, 563] width 100 height 43
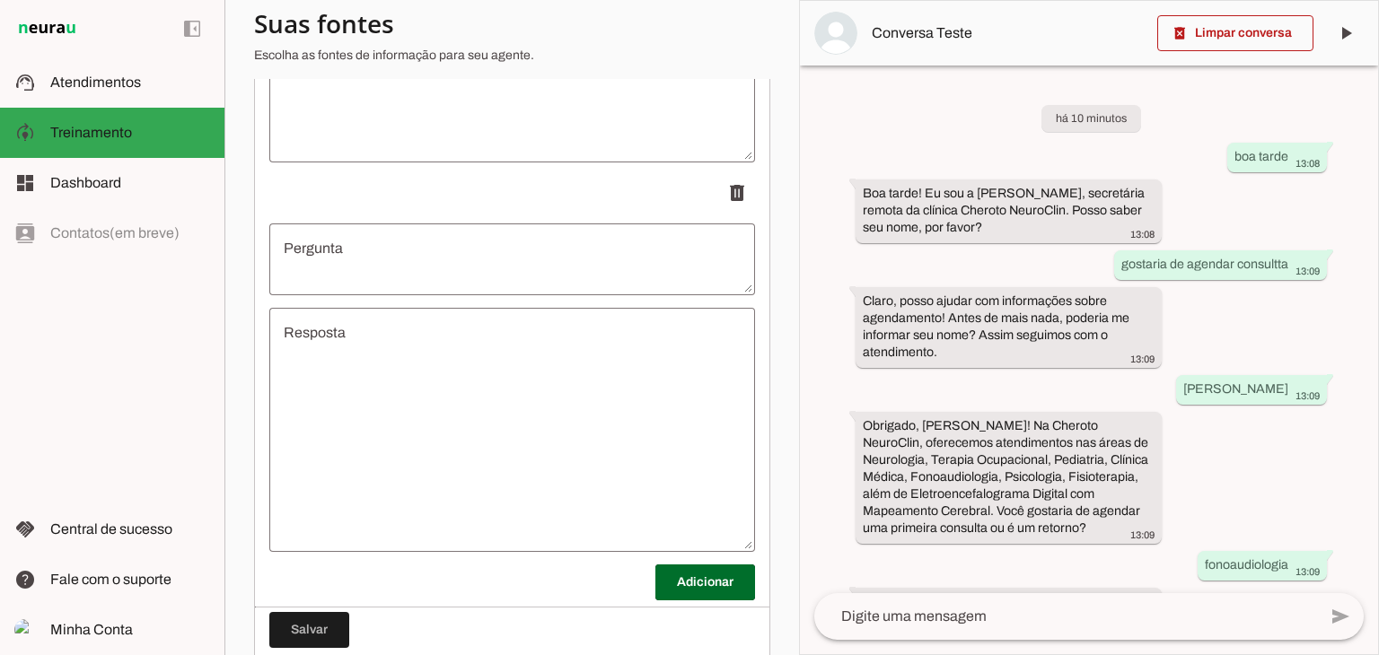
scroll to position [5681, 0]
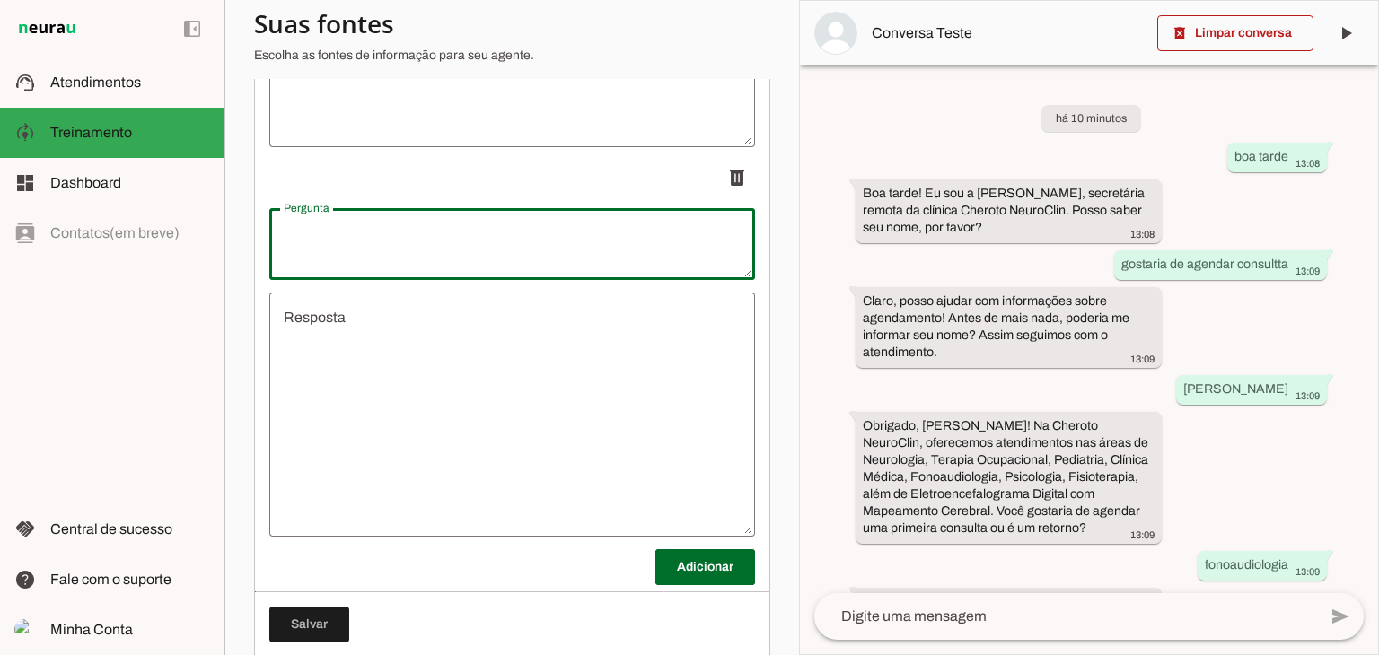
click at [485, 249] on textarea "Pergunta" at bounding box center [512, 244] width 486 height 43
type textarea "valor da consulta com psicologo"
type md-outlined-text-field "valor da consulta com psicologo"
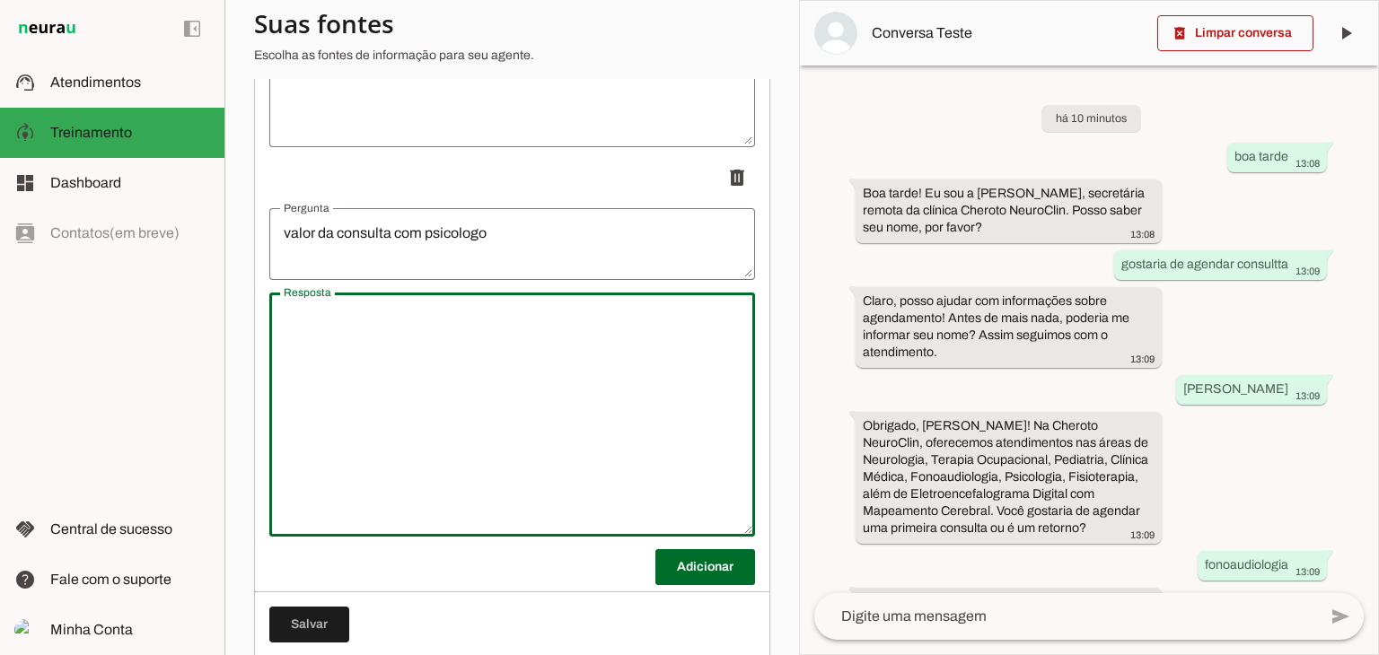
click at [439, 386] on textarea "Resposta" at bounding box center [512, 414] width 486 height 215
type textarea "Lorraine: 300 reais a primeira consulta (avaliação) e"
drag, startPoint x: 681, startPoint y: 340, endPoint x: 594, endPoint y: 330, distance: 86.9
click at [594, 330] on textarea "Lorraine: 300 reais a primeira consulta (avaliação) e" at bounding box center [512, 414] width 486 height 215
click at [614, 342] on textarea "Lorraine: 300 reais a primeira consulta (avaliação) e" at bounding box center [512, 414] width 486 height 215
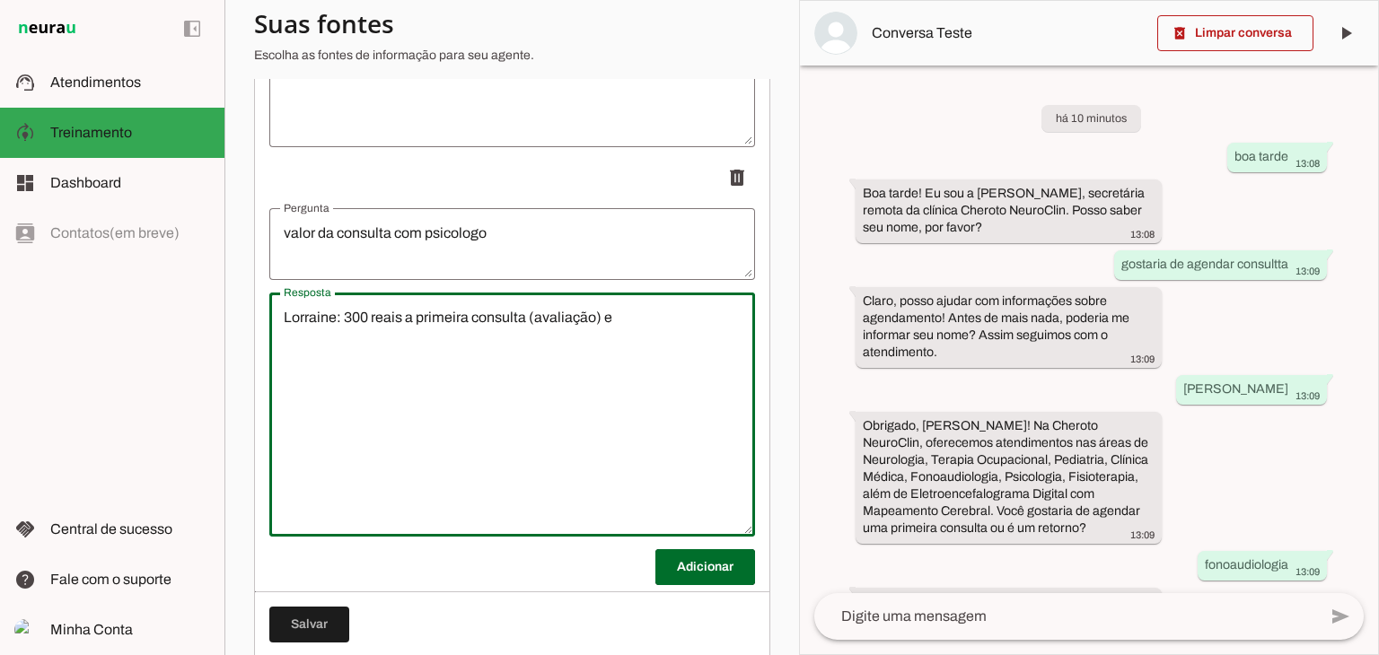
drag, startPoint x: 614, startPoint y: 342, endPoint x: 228, endPoint y: 334, distance: 386.2
click at [228, 334] on section "Agente 1 Criar Agente Você atingiu o limite de IAs Neurau permitidas. Atualize …" at bounding box center [511, 327] width 575 height 655
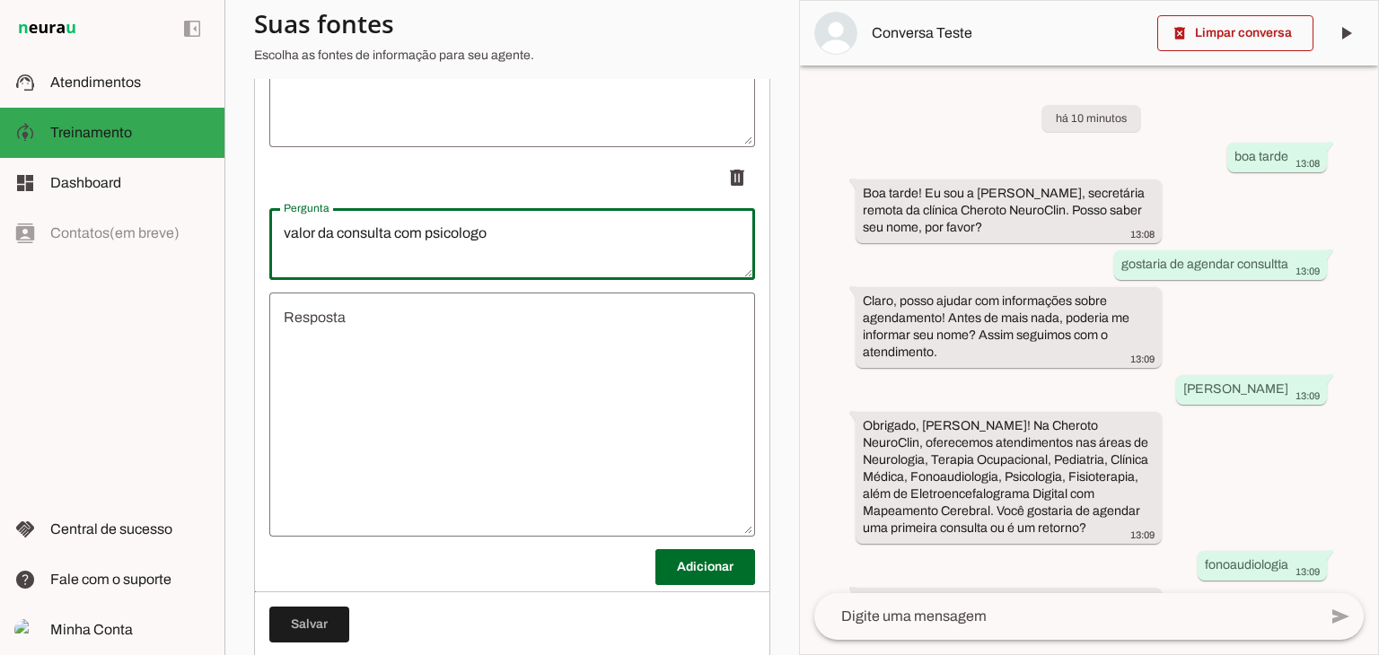
drag, startPoint x: 518, startPoint y: 249, endPoint x: 237, endPoint y: 237, distance: 281.3
click at [237, 237] on section "Agente 1 Criar Agente Você atingiu o limite de IAs Neurau permitidas. Atualize …" at bounding box center [511, 327] width 575 height 655
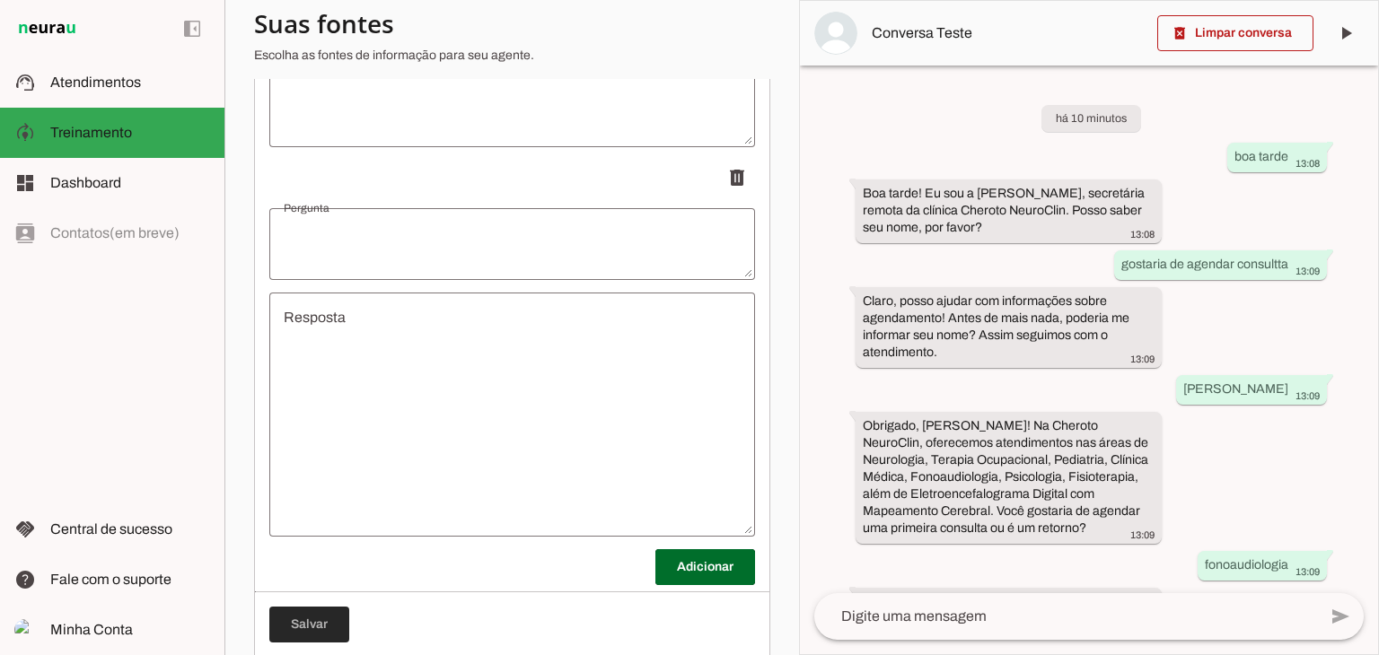
click at [294, 626] on span at bounding box center [309, 624] width 80 height 43
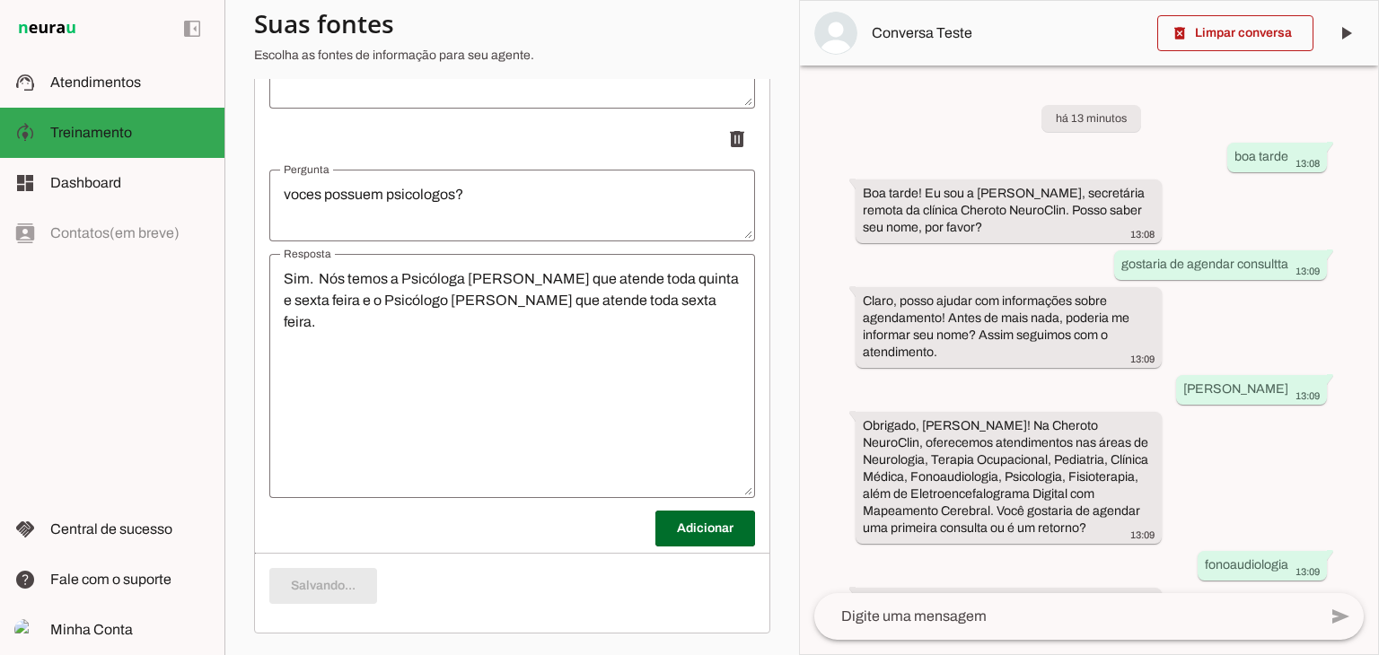
scroll to position [5343, 0]
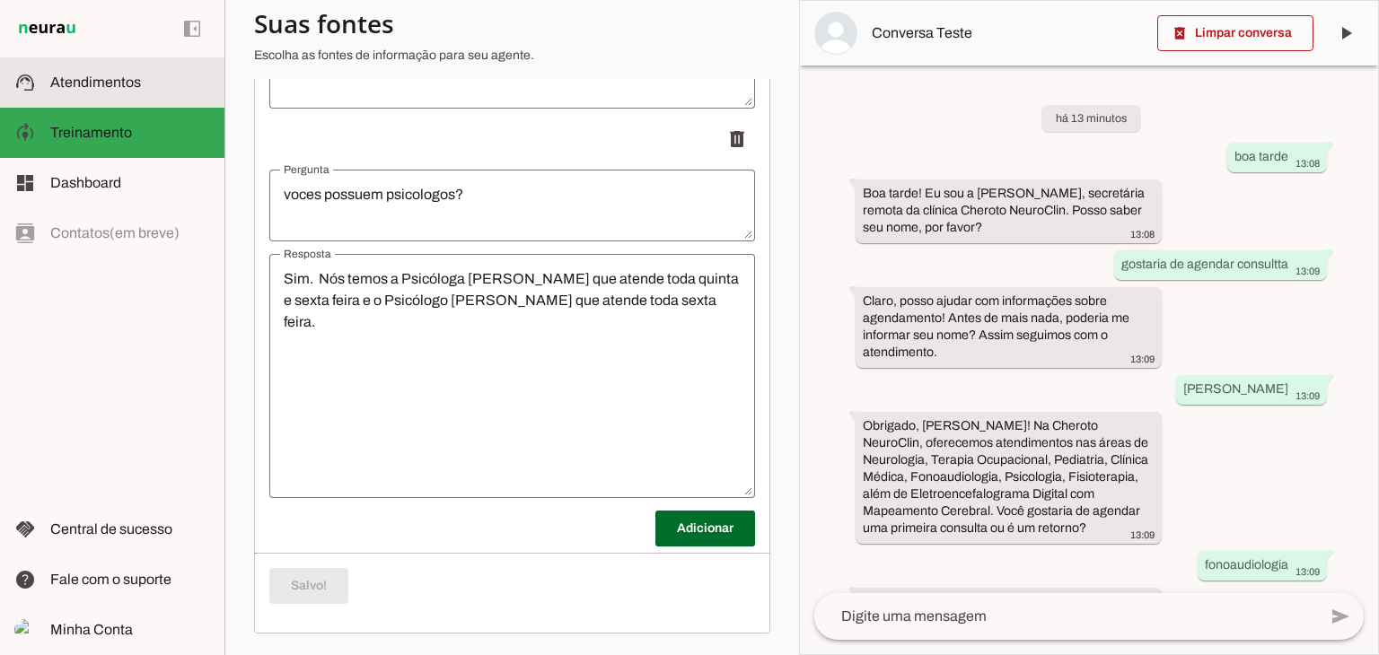
click at [158, 75] on slot at bounding box center [130, 83] width 160 height 22
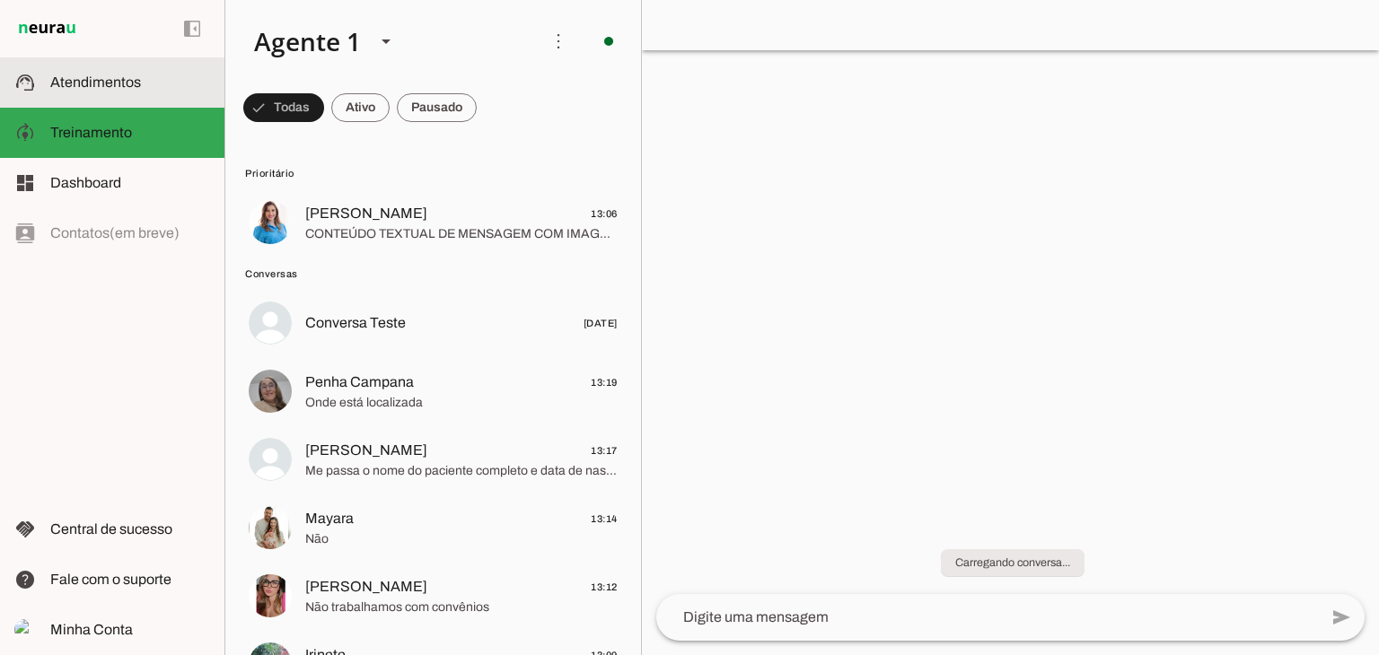
scroll to position [354, 0]
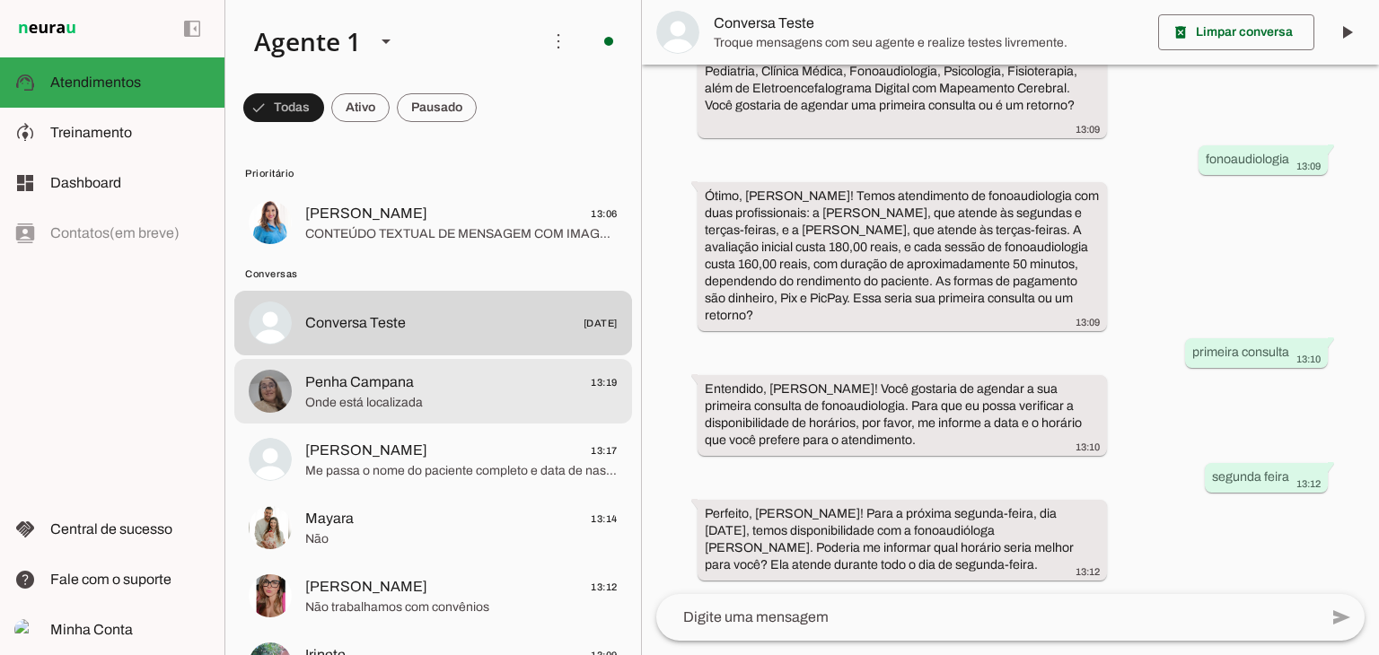
click at [406, 387] on span "Penha Campana" at bounding box center [359, 383] width 109 height 22
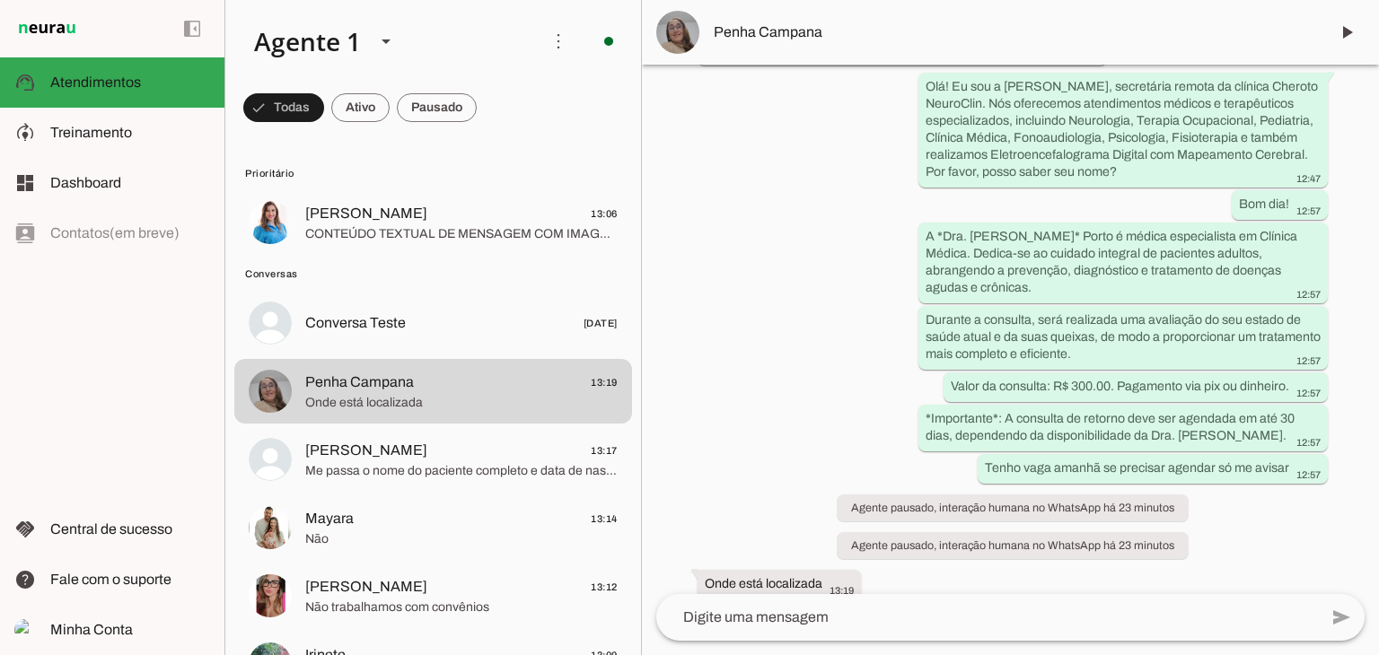
scroll to position [222, 0]
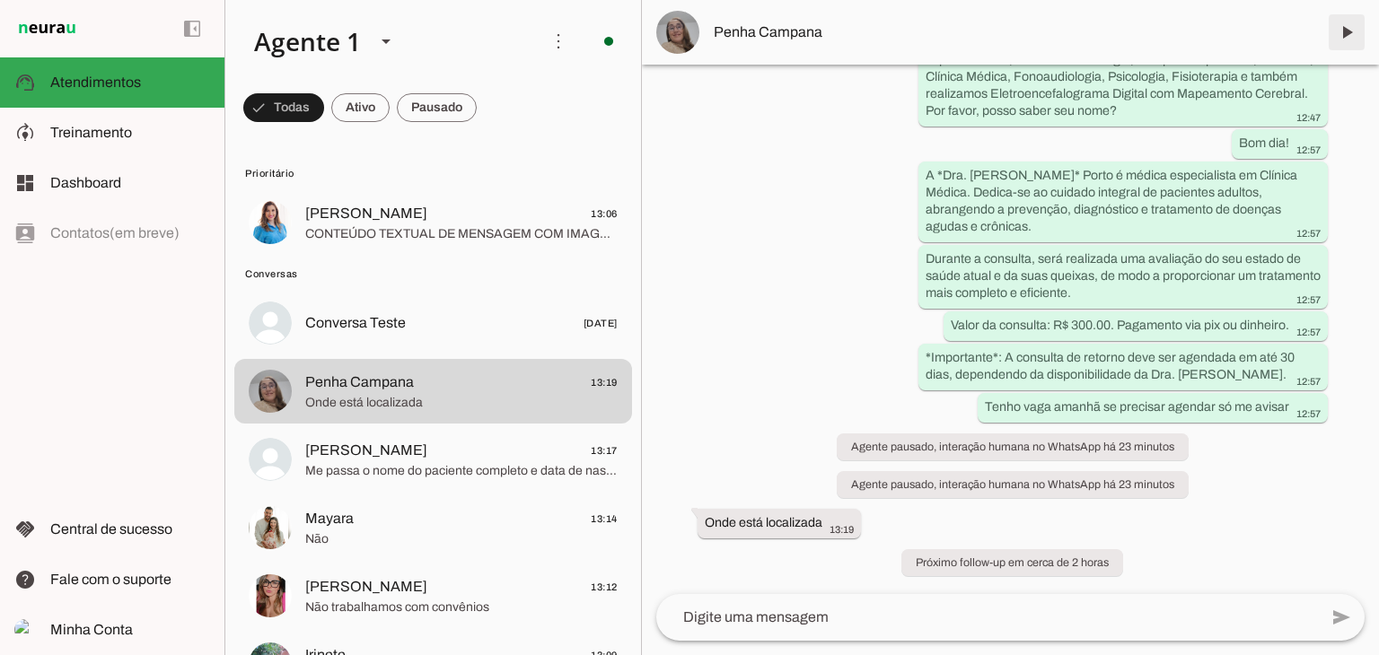
click at [1338, 40] on span at bounding box center [1346, 32] width 43 height 43
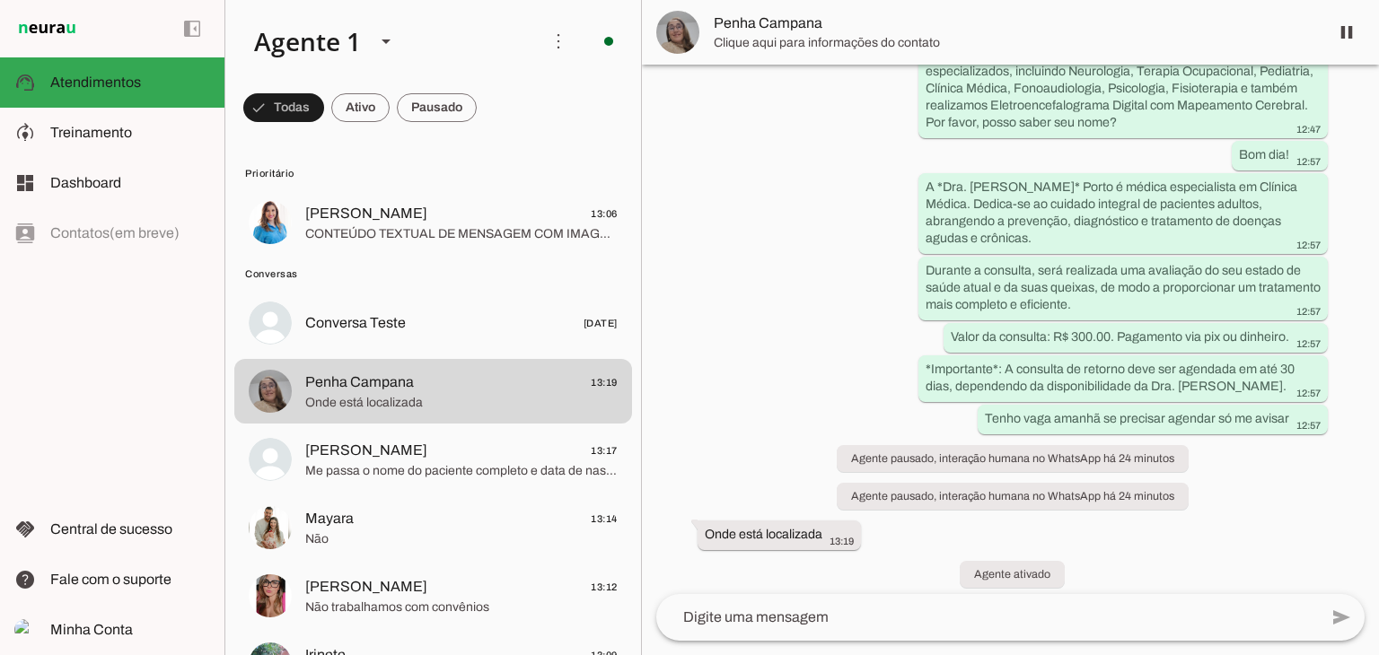
scroll to position [259, 0]
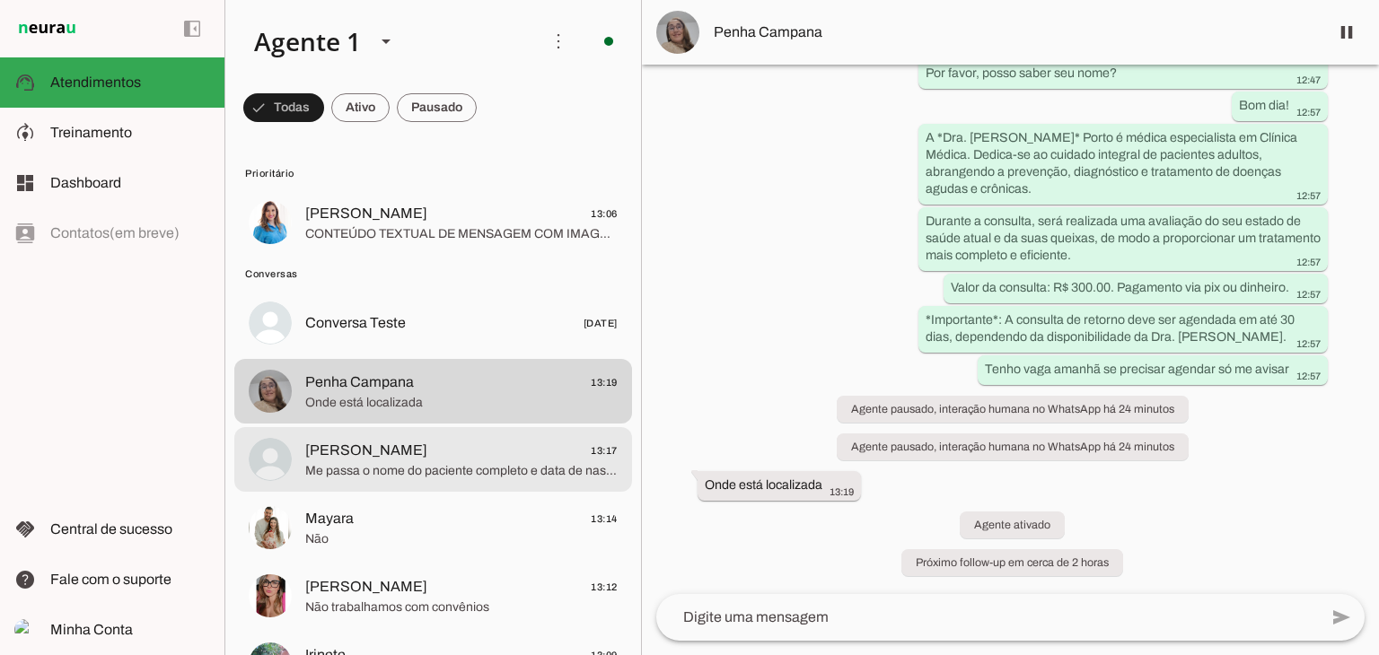
click at [407, 469] on span "Me passa o nome do paciente completo e data de nascimento por favor" at bounding box center [461, 471] width 312 height 18
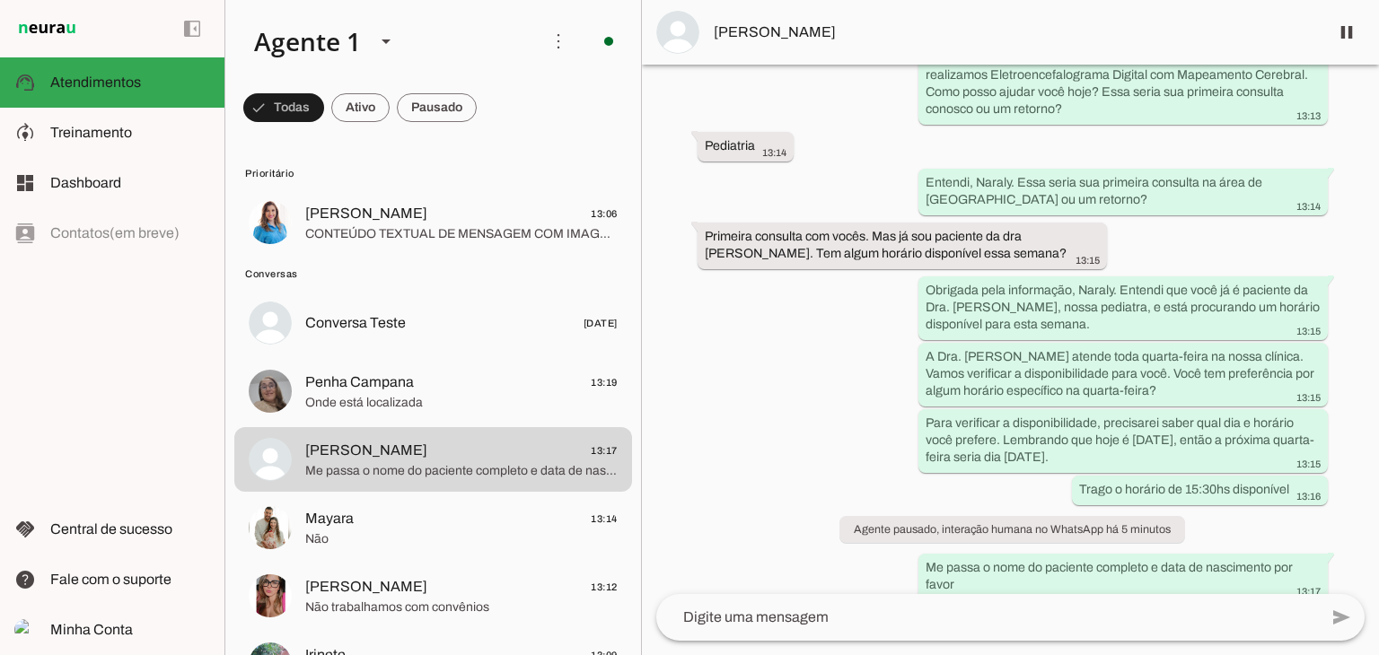
scroll to position [397, 0]
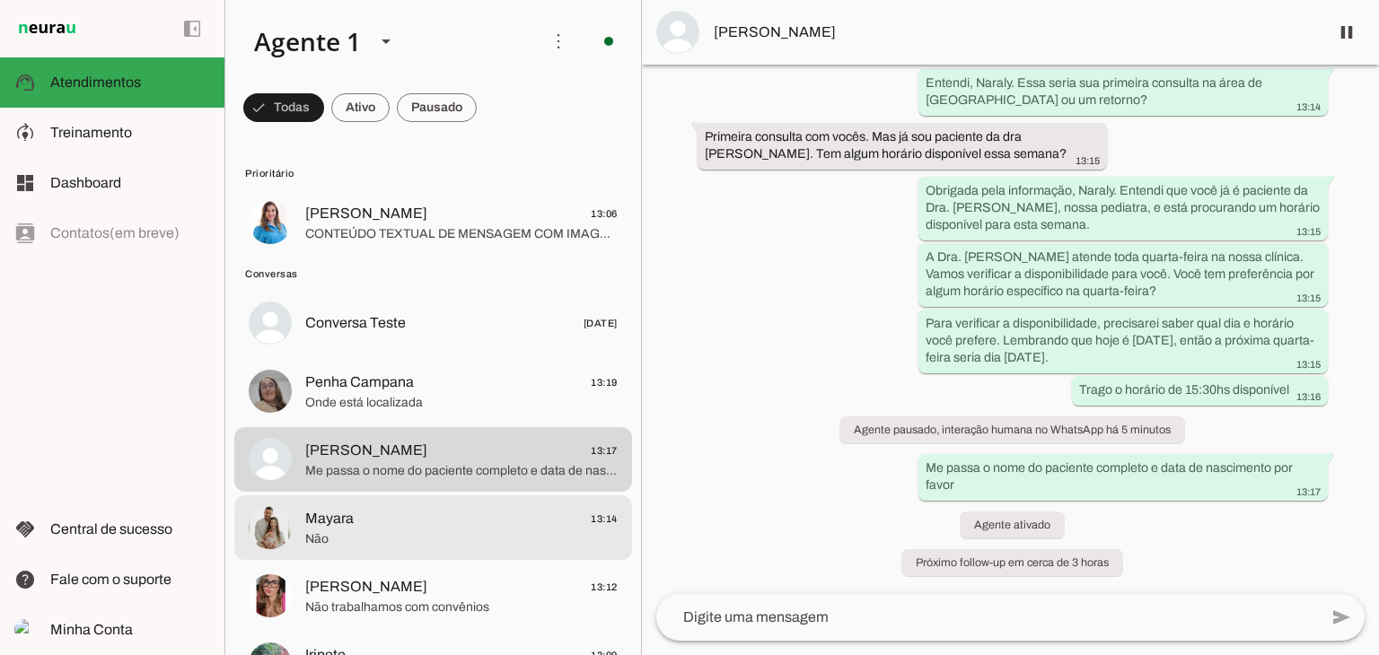
click at [471, 255] on md-item "Mayara 13:14 Não" at bounding box center [433, 222] width 398 height 65
